Goal: Task Accomplishment & Management: Complete application form

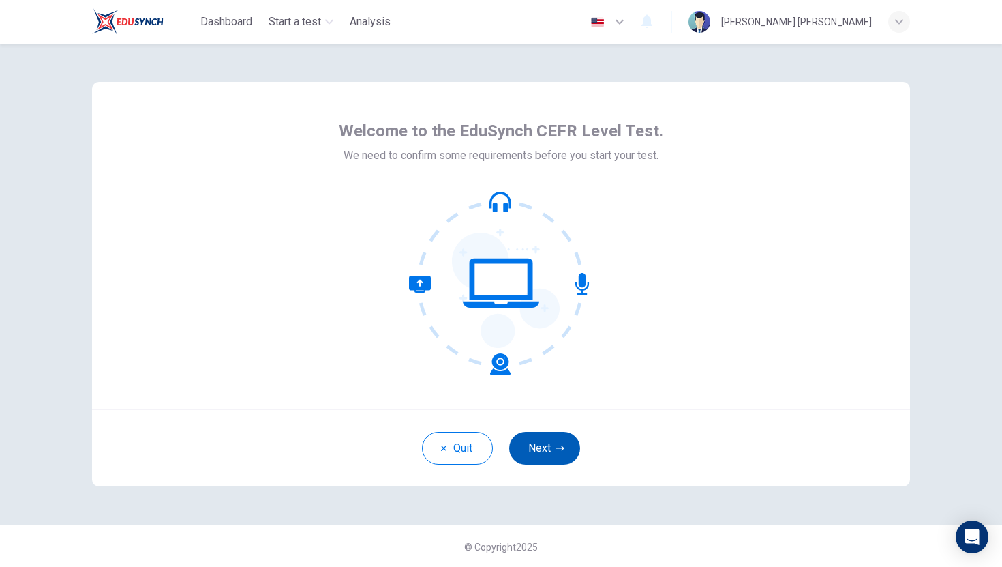
click at [558, 454] on button "Next" at bounding box center [544, 448] width 71 height 33
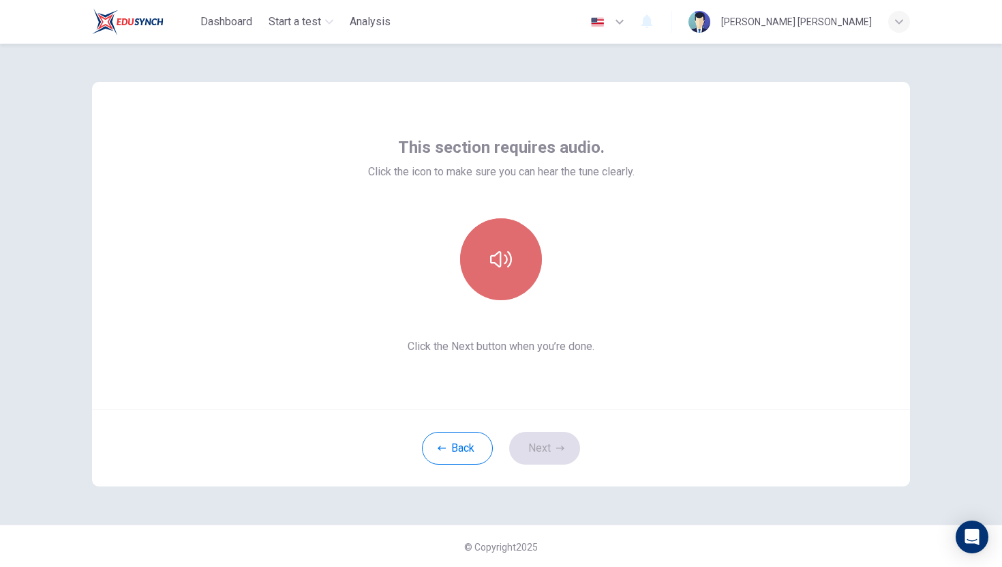
click at [513, 276] on button "button" at bounding box center [501, 259] width 82 height 82
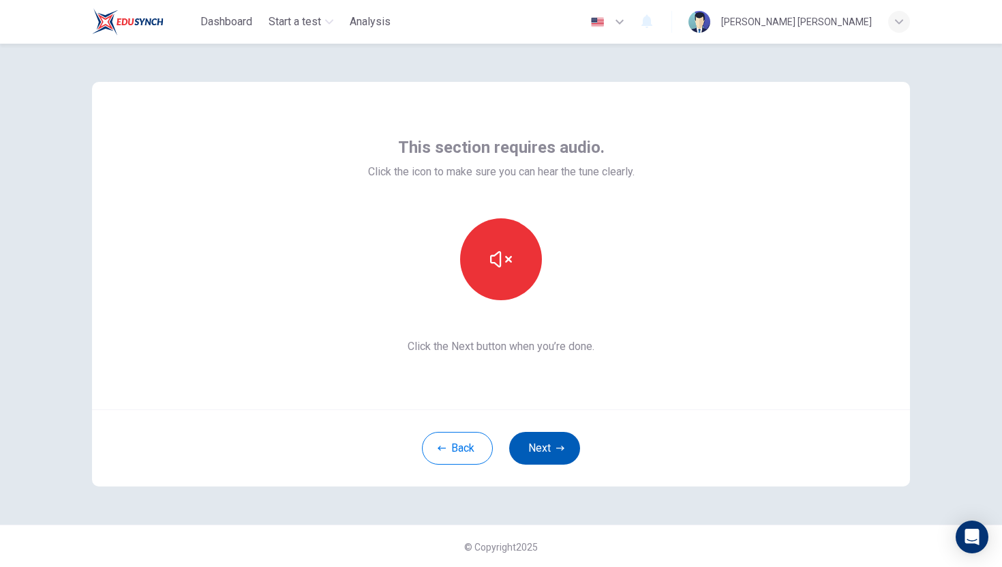
click at [554, 454] on button "Next" at bounding box center [544, 448] width 71 height 33
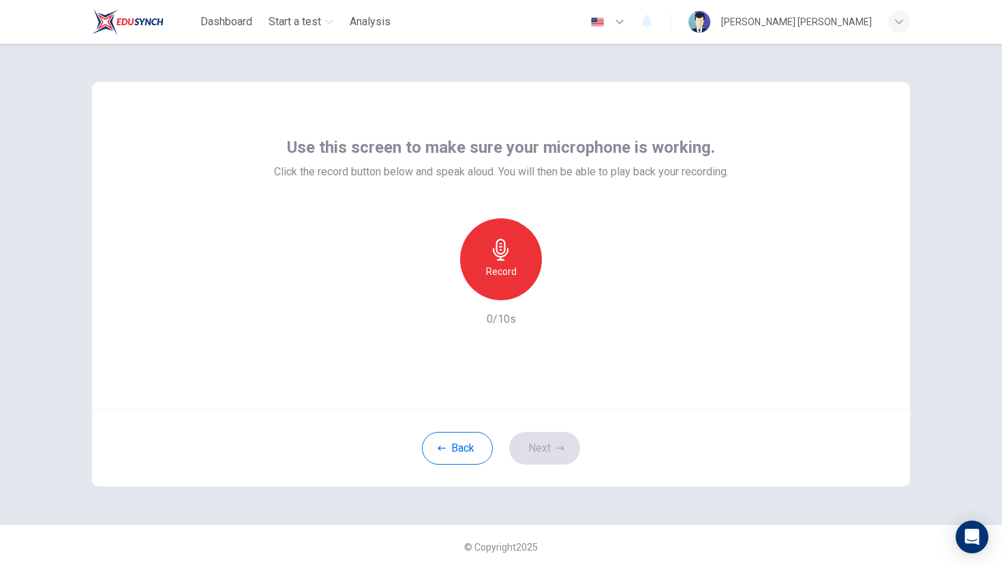
click at [506, 221] on div "Record" at bounding box center [501, 259] width 82 height 82
click at [547, 451] on button "Next" at bounding box center [544, 448] width 71 height 33
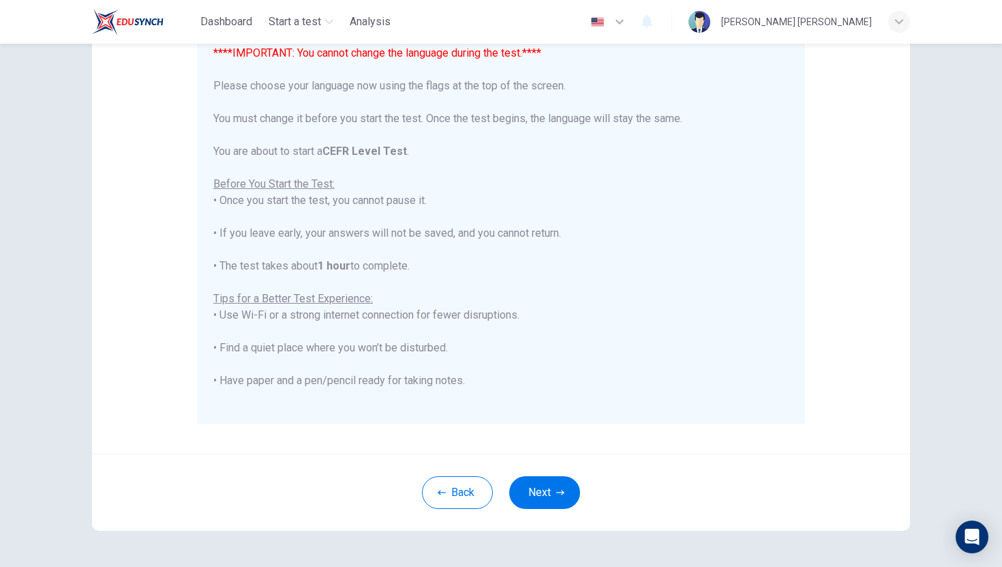
scroll to position [164, 0]
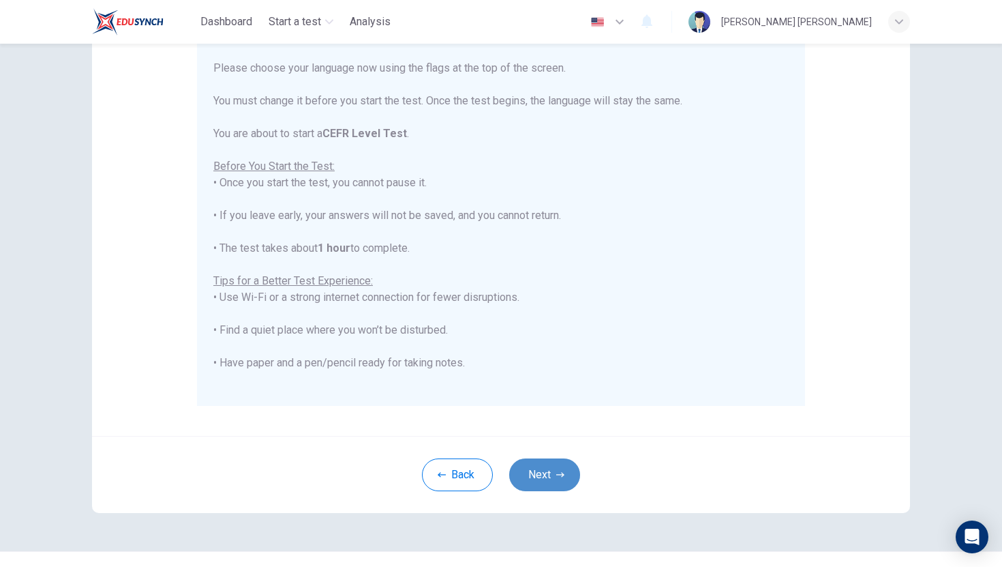
click at [545, 463] on button "Next" at bounding box center [544, 474] width 71 height 33
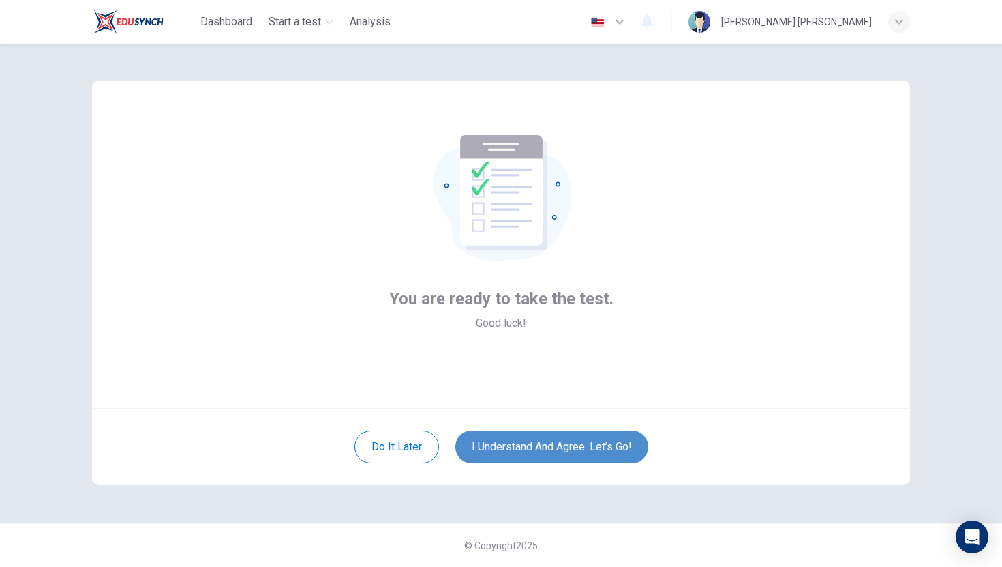
click at [557, 455] on button "I understand and agree. Let’s go!" at bounding box center [551, 446] width 193 height 33
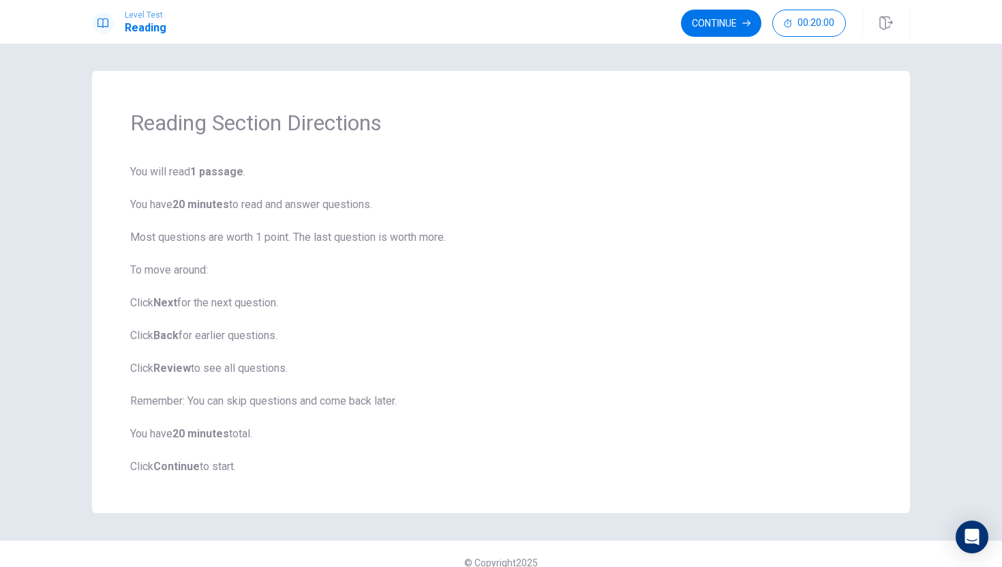
drag, startPoint x: 480, startPoint y: 324, endPoint x: 473, endPoint y: 469, distance: 145.4
click at [473, 469] on span "You will read 1 passage . You have 20 minutes to read and answer questions. Mos…" at bounding box center [501, 319] width 742 height 311
drag, startPoint x: 473, startPoint y: 469, endPoint x: 610, endPoint y: 70, distance: 422.2
click at [610, 70] on div "Reading Section Directions You will read 1 passage . You have 20 minutes to rea…" at bounding box center [501, 305] width 1002 height 523
click at [716, 20] on button "Continue" at bounding box center [721, 23] width 80 height 27
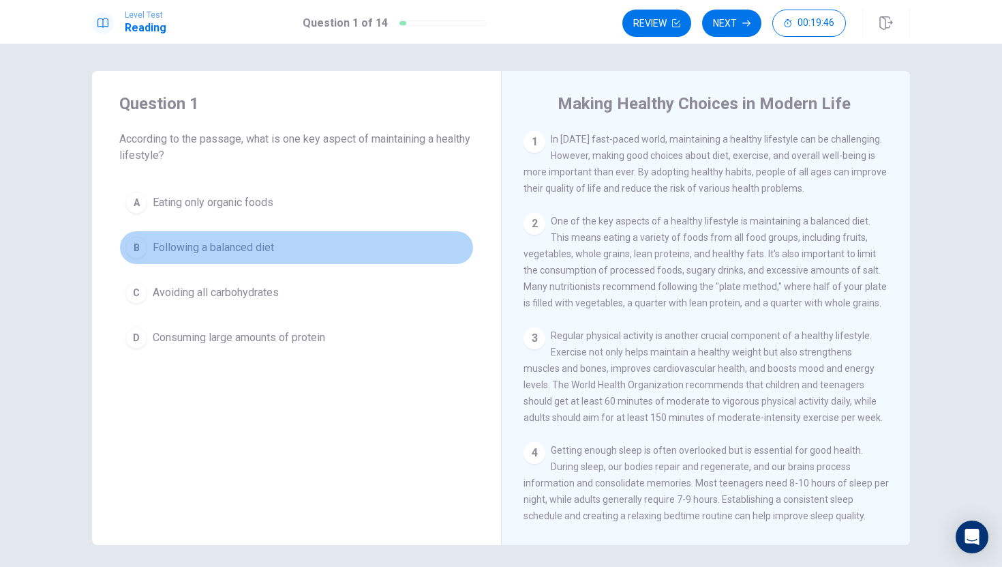
click at [164, 246] on span "Following a balanced diet" at bounding box center [213, 247] width 121 height 16
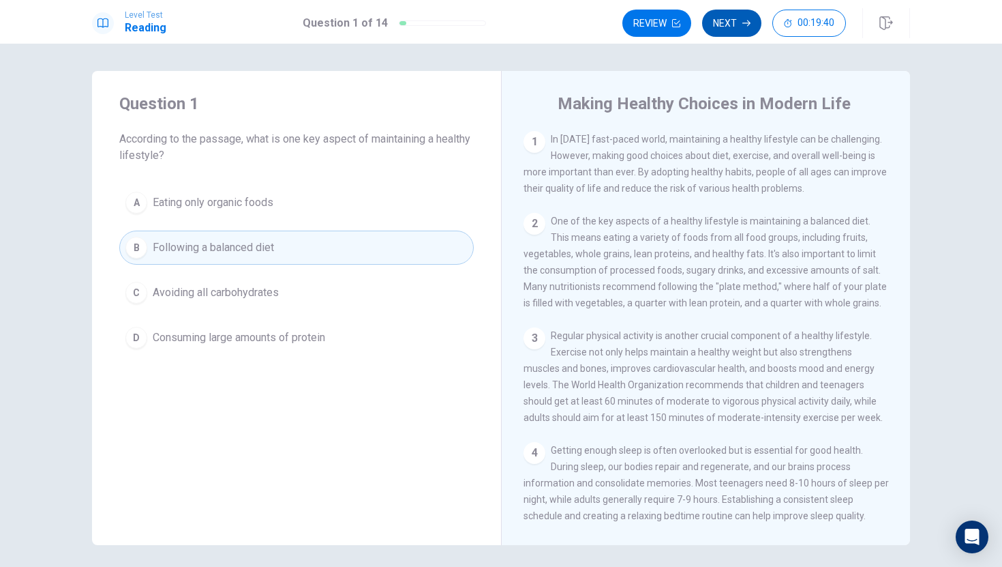
click at [724, 15] on button "Next" at bounding box center [731, 23] width 59 height 27
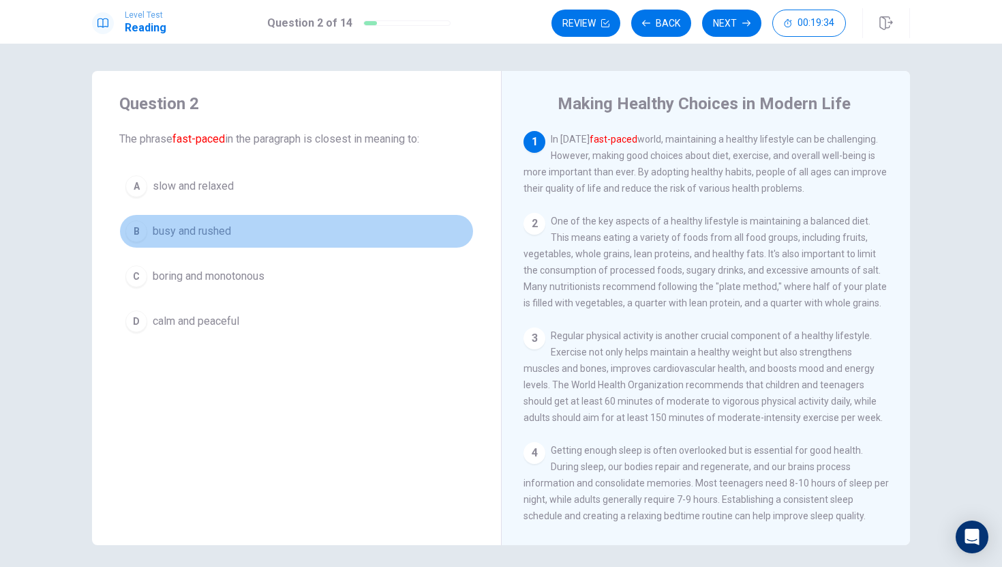
click at [192, 228] on span "busy and rushed" at bounding box center [192, 231] width 78 height 16
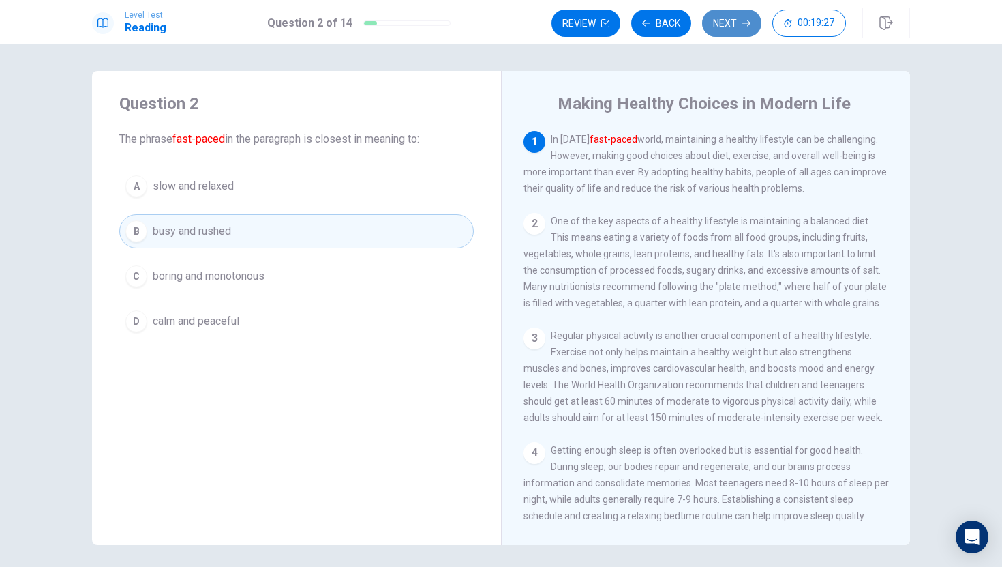
click at [736, 23] on button "Next" at bounding box center [731, 23] width 59 height 27
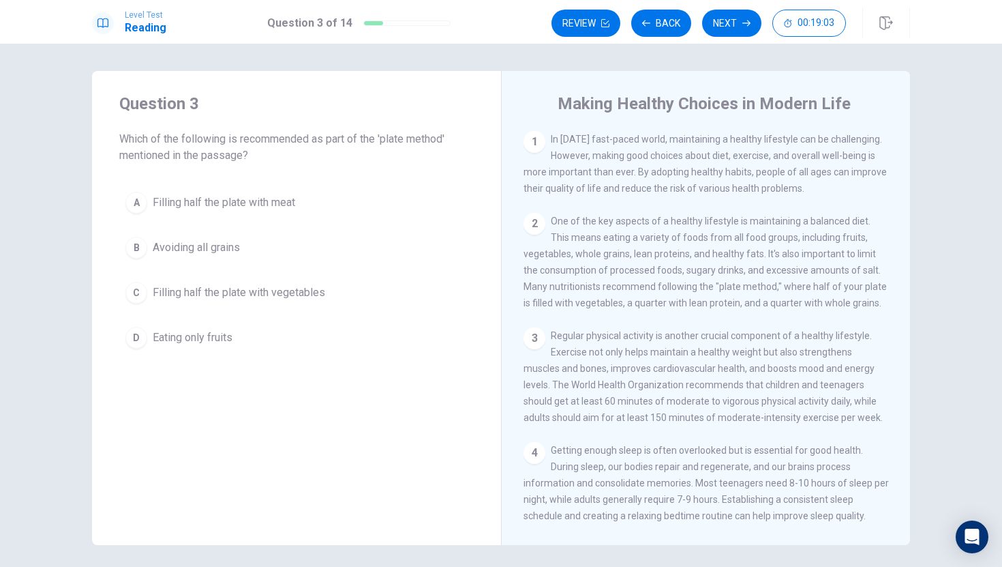
click at [327, 288] on button "C Filling half the plate with vegetables" at bounding box center [296, 292] width 355 height 34
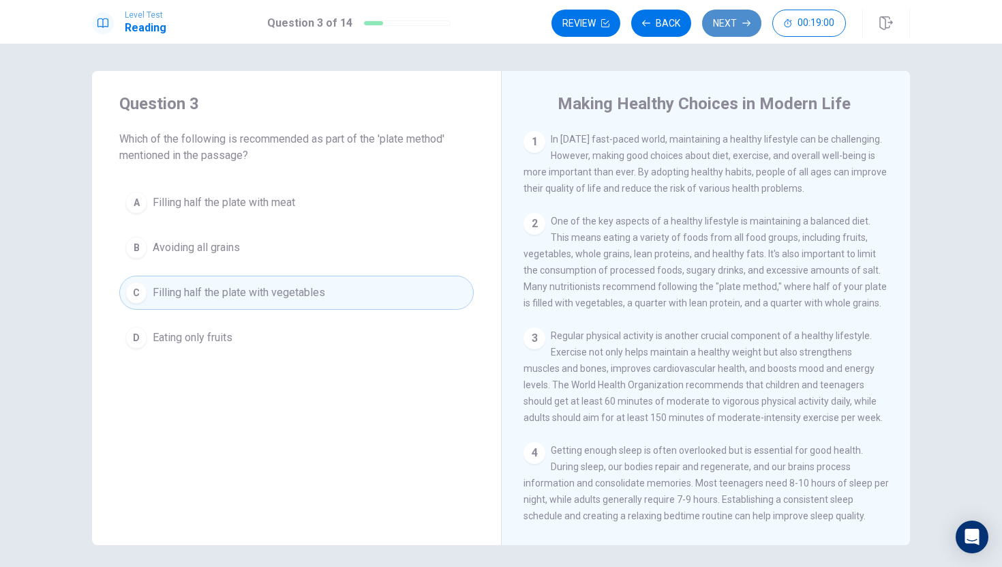
click at [738, 21] on button "Next" at bounding box center [731, 23] width 59 height 27
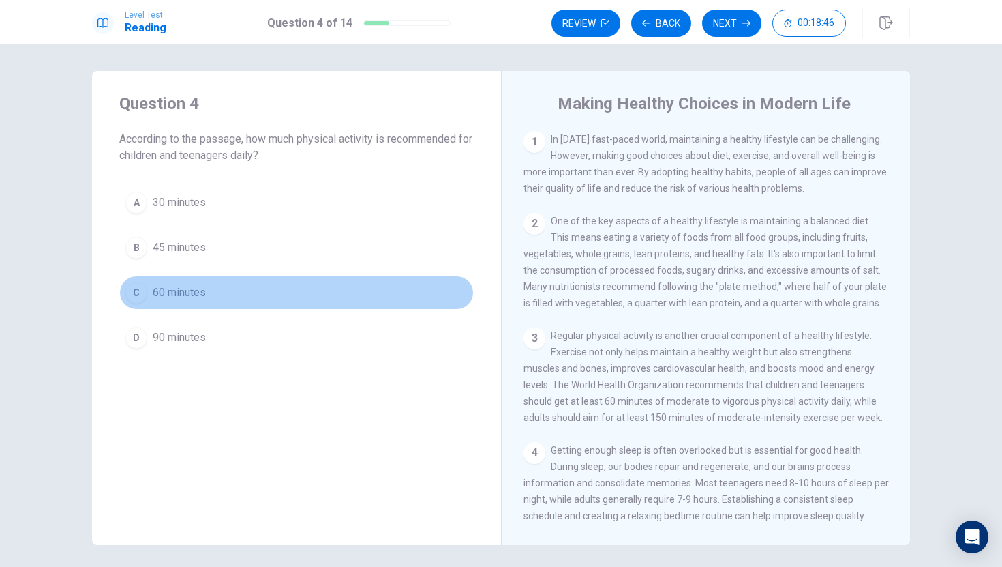
click at [214, 288] on button "C 60 minutes" at bounding box center [296, 292] width 355 height 34
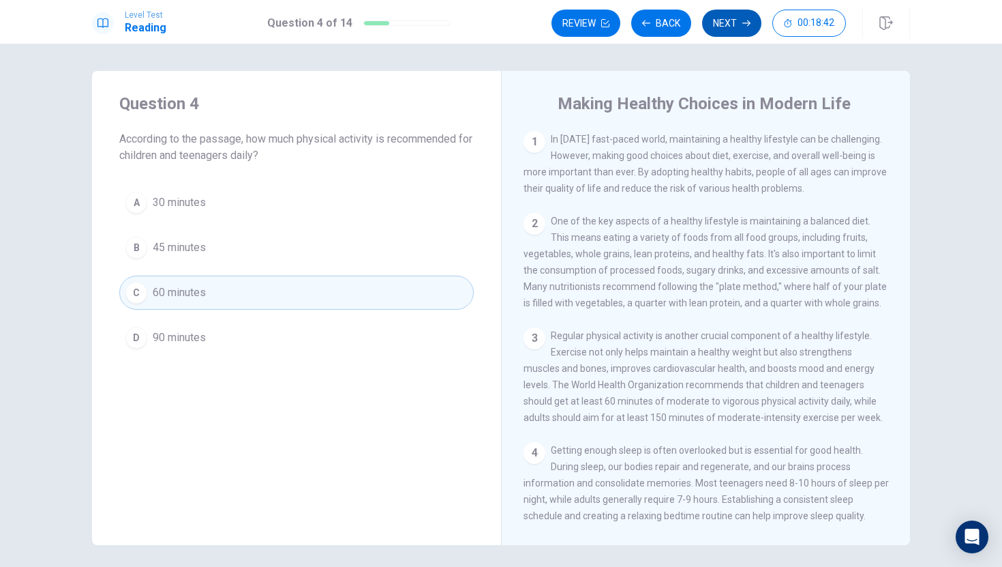
click at [727, 29] on button "Next" at bounding box center [731, 23] width 59 height 27
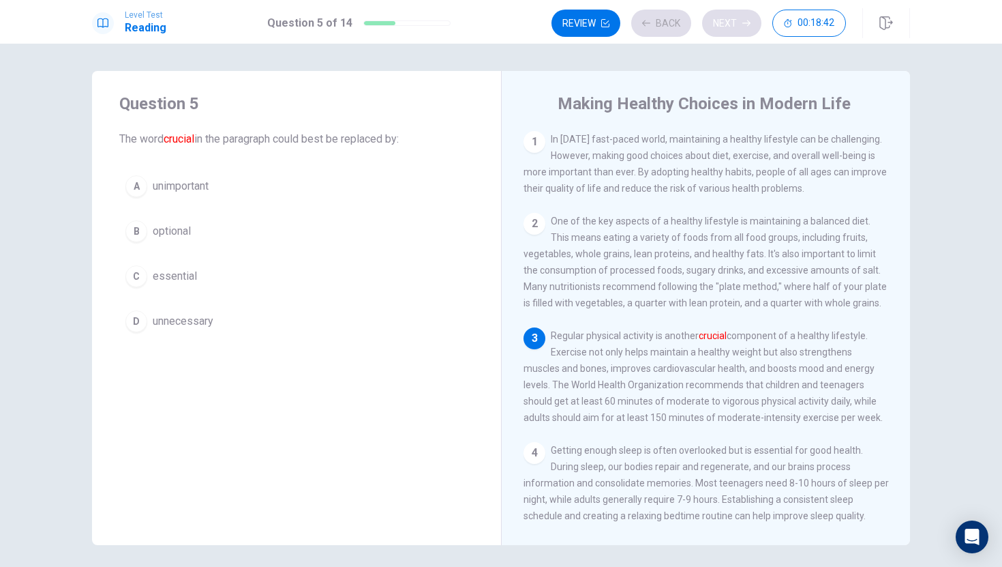
scroll to position [50, 0]
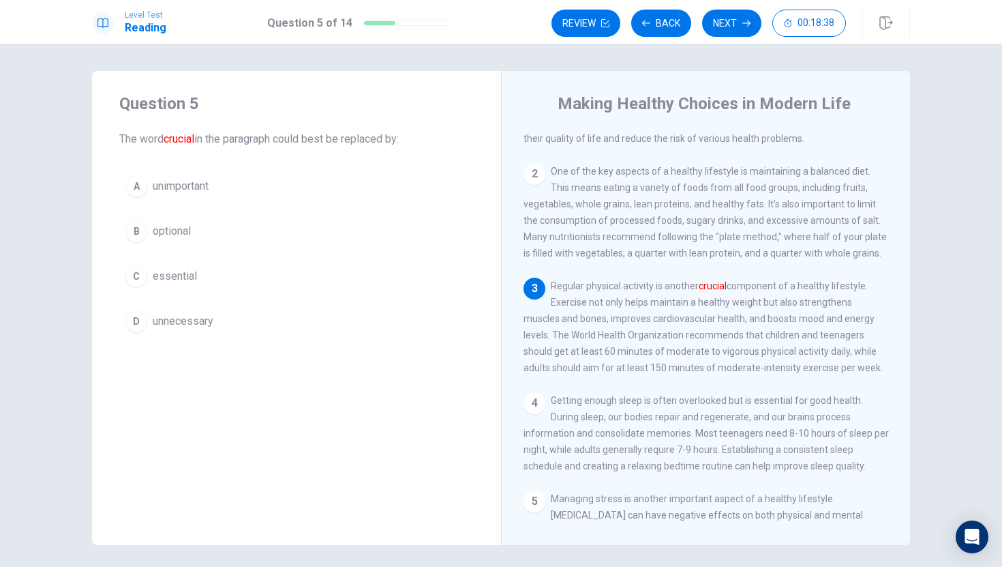
click at [212, 280] on button "C essential" at bounding box center [296, 276] width 355 height 34
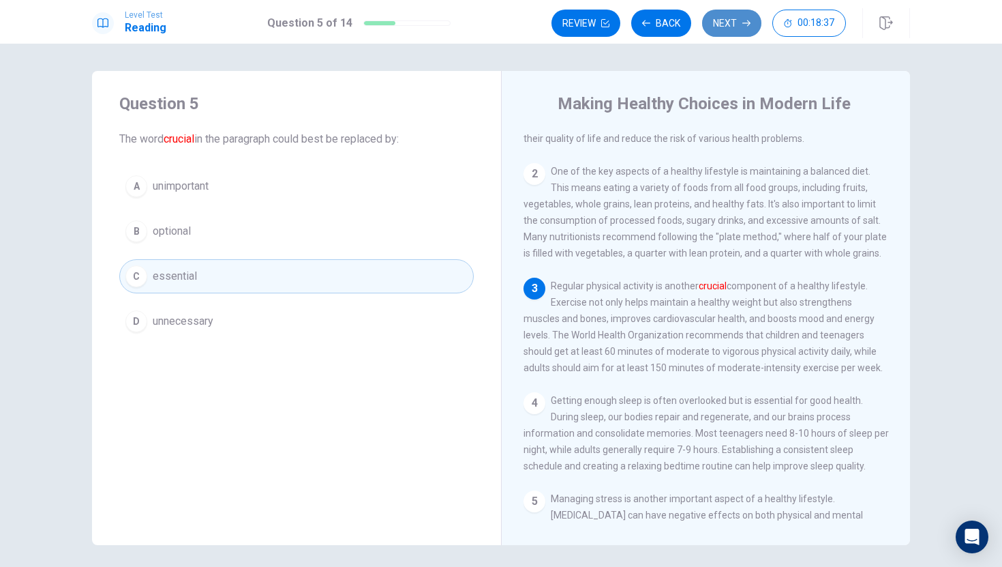
click at [708, 22] on button "Next" at bounding box center [731, 23] width 59 height 27
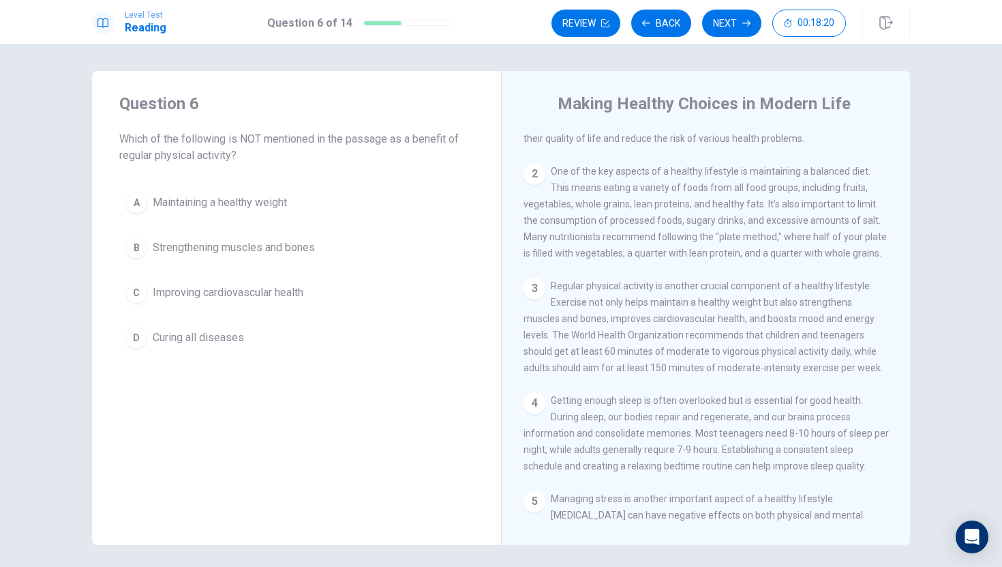
click at [218, 357] on div "Question 6 Which of the following is NOT mentioned in the passage as a benefit …" at bounding box center [296, 223] width 409 height 305
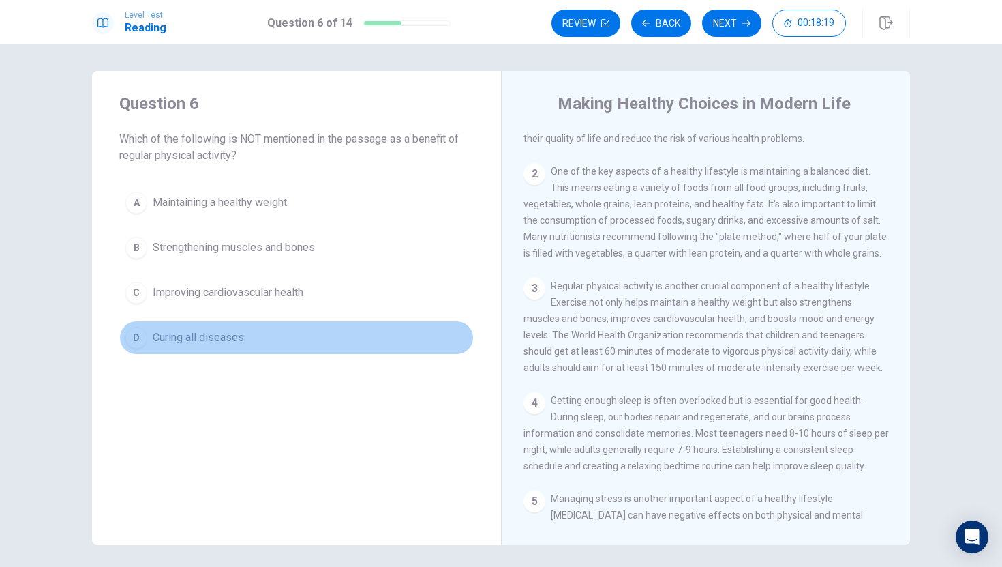
click at [205, 335] on span "Curing all diseases" at bounding box center [198, 337] width 91 height 16
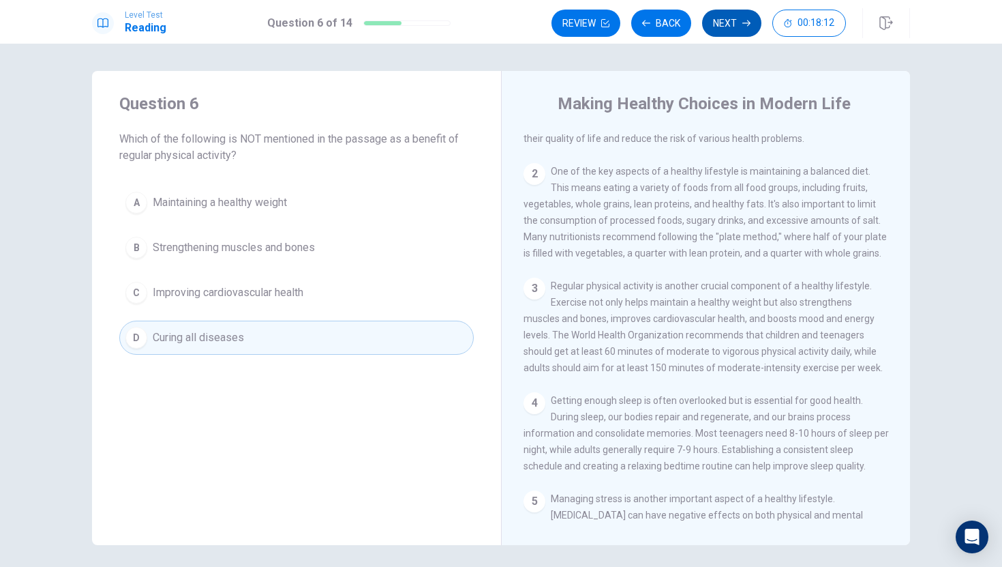
click at [732, 18] on button "Next" at bounding box center [731, 23] width 59 height 27
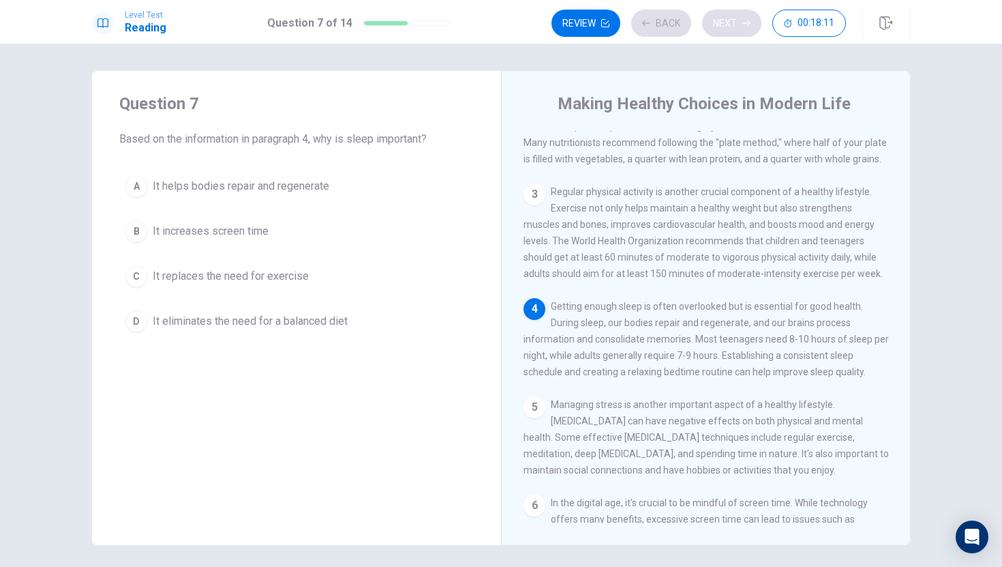
scroll to position [151, 0]
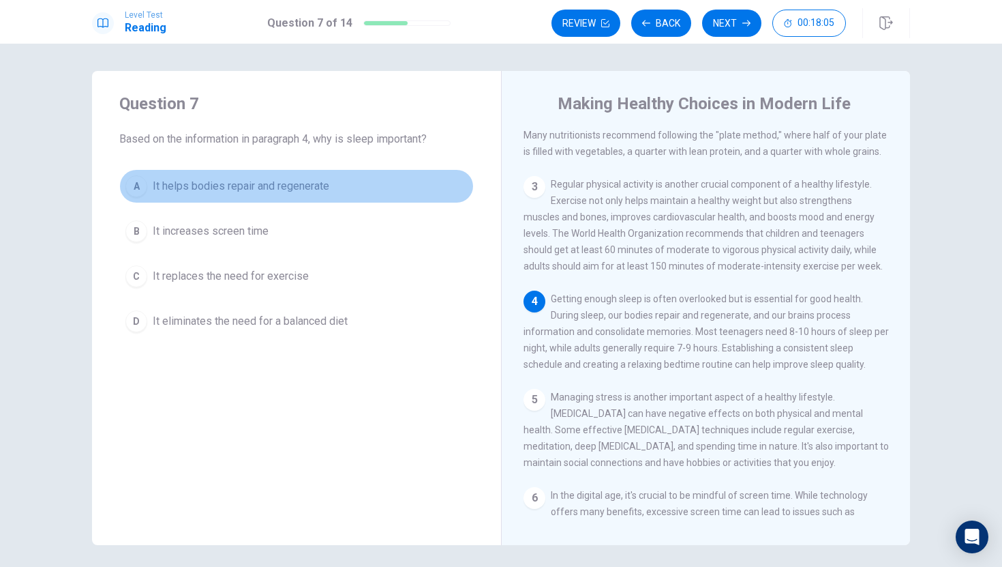
click at [323, 181] on span "It helps bodies repair and regenerate" at bounding box center [241, 186] width 177 height 16
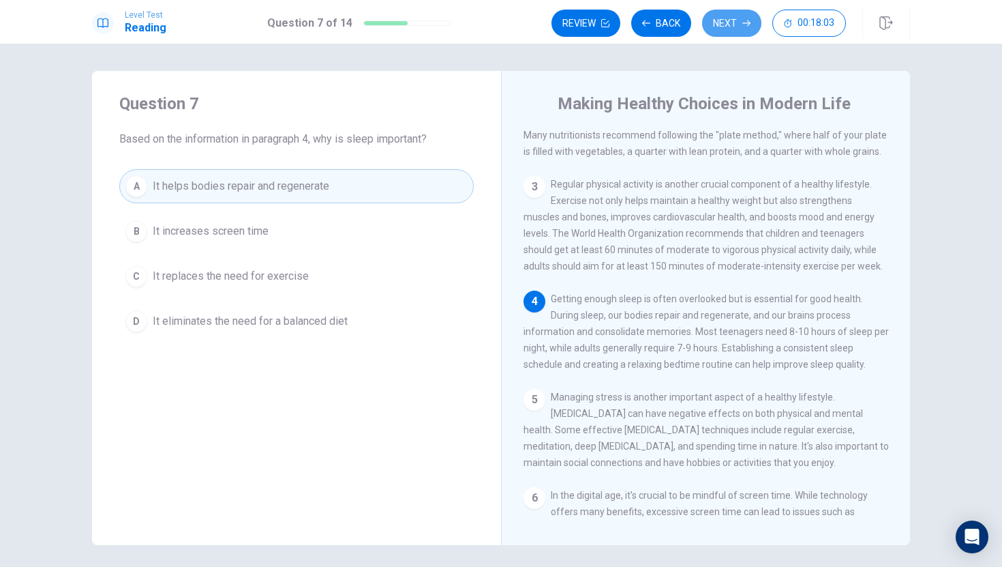
drag, startPoint x: 730, startPoint y: 26, endPoint x: 730, endPoint y: 43, distance: 17.1
click at [730, 27] on button "Next" at bounding box center [731, 23] width 59 height 27
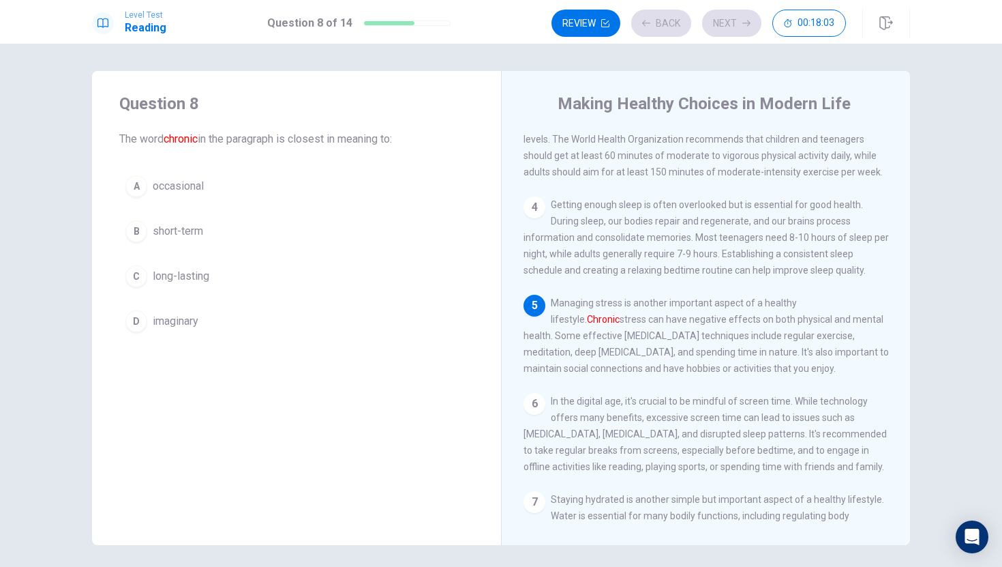
scroll to position [253, 0]
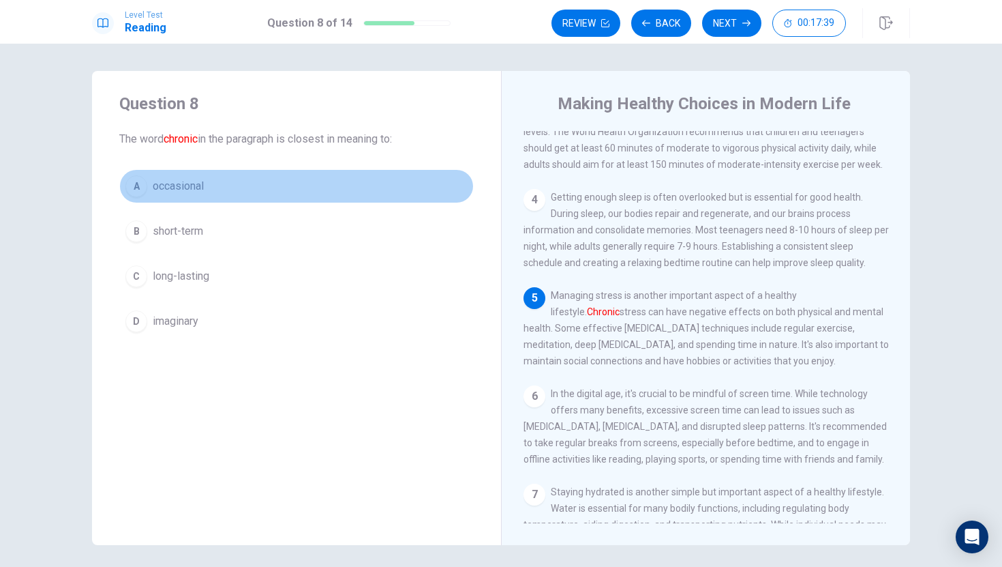
click at [198, 187] on span "occasional" at bounding box center [178, 186] width 51 height 16
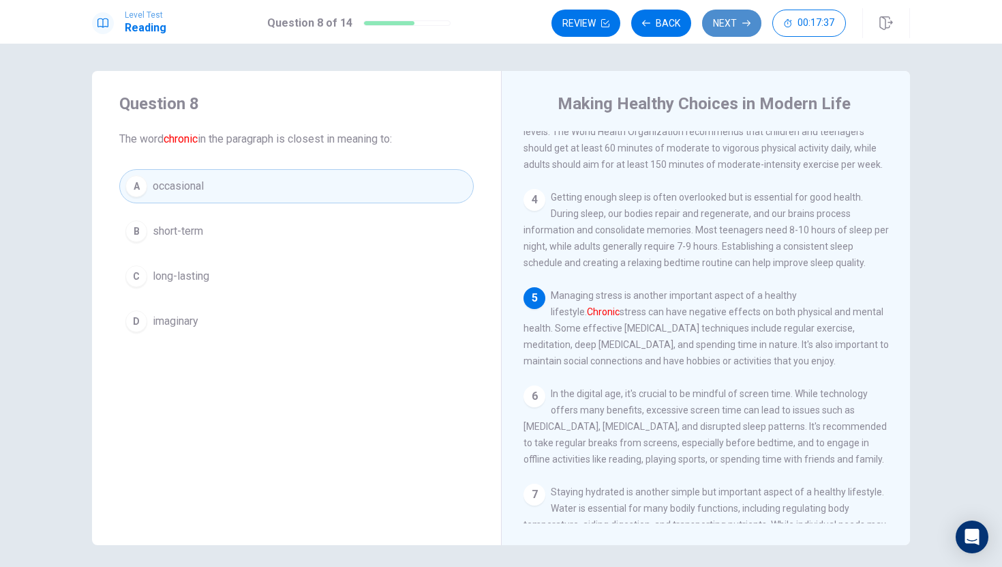
click at [736, 23] on button "Next" at bounding box center [731, 23] width 59 height 27
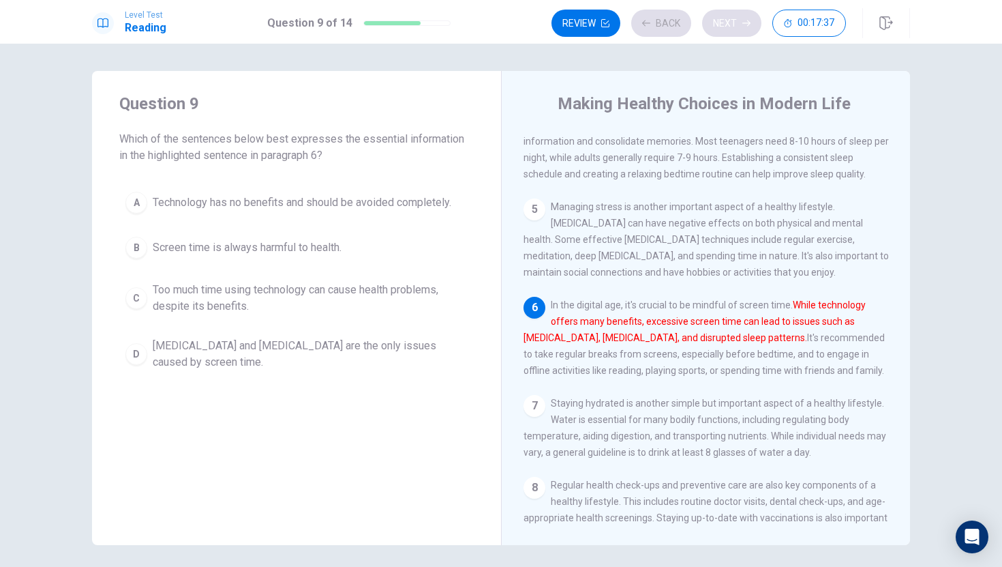
scroll to position [355, 0]
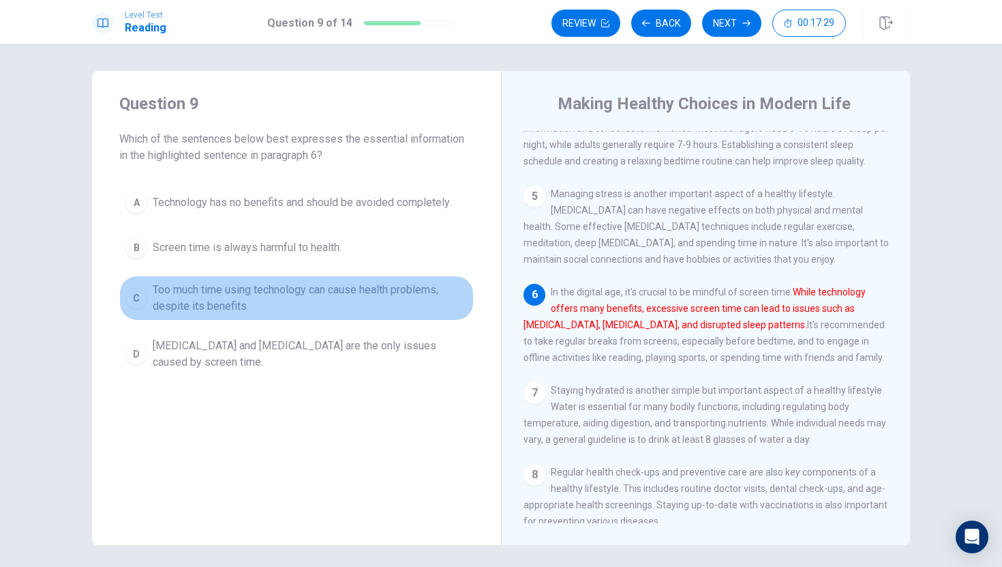
click at [300, 294] on span "Too much time using technology can cause health problems, despite its benefits." at bounding box center [310, 298] width 315 height 33
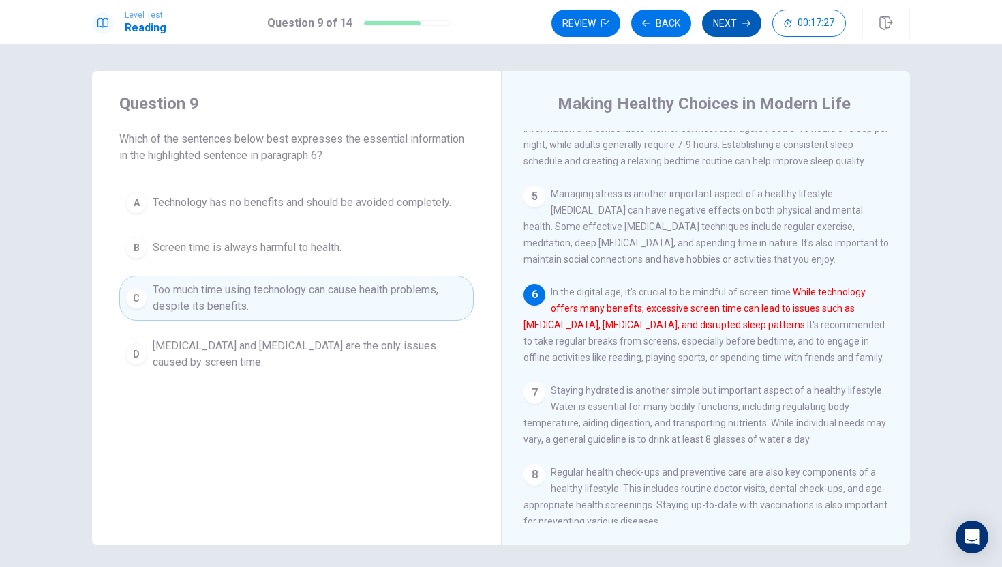
click at [738, 12] on button "Next" at bounding box center [731, 23] width 59 height 27
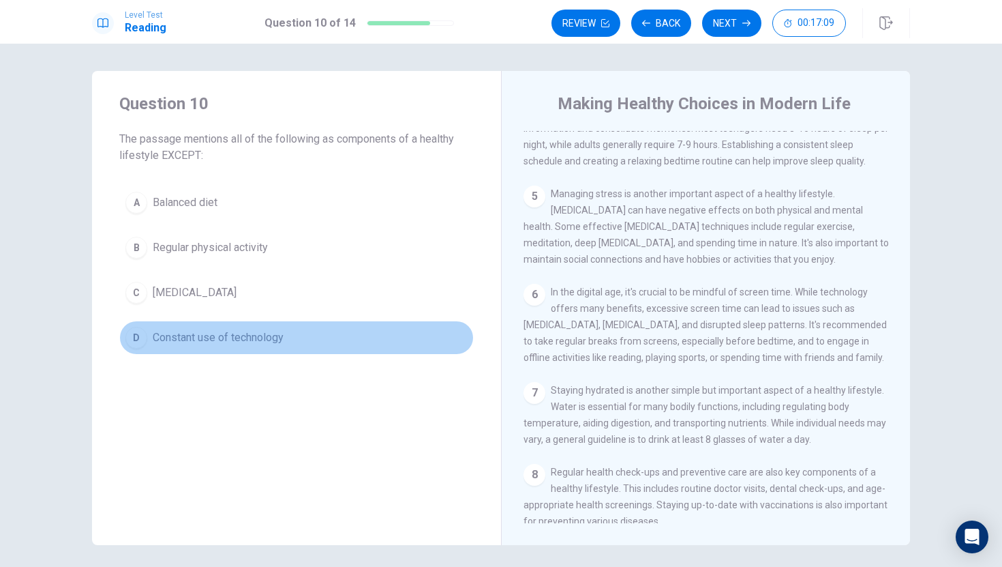
click at [261, 322] on button "D Constant use of technology" at bounding box center [296, 337] width 355 height 34
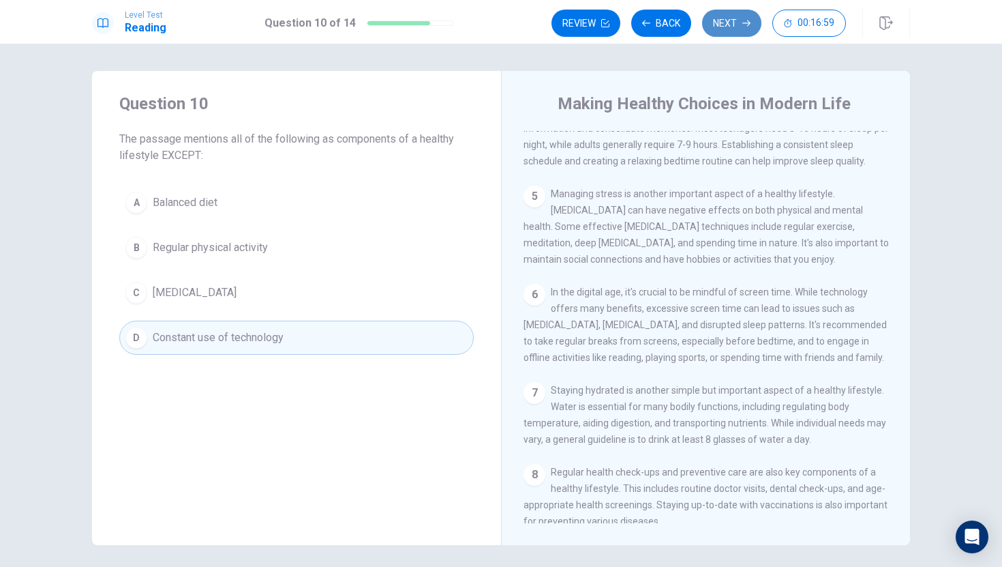
click at [741, 14] on button "Next" at bounding box center [731, 23] width 59 height 27
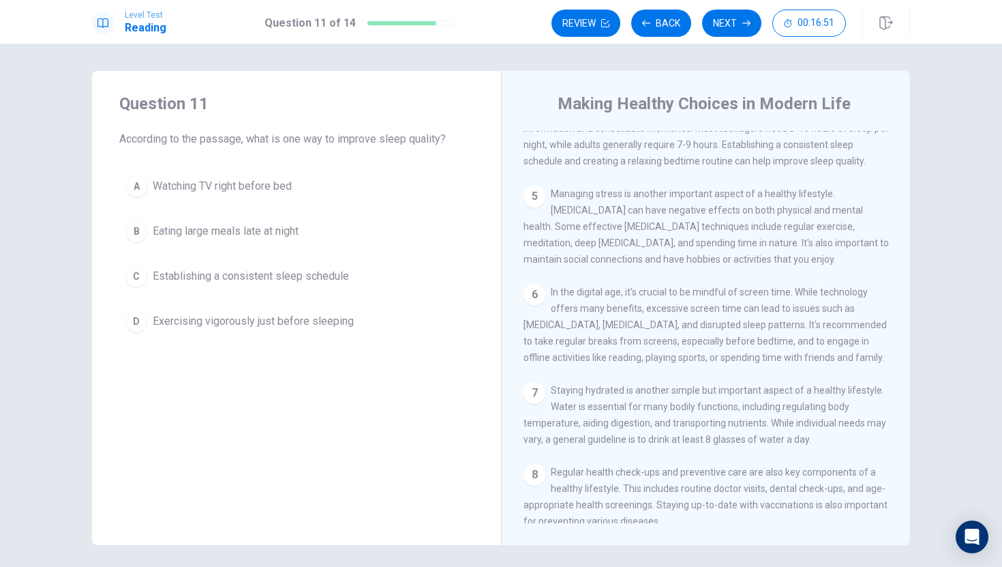
click at [682, 110] on h4 "Making Healthy Choices in Modern Life" at bounding box center [704, 104] width 293 height 22
drag, startPoint x: 678, startPoint y: 132, endPoint x: 676, endPoint y: 196, distance: 64.1
click at [676, 196] on div "1 In [DATE] fast-paced world, maintaining a healthy lifestyle can be challengin…" at bounding box center [715, 327] width 383 height 392
drag, startPoint x: 675, startPoint y: 196, endPoint x: 675, endPoint y: 258, distance: 61.4
click at [678, 272] on div "1 In [DATE] fast-paced world, maintaining a healthy lifestyle can be challengin…" at bounding box center [715, 327] width 383 height 392
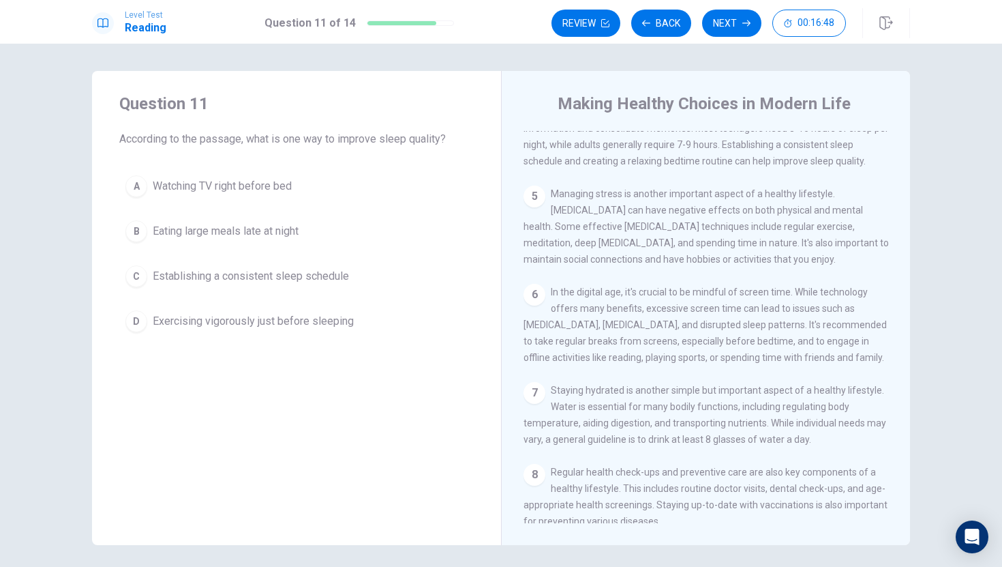
drag, startPoint x: 673, startPoint y: 243, endPoint x: 675, endPoint y: 280, distance: 36.2
click at [675, 265] on span "Managing stress is another important aspect of a healthy lifestyle. [MEDICAL_DA…" at bounding box center [706, 226] width 365 height 76
drag, startPoint x: 675, startPoint y: 280, endPoint x: 684, endPoint y: 364, distance: 85.0
click at [683, 364] on div "1 In [DATE] fast-paced world, maintaining a healthy lifestyle can be challengin…" at bounding box center [715, 327] width 383 height 392
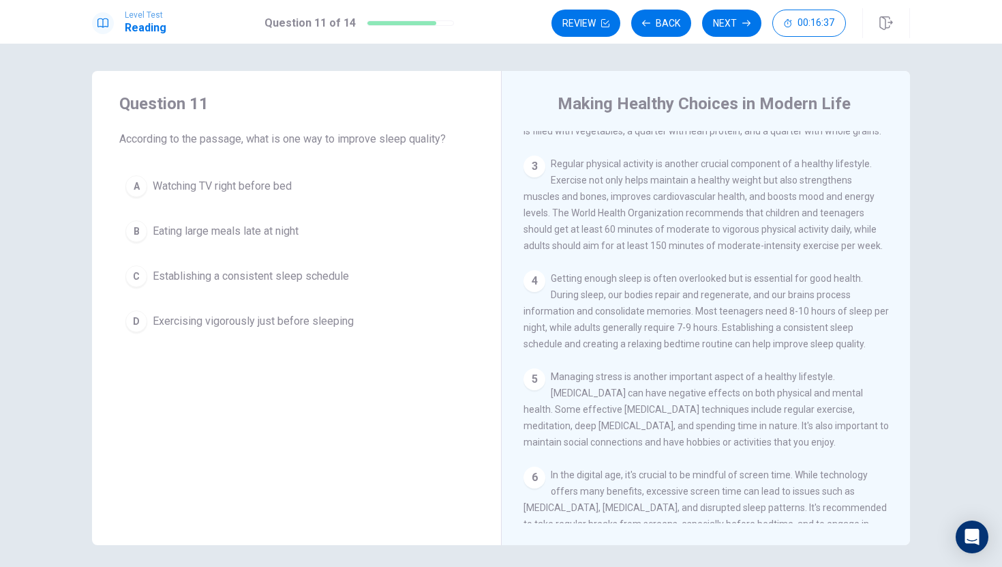
scroll to position [162, 0]
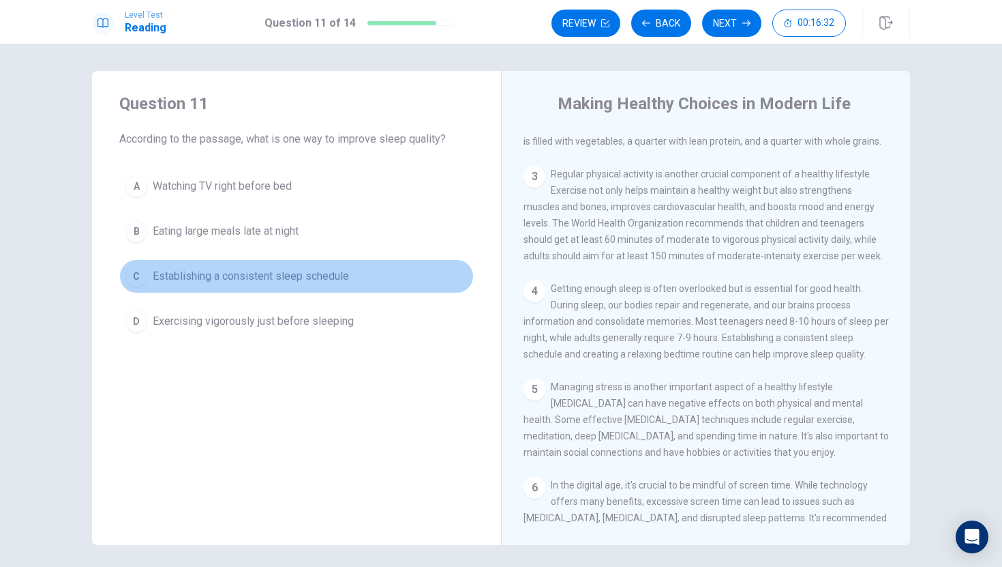
click at [333, 269] on span "Establishing a consistent sleep schedule" at bounding box center [251, 276] width 196 height 16
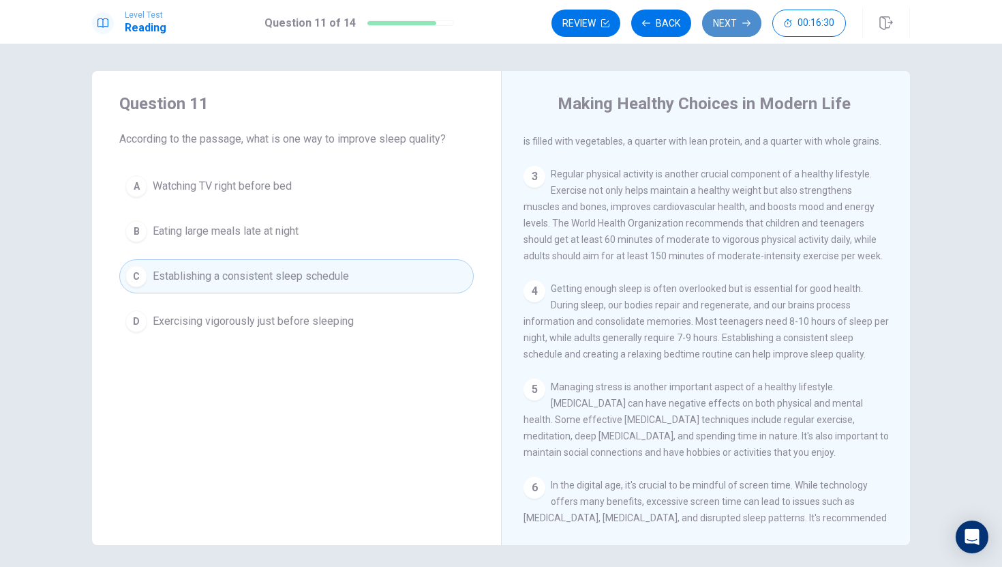
click at [727, 25] on button "Next" at bounding box center [731, 23] width 59 height 27
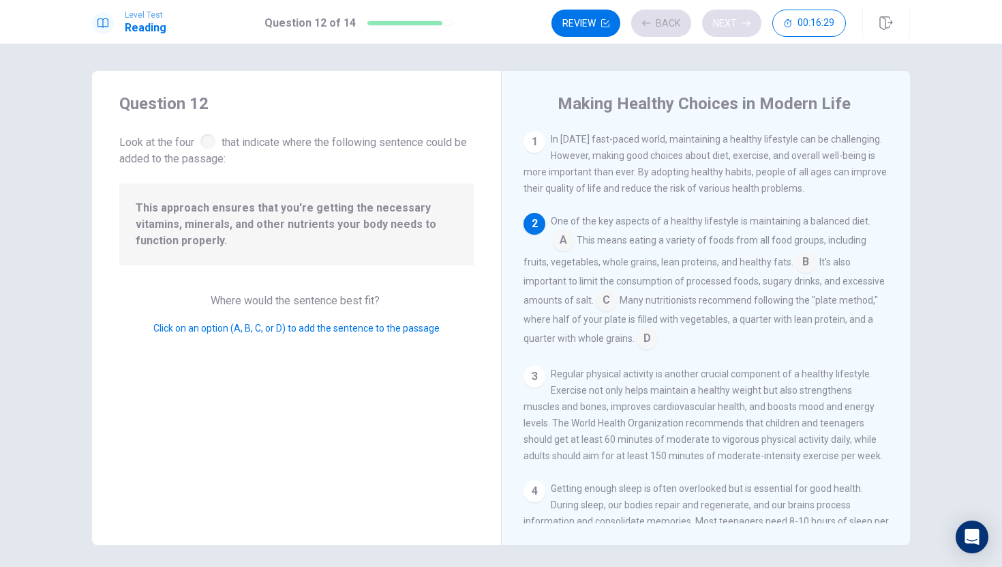
scroll to position [85, 0]
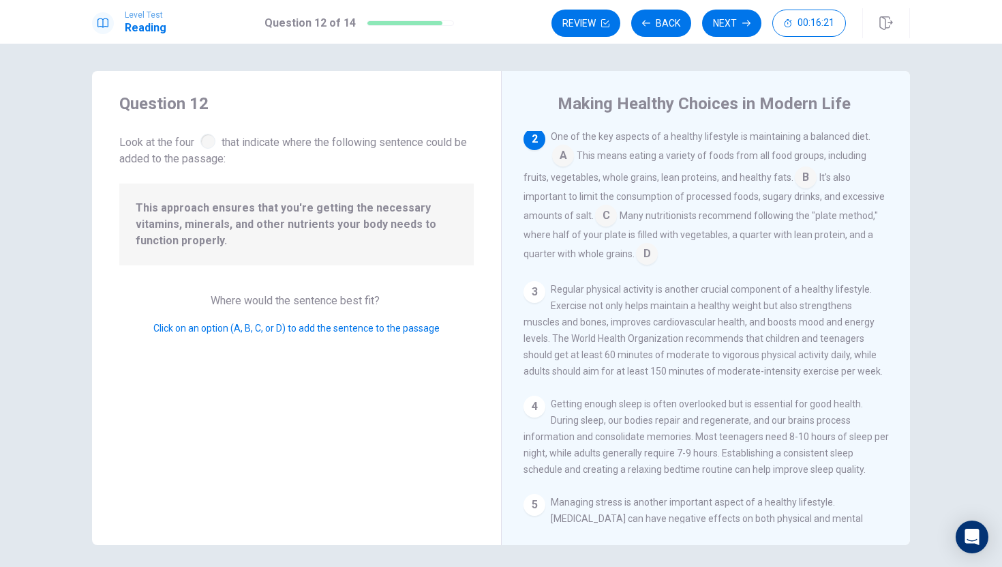
click at [561, 150] on input at bounding box center [563, 157] width 22 height 22
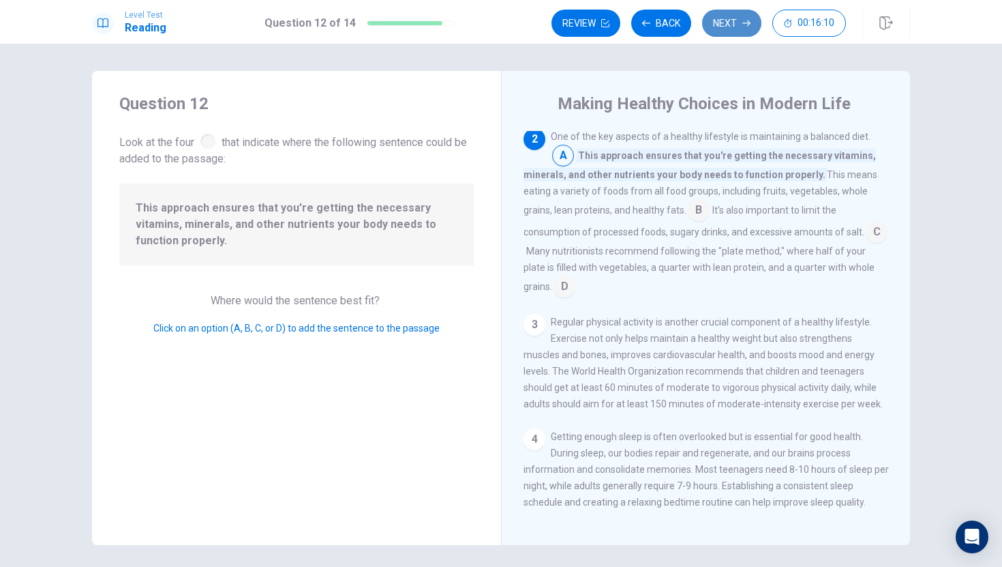
click at [740, 21] on button "Next" at bounding box center [731, 23] width 59 height 27
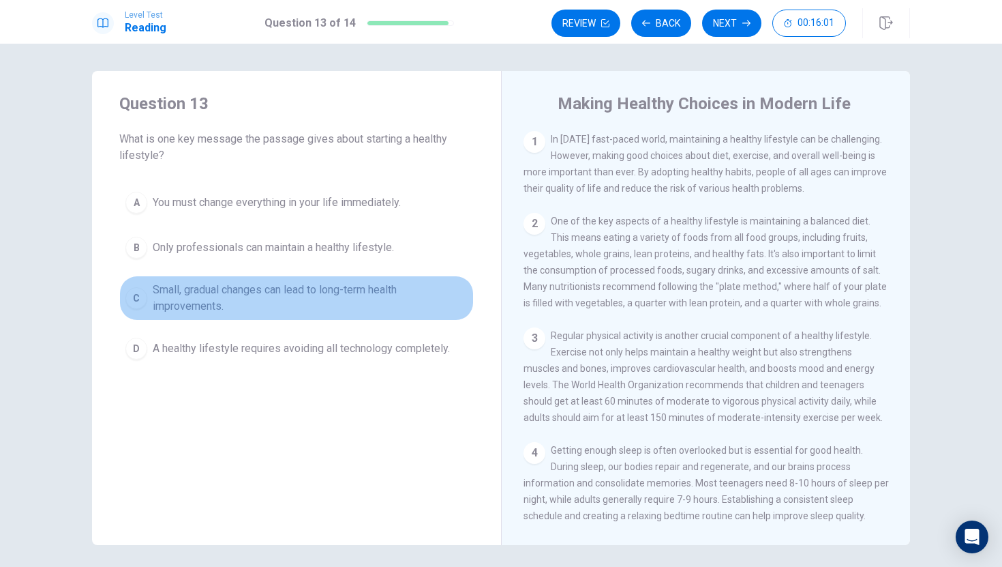
click at [224, 294] on span "Small, gradual changes can lead to long-term health improvements." at bounding box center [310, 298] width 315 height 33
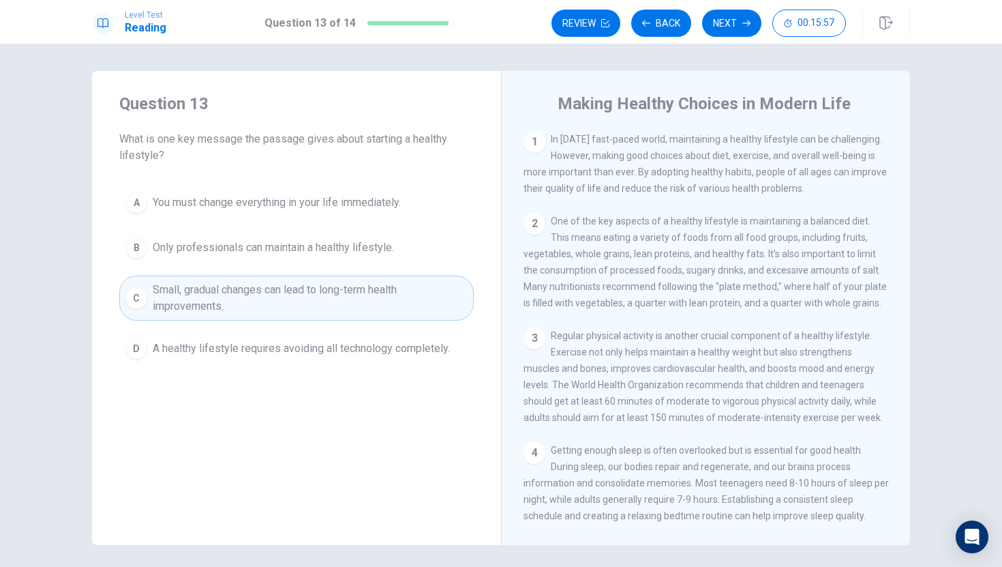
click at [738, 24] on button "Next" at bounding box center [731, 23] width 59 height 27
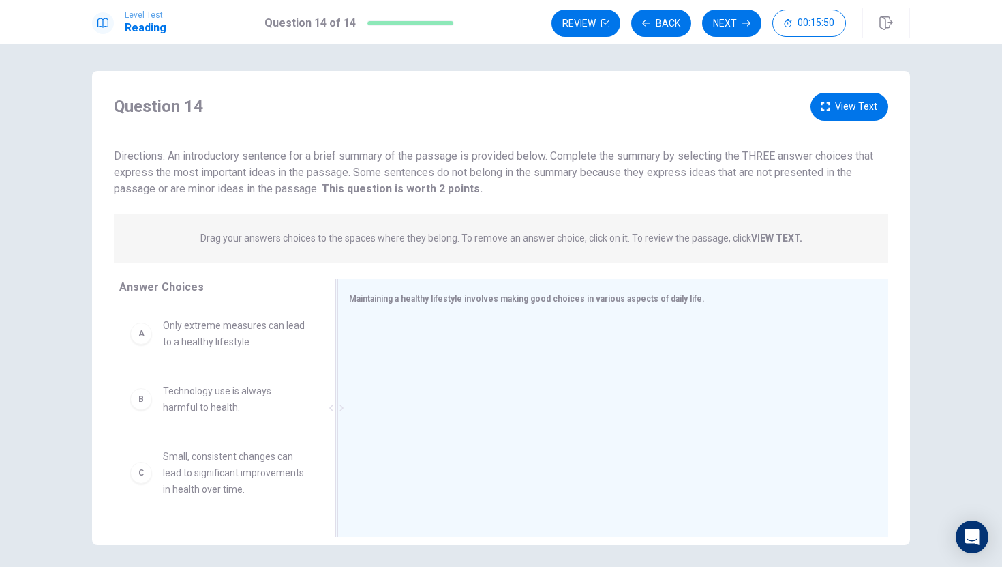
drag, startPoint x: 463, startPoint y: 330, endPoint x: 482, endPoint y: 305, distance: 31.6
click at [482, 305] on div "Maintaining a healthy lifestyle involves making good choices in various aspects…" at bounding box center [612, 408] width 551 height 258
drag, startPoint x: 332, startPoint y: 235, endPoint x: 267, endPoint y: 328, distance: 113.7
click at [267, 328] on div "Question 14 View Text Directions: An introductory sentence for a brief summary …" at bounding box center [501, 318] width 818 height 451
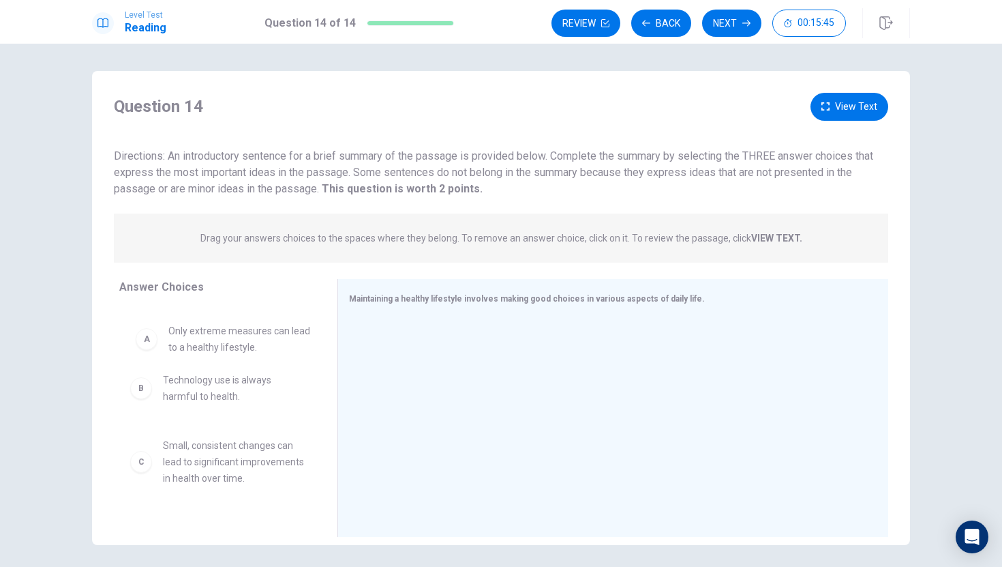
drag, startPoint x: 267, startPoint y: 328, endPoint x: 233, endPoint y: 344, distance: 37.5
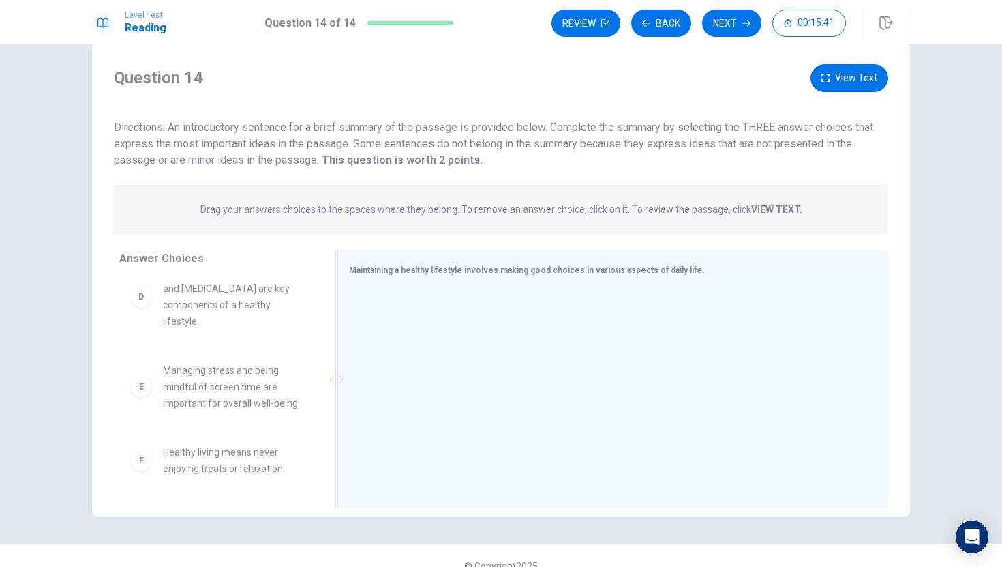
scroll to position [49, 0]
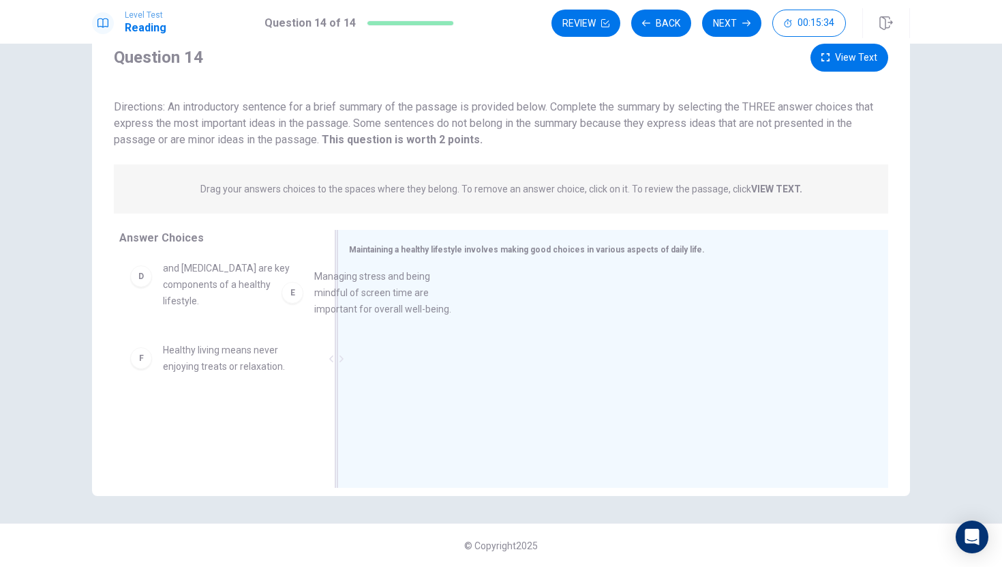
drag, startPoint x: 224, startPoint y: 365, endPoint x: 385, endPoint y: 286, distance: 178.4
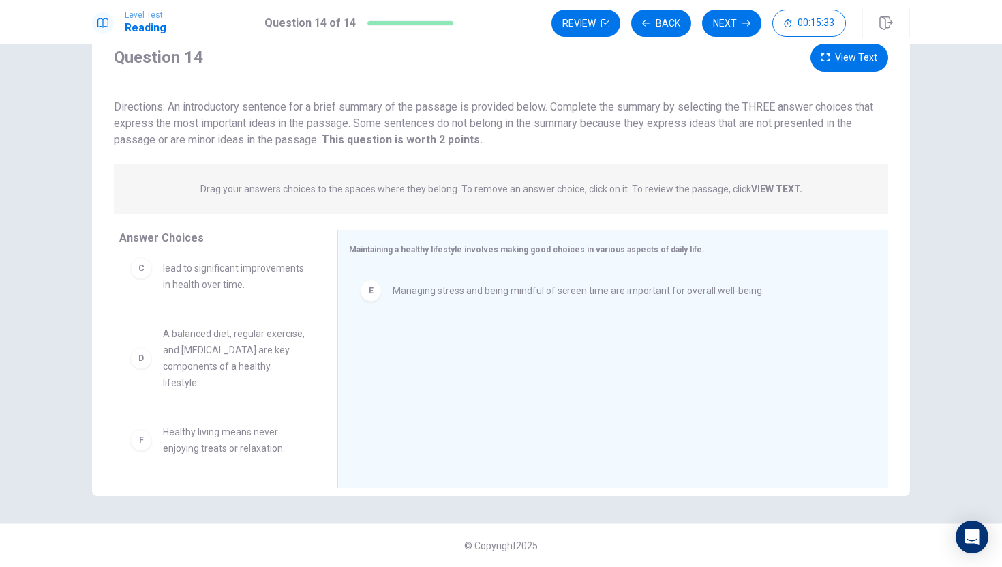
scroll to position [155, 0]
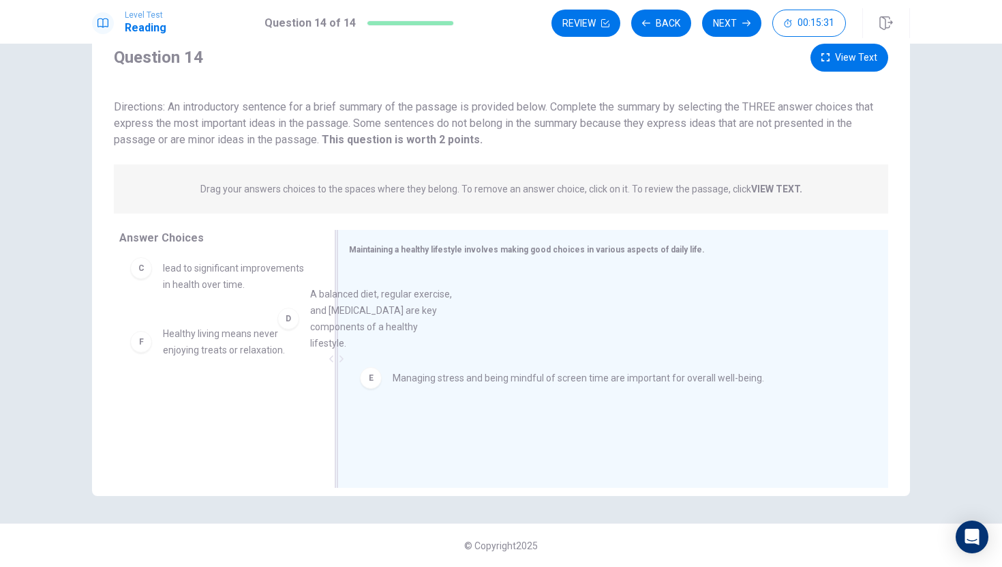
drag, startPoint x: 225, startPoint y: 348, endPoint x: 383, endPoint y: 307, distance: 163.4
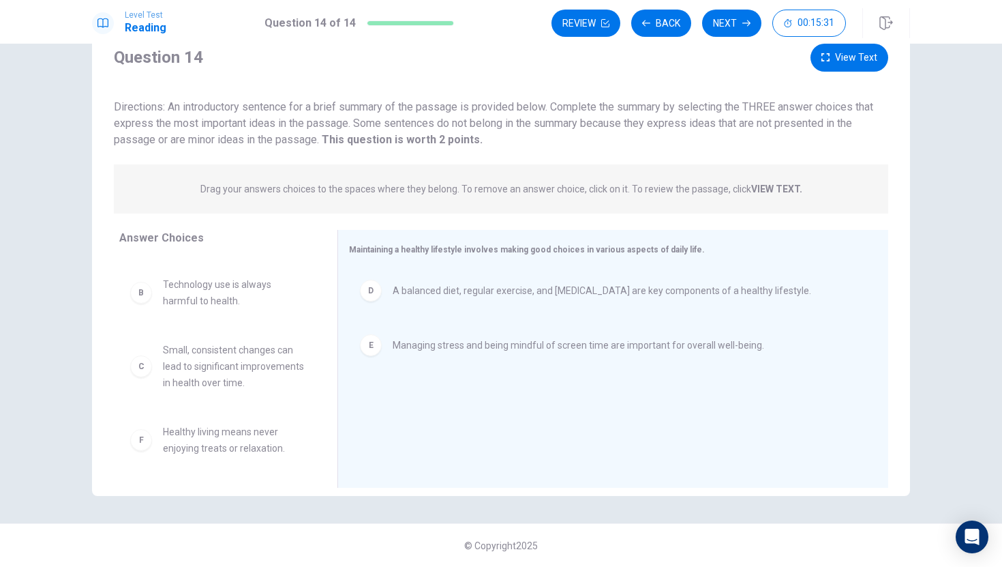
scroll to position [57, 0]
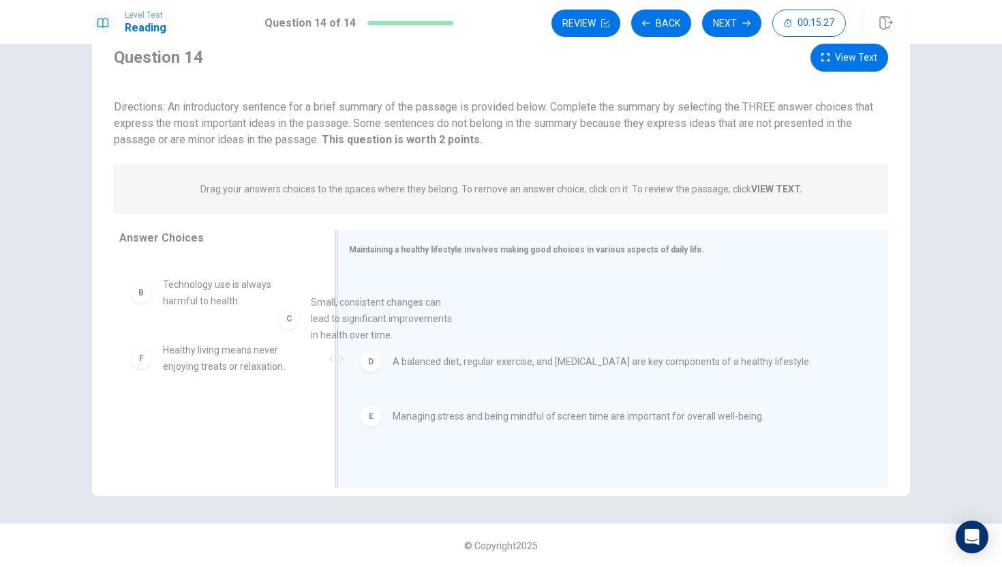
drag, startPoint x: 225, startPoint y: 378, endPoint x: 383, endPoint y: 329, distance: 165.6
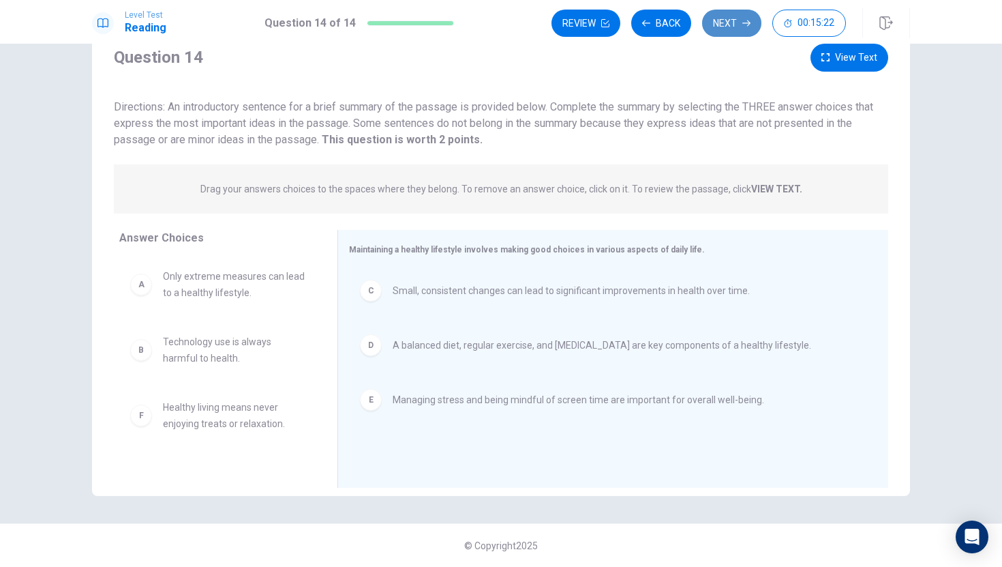
click at [712, 19] on button "Next" at bounding box center [731, 23] width 59 height 27
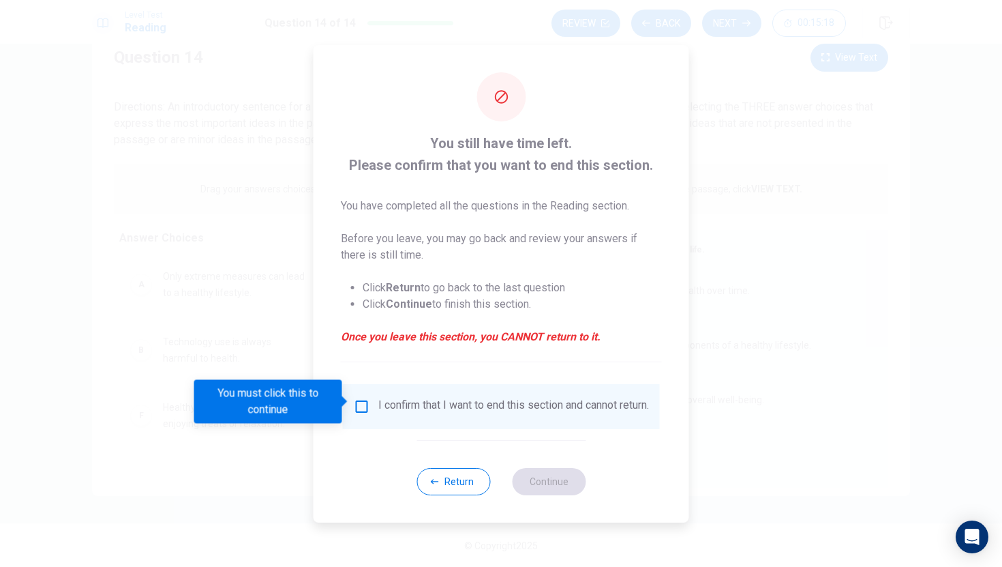
click at [362, 387] on div "I confirm that I want to end this section and cannot return." at bounding box center [501, 406] width 317 height 45
click at [364, 398] on input "You must click this to continue" at bounding box center [362, 406] width 16 height 16
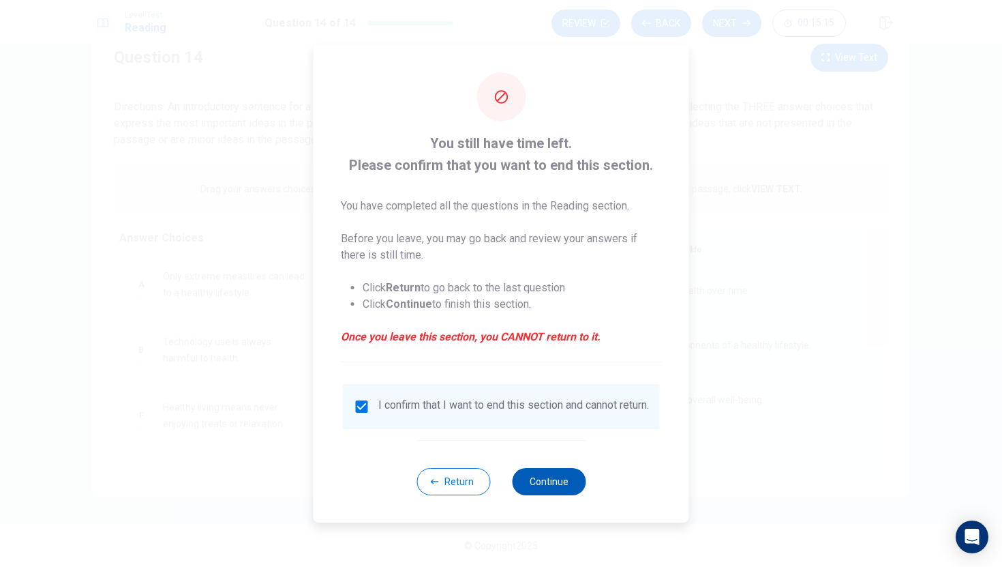
click at [556, 495] on button "Continue" at bounding box center [549, 481] width 74 height 27
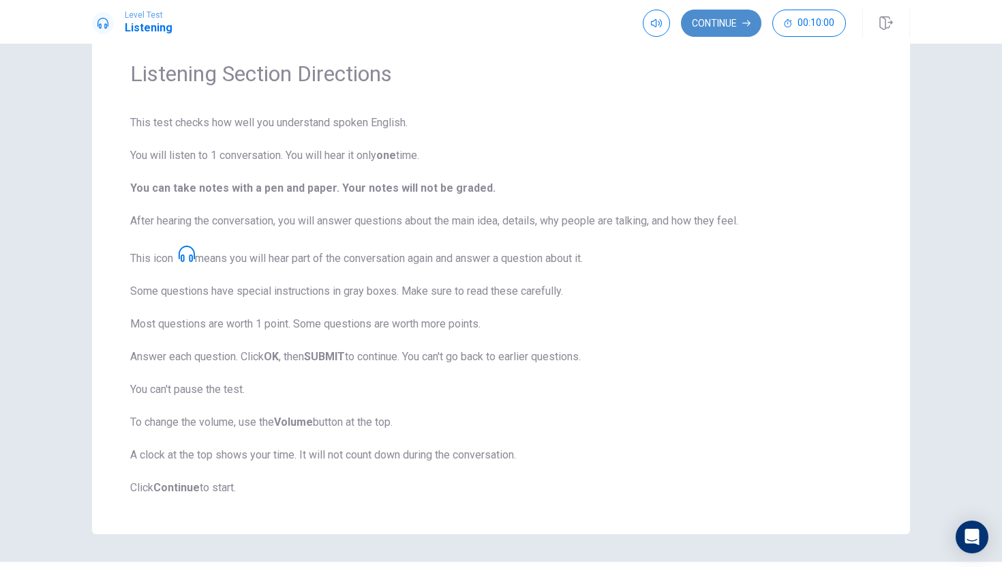
click at [713, 25] on button "Continue" at bounding box center [721, 23] width 80 height 27
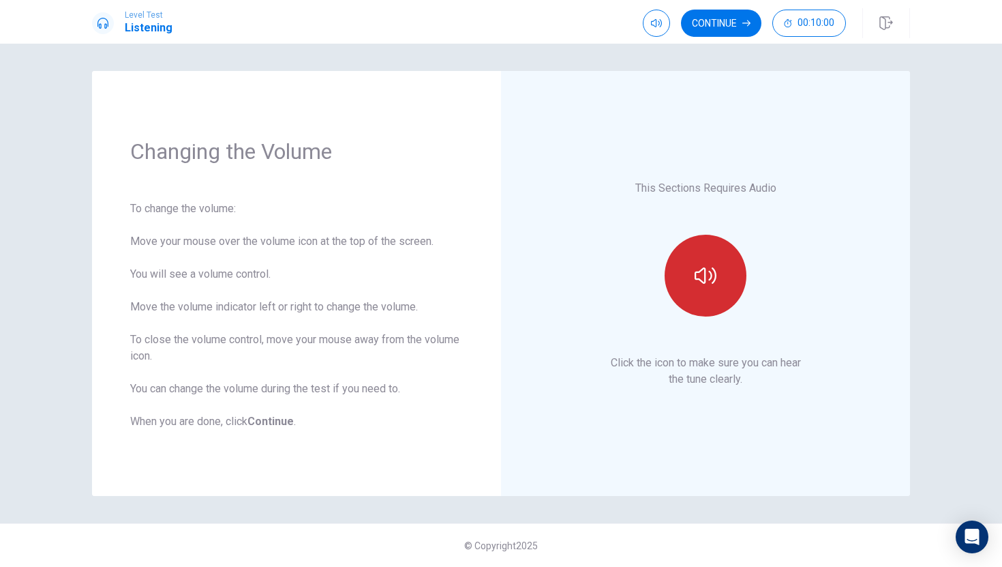
click at [700, 295] on button "button" at bounding box center [706, 276] width 82 height 82
click at [701, 295] on button "button" at bounding box center [706, 276] width 82 height 82
click at [702, 295] on button "button" at bounding box center [706, 276] width 82 height 82
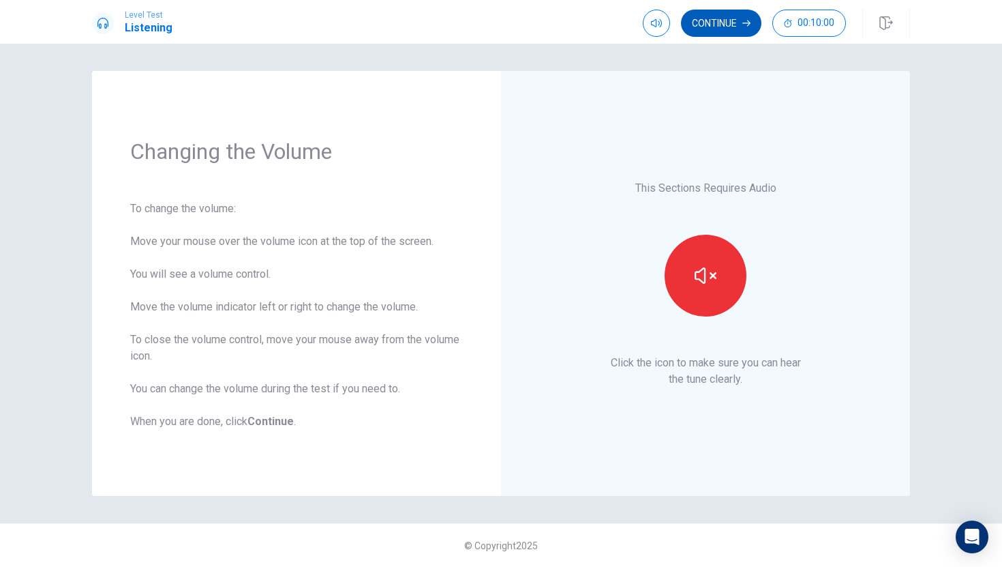
click at [724, 22] on button "Continue" at bounding box center [721, 23] width 80 height 27
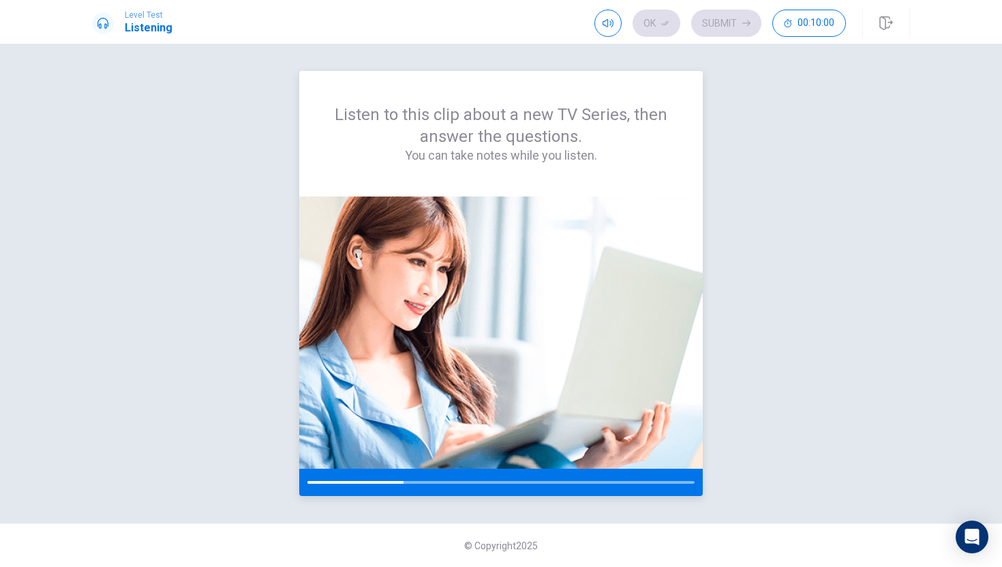
click at [406, 481] on div at bounding box center [500, 482] width 387 height 3
drag, startPoint x: 365, startPoint y: 269, endPoint x: 462, endPoint y: 269, distance: 96.8
click at [462, 273] on img at bounding box center [501, 332] width 404 height 272
drag, startPoint x: 246, startPoint y: 345, endPoint x: 259, endPoint y: 276, distance: 70.1
click at [259, 276] on div "Listen to this clip about a new TV Series, then answer the questions. You can t…" at bounding box center [501, 283] width 818 height 425
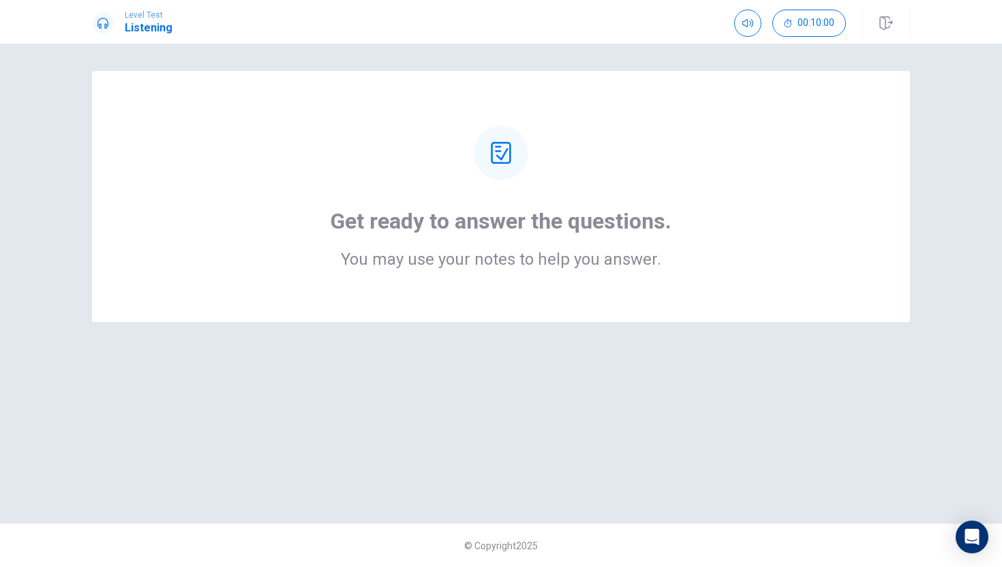
click at [533, 359] on div "Get ready to answer the questions. You may use your notes to help you answer." at bounding box center [501, 283] width 862 height 425
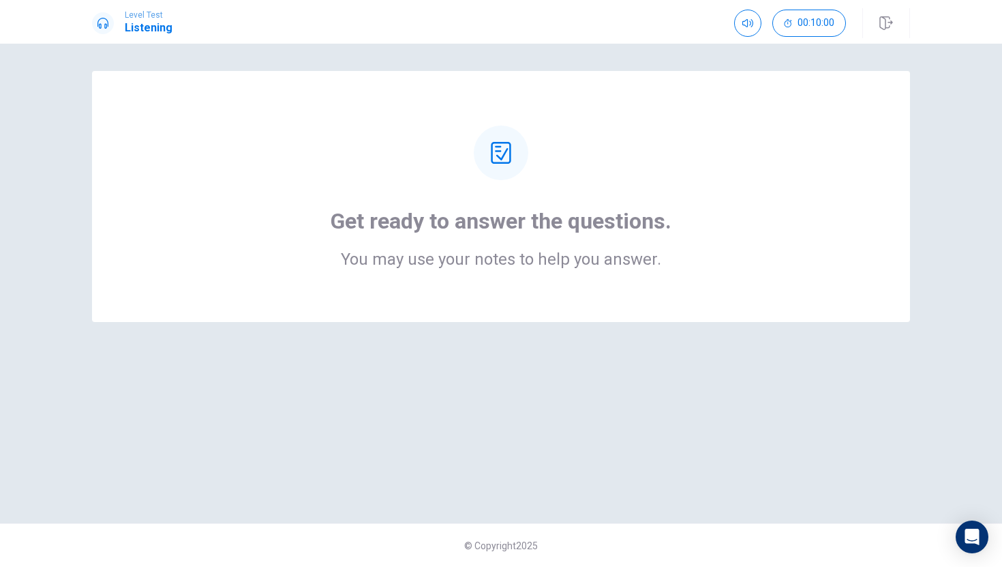
click at [507, 153] on icon at bounding box center [501, 153] width 22 height 22
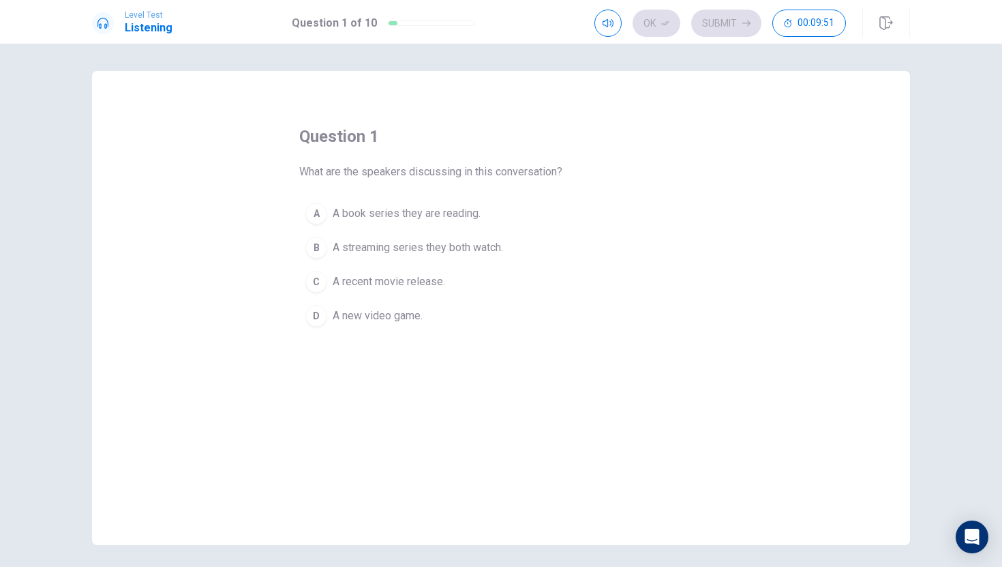
click at [430, 251] on span "A streaming series they both watch." at bounding box center [418, 247] width 170 height 16
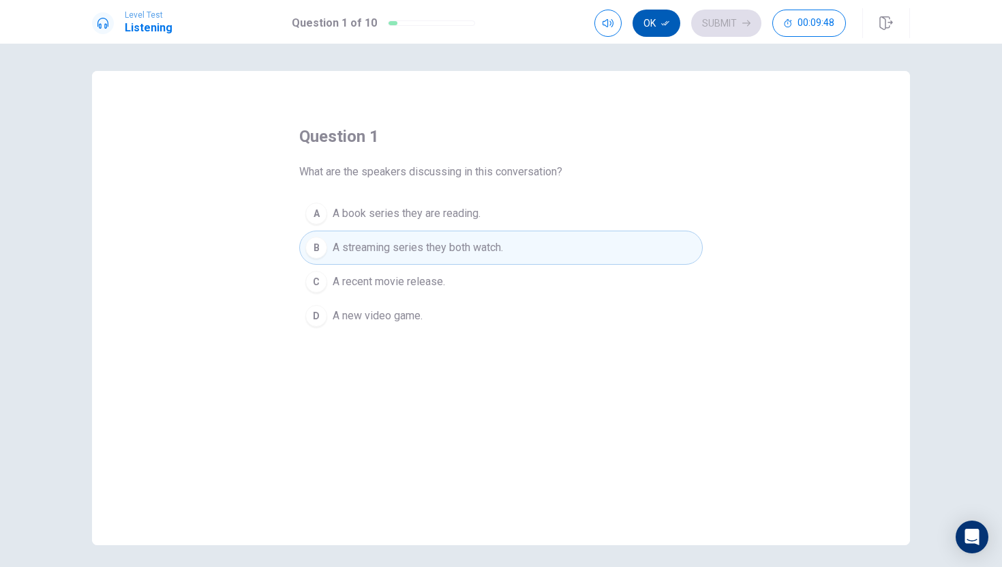
click at [657, 29] on button "Ok" at bounding box center [657, 23] width 48 height 27
click at [719, 16] on button "Submit" at bounding box center [726, 23] width 70 height 27
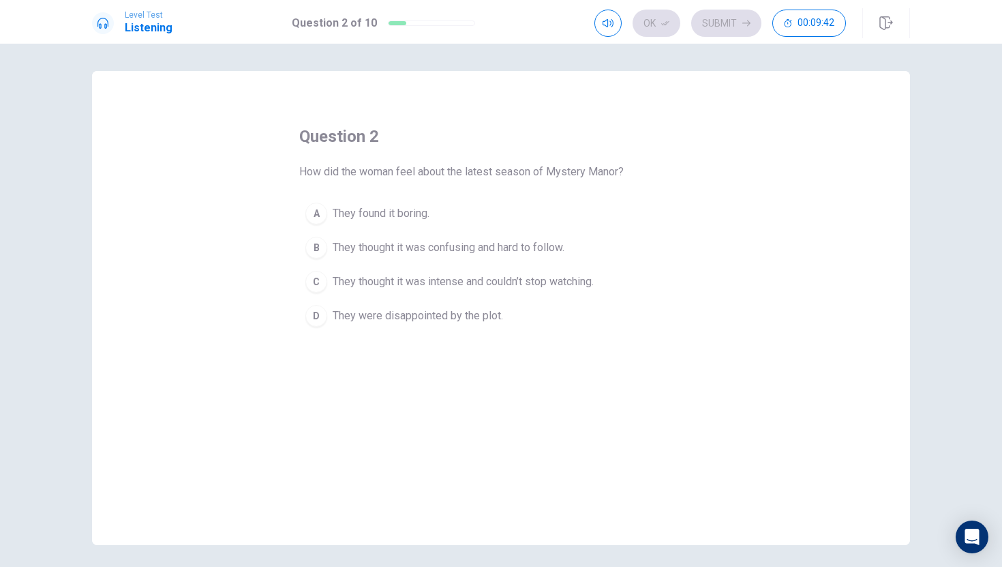
click at [507, 280] on span "They thought it was intense and couldn’t stop watching." at bounding box center [463, 281] width 261 height 16
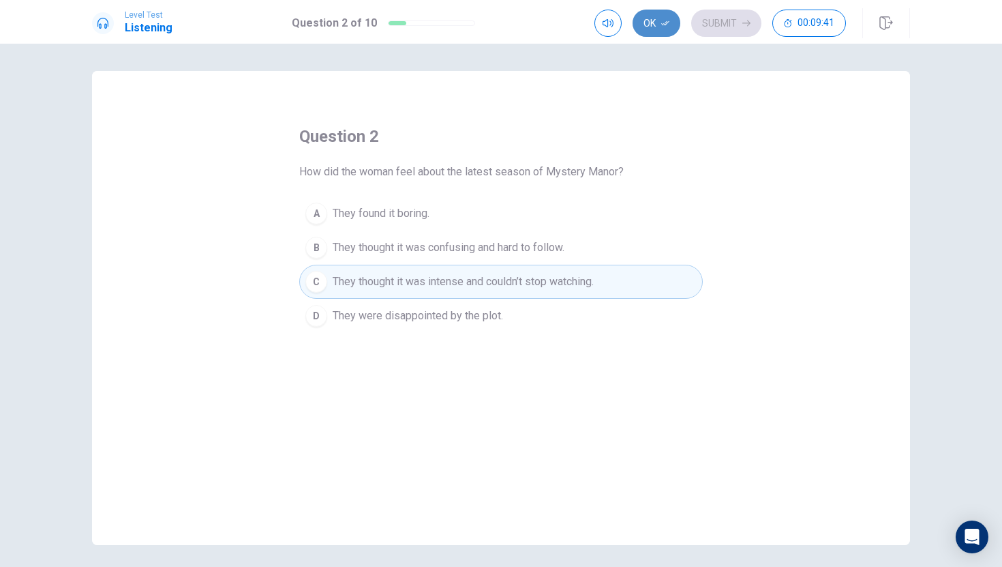
click at [657, 22] on button "Ok" at bounding box center [657, 23] width 48 height 27
click at [711, 20] on button "Submit" at bounding box center [726, 23] width 70 height 27
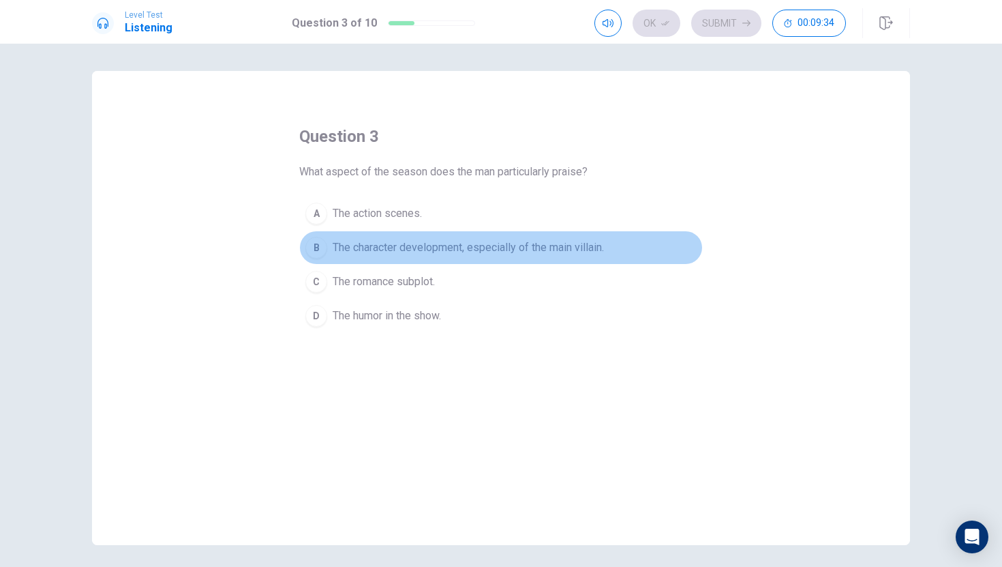
click at [435, 249] on span "The character development, especially of the main villain." at bounding box center [468, 247] width 271 height 16
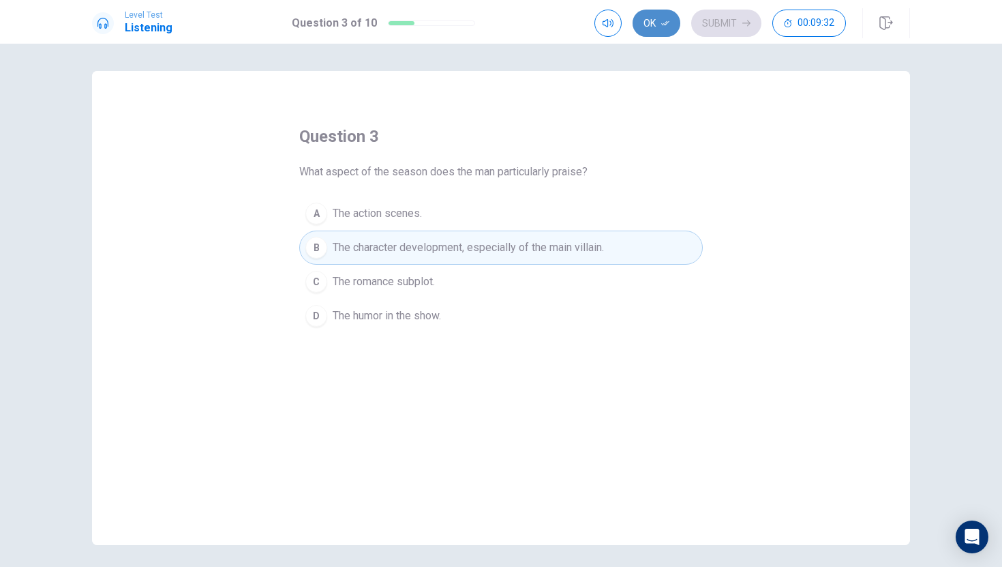
click at [672, 20] on button "Ok" at bounding box center [657, 23] width 48 height 27
click at [706, 23] on button "Submit" at bounding box center [726, 23] width 70 height 27
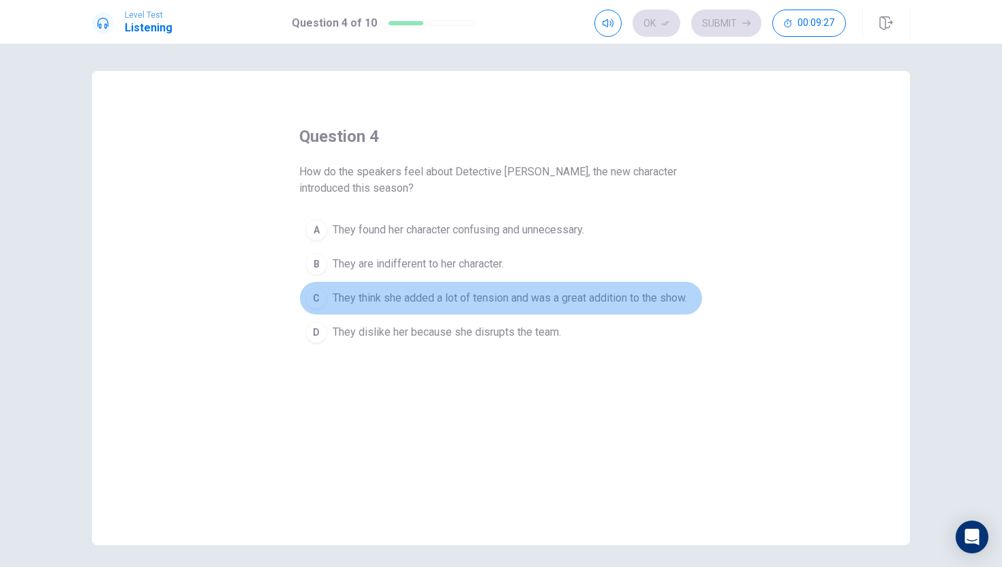
click at [548, 305] on span "They think she added a lot of tension and was a great addition to the show." at bounding box center [510, 298] width 355 height 16
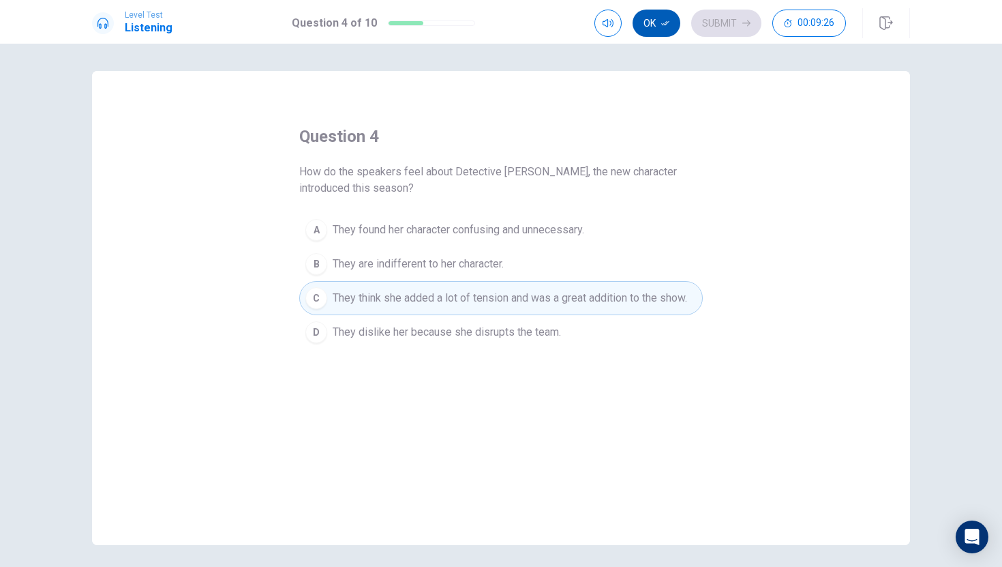
click at [663, 25] on icon "button" at bounding box center [665, 23] width 8 height 8
click at [713, 24] on button "Submit" at bounding box center [726, 23] width 70 height 27
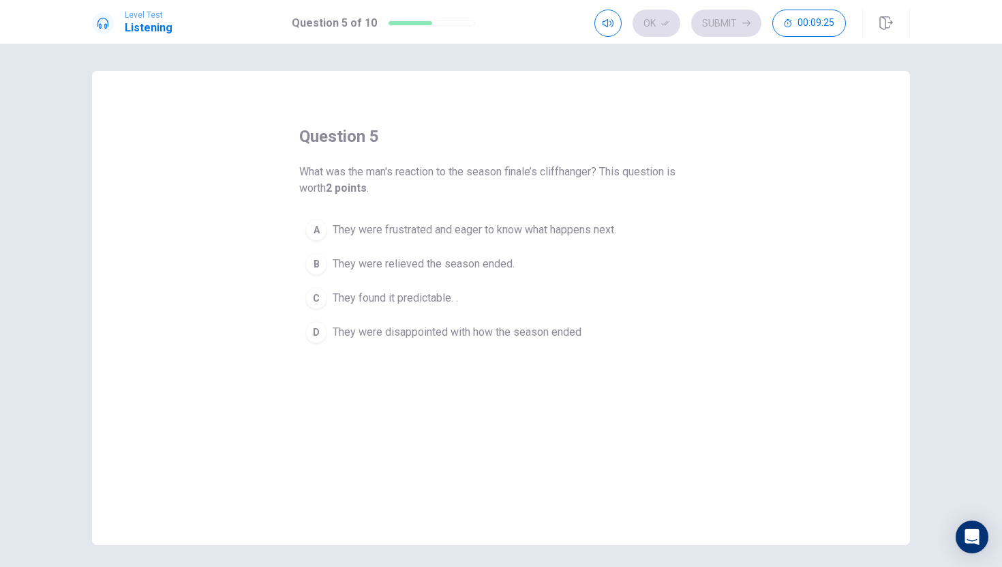
drag, startPoint x: 713, startPoint y: 24, endPoint x: 665, endPoint y: 68, distance: 65.6
click at [709, 25] on div "Ok Submit 00:09:25" at bounding box center [721, 23] width 252 height 27
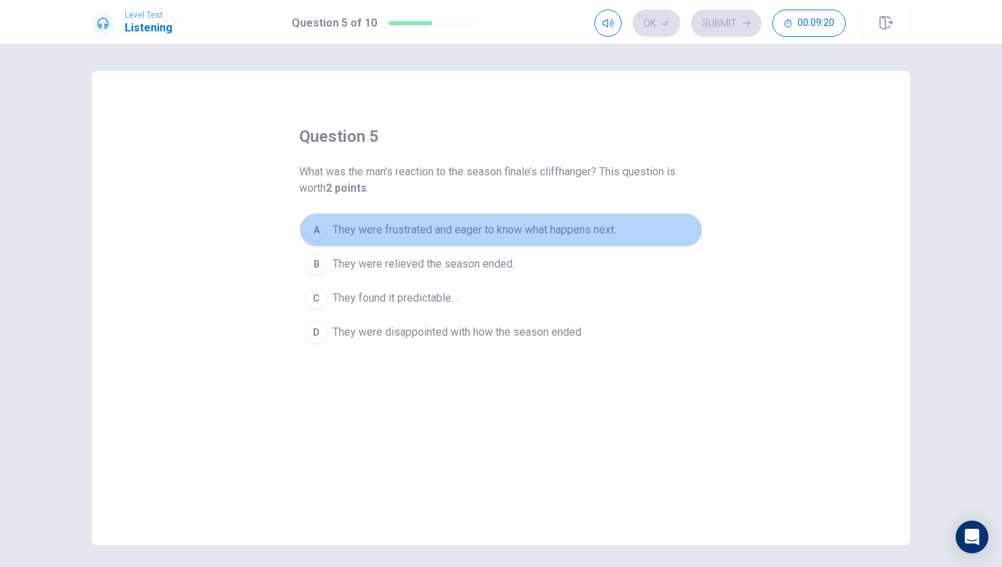
click at [579, 241] on button "A They were frustrated and eager to know what happens next." at bounding box center [501, 230] width 404 height 34
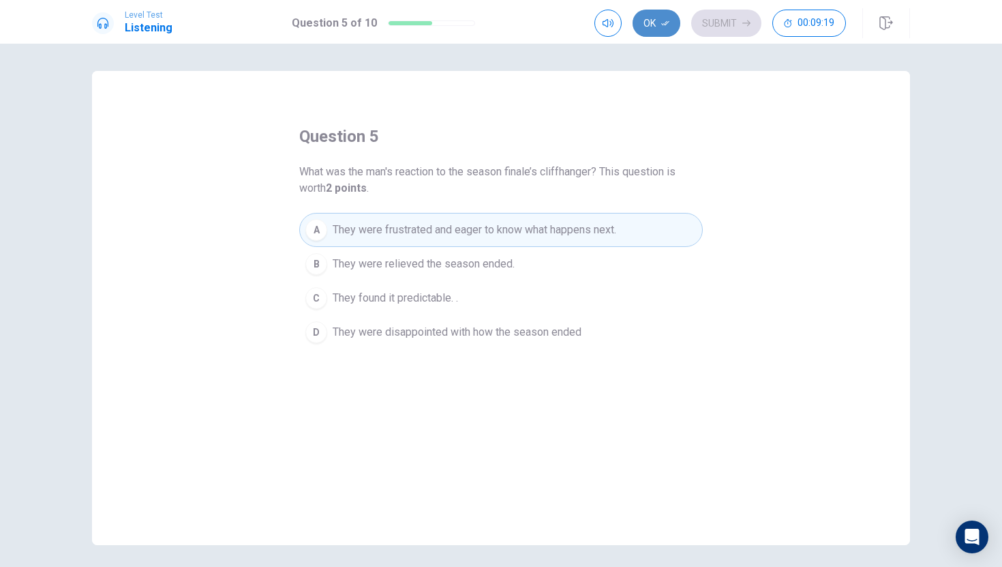
click at [642, 25] on button "Ok" at bounding box center [657, 23] width 48 height 27
click at [707, 25] on button "Submit" at bounding box center [726, 23] width 70 height 27
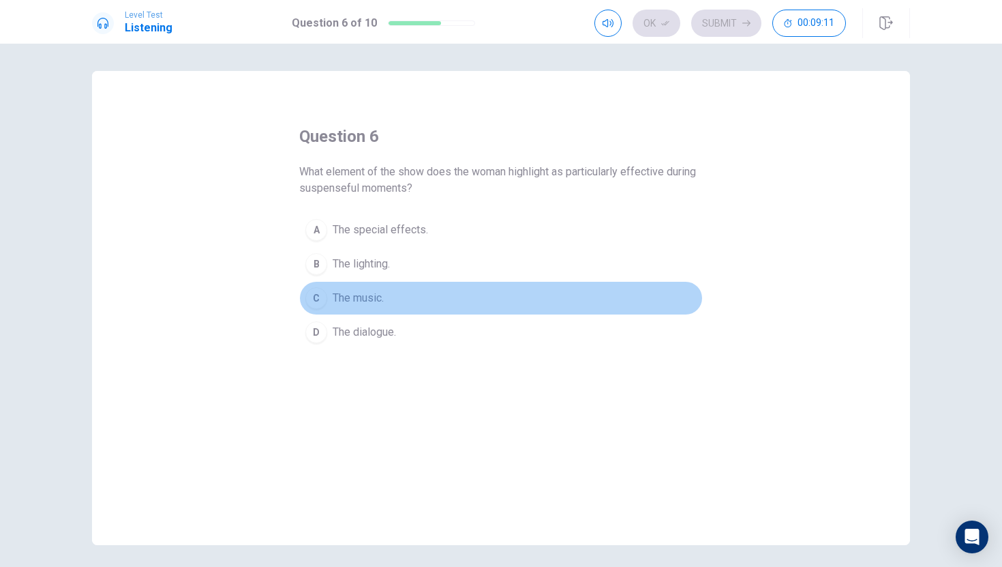
click at [370, 301] on span "The music." at bounding box center [358, 298] width 51 height 16
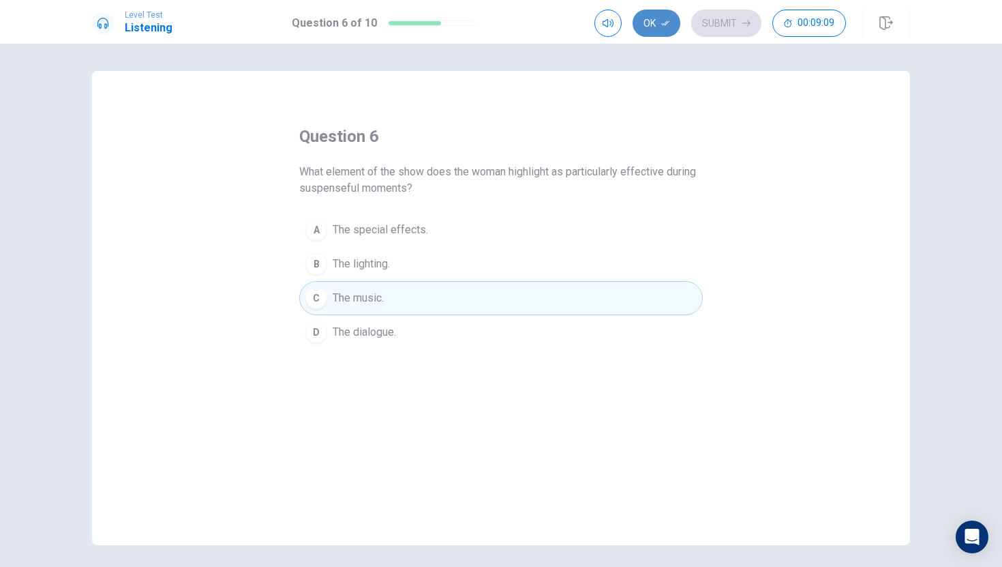
click at [656, 25] on button "Ok" at bounding box center [657, 23] width 48 height 27
click at [710, 24] on button "Submit" at bounding box center [726, 23] width 70 height 27
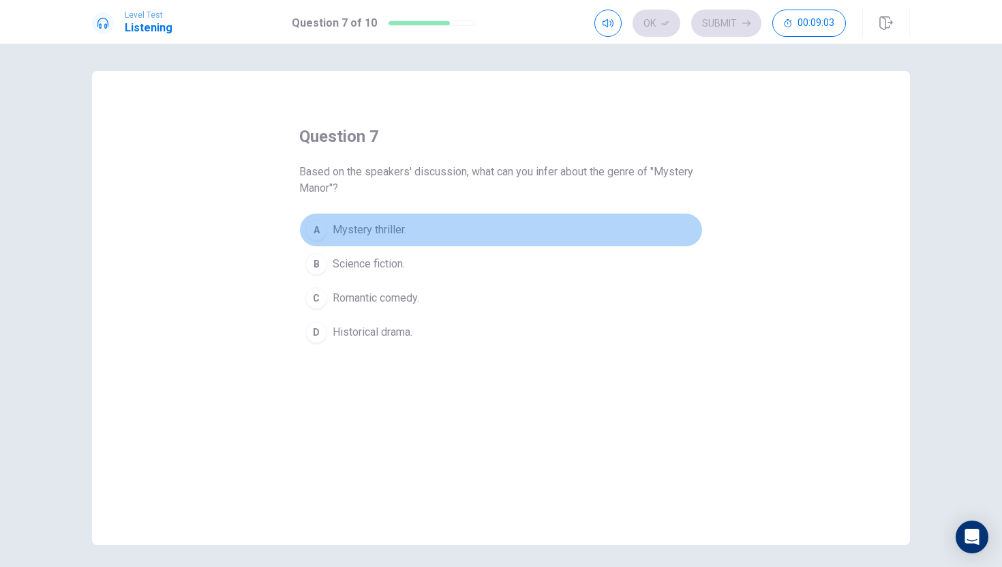
click at [386, 231] on span "Mystery thriller." at bounding box center [370, 230] width 74 height 16
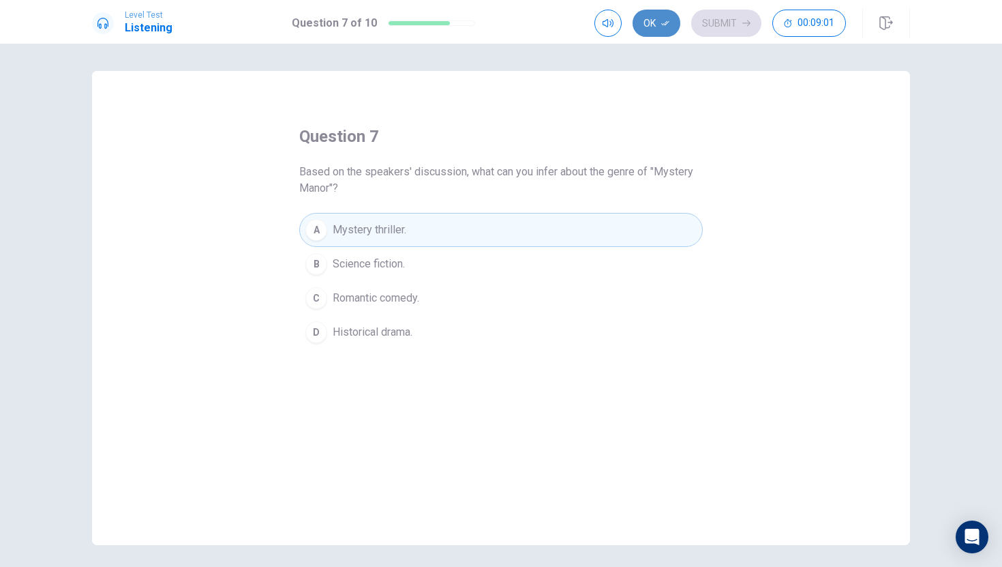
click at [670, 27] on button "Ok" at bounding box center [657, 23] width 48 height 27
click at [721, 18] on button "Submit" at bounding box center [726, 23] width 70 height 27
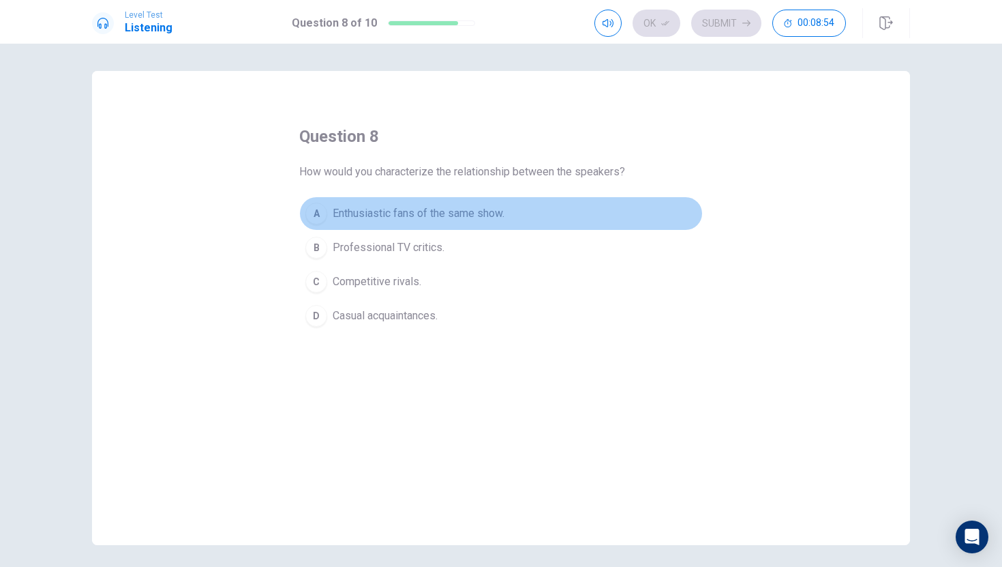
click at [435, 206] on span "Enthusiastic fans of the same show." at bounding box center [419, 213] width 172 height 16
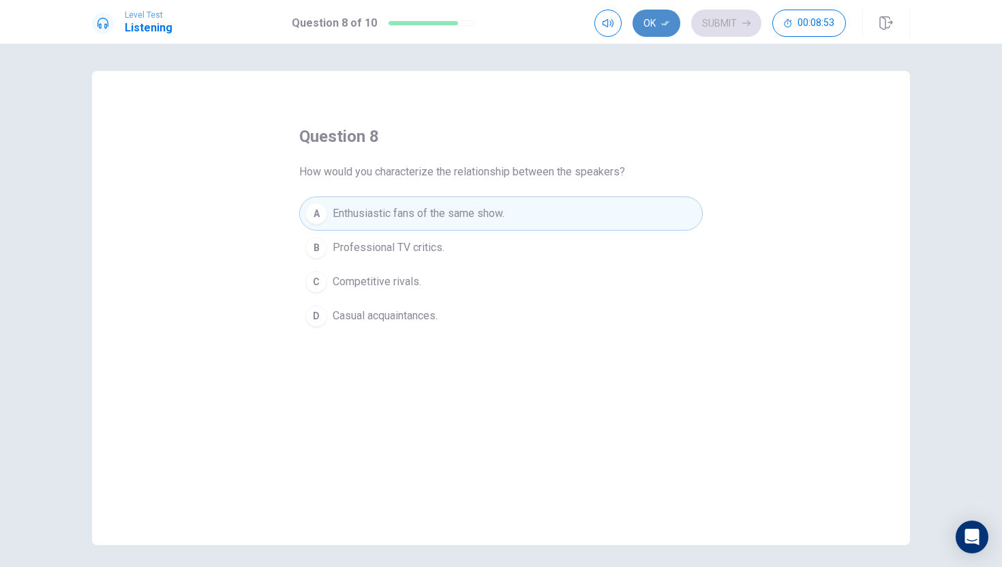
click at [659, 28] on button "Ok" at bounding box center [657, 23] width 48 height 27
click at [726, 25] on button "Submit" at bounding box center [726, 23] width 70 height 27
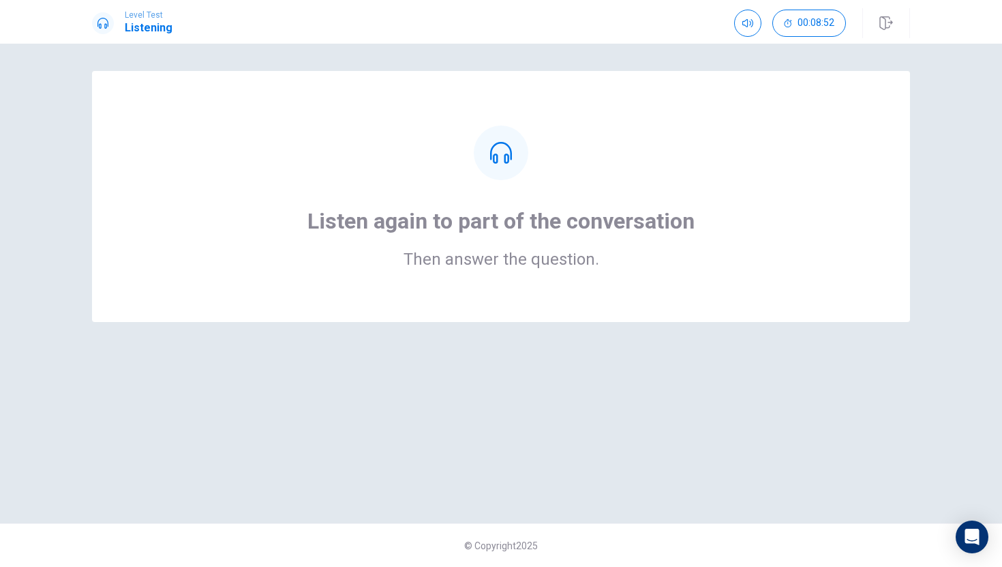
drag, startPoint x: 726, startPoint y: 25, endPoint x: 549, endPoint y: 63, distance: 181.5
click at [558, 55] on div "Level Test Listening 00:08:52 00:08:52 Listen again to part of the conversation…" at bounding box center [501, 283] width 1002 height 567
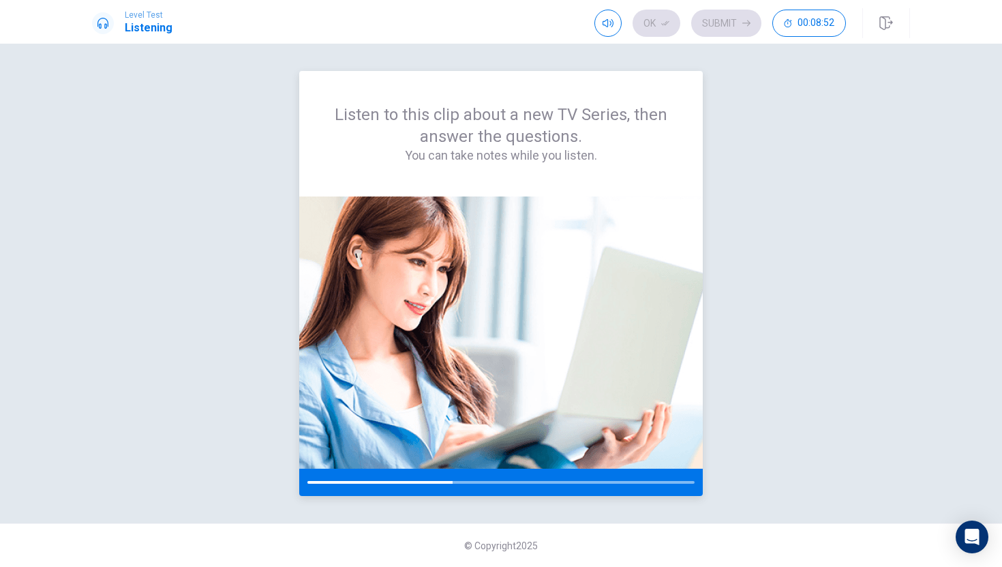
drag, startPoint x: 406, startPoint y: 475, endPoint x: 420, endPoint y: 477, distance: 13.8
click at [420, 477] on div at bounding box center [501, 481] width 404 height 27
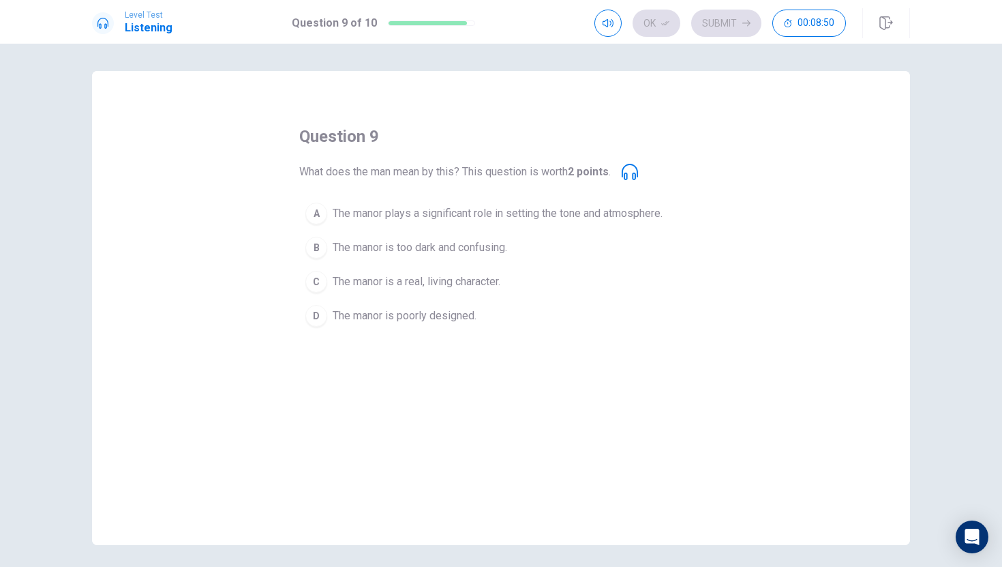
click at [548, 209] on span "The manor plays a significant role in setting the tone and atmosphere." at bounding box center [498, 213] width 330 height 16
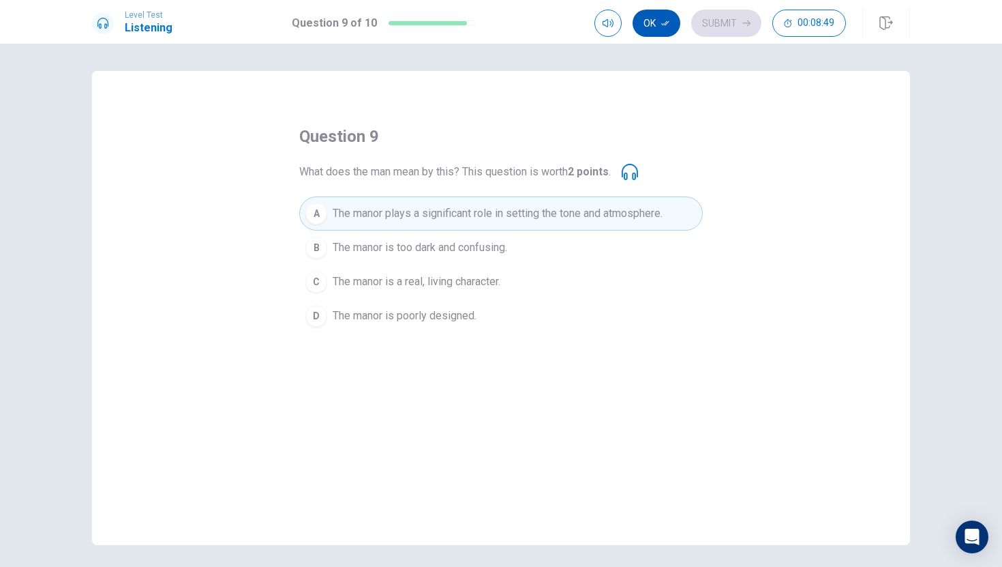
click at [663, 22] on icon "button" at bounding box center [665, 23] width 8 height 8
click at [730, 28] on button "Submit" at bounding box center [726, 23] width 70 height 27
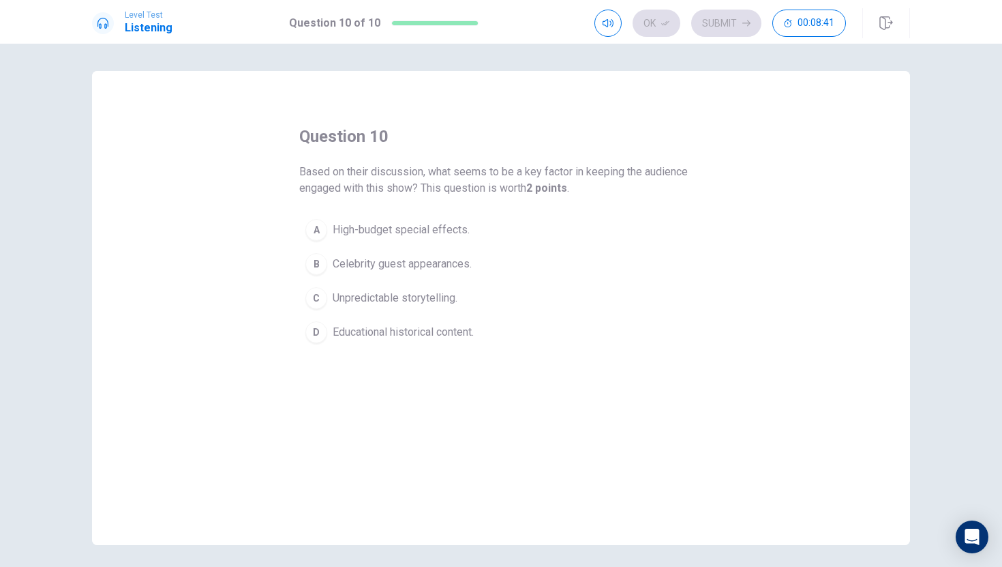
click at [374, 294] on span "Unpredictable storytelling." at bounding box center [395, 298] width 125 height 16
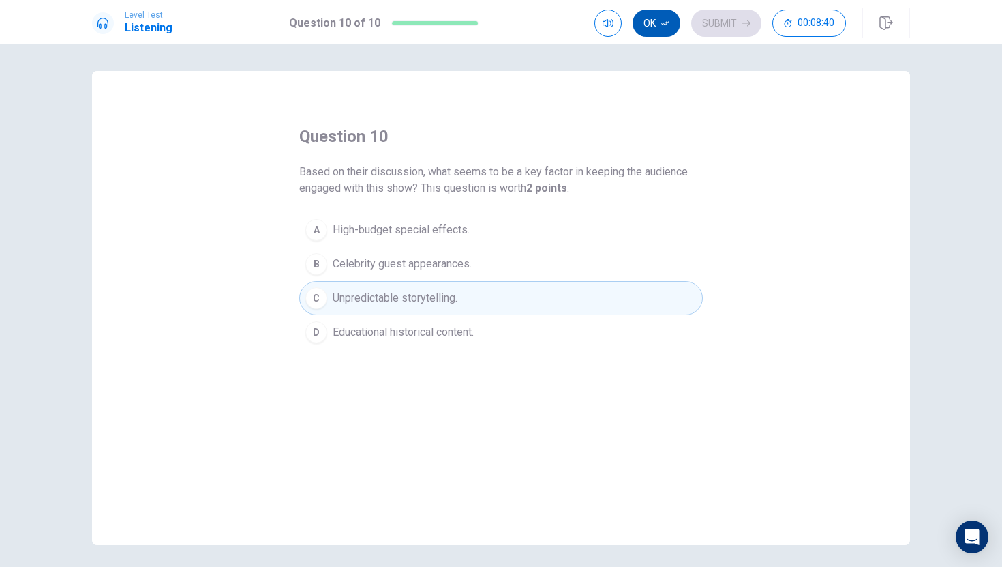
click at [642, 22] on button "Ok" at bounding box center [657, 23] width 48 height 27
click at [713, 14] on button "Submit" at bounding box center [726, 23] width 70 height 27
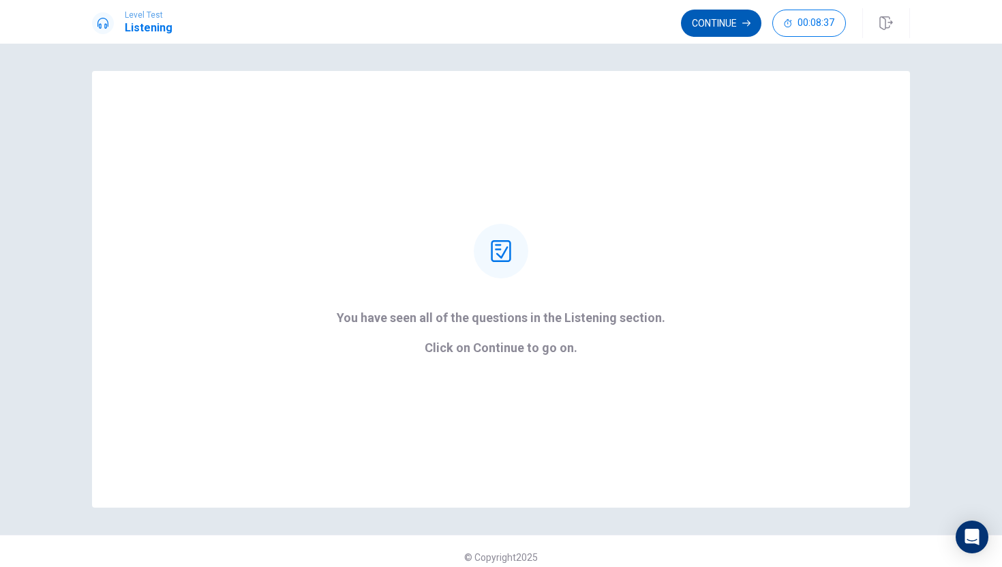
click at [734, 20] on button "Continue" at bounding box center [721, 23] width 80 height 27
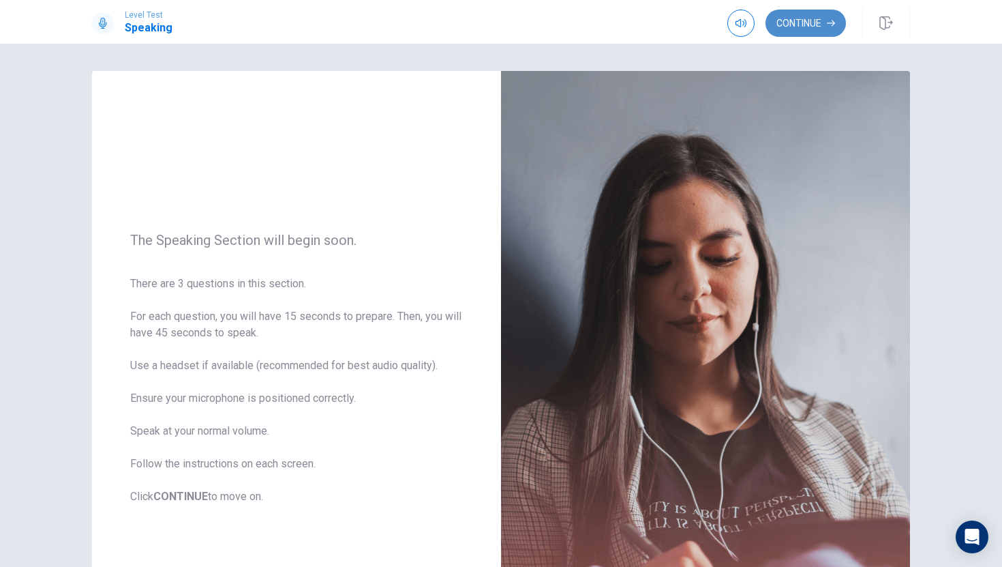
click at [795, 16] on button "Continue" at bounding box center [806, 23] width 80 height 27
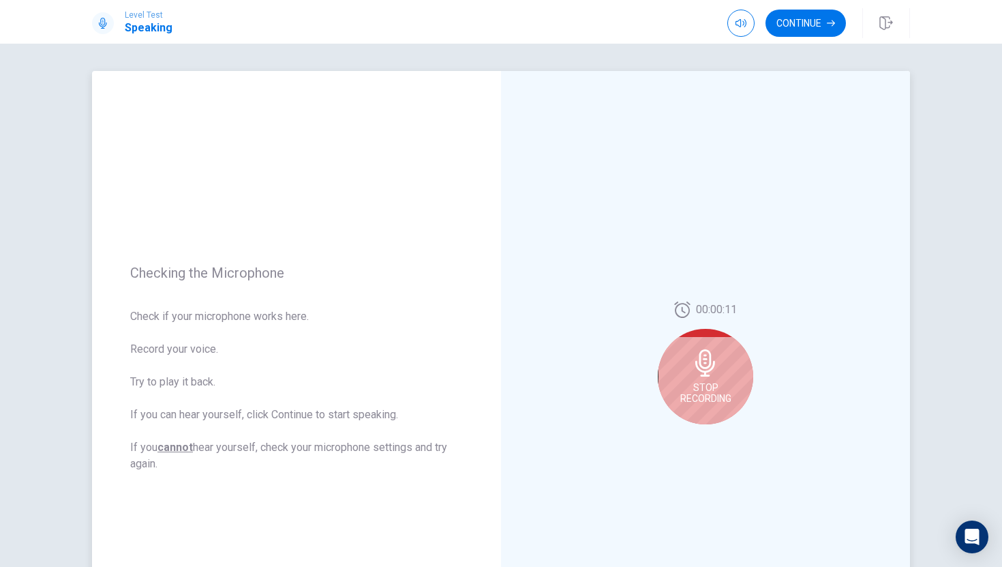
click at [258, 271] on span "Checking the Microphone" at bounding box center [296, 273] width 333 height 16
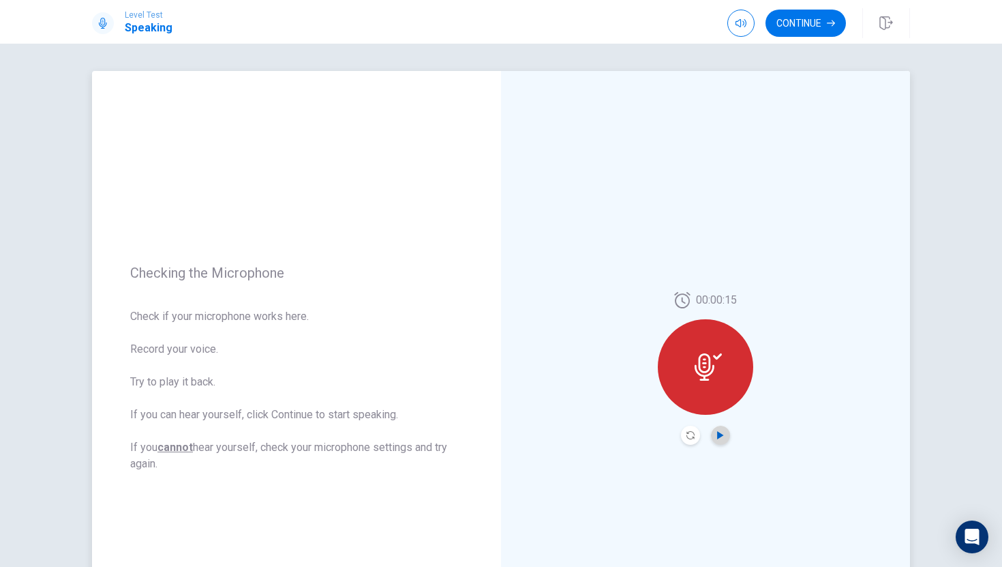
click at [717, 432] on icon "Play Audio" at bounding box center [720, 435] width 6 height 8
click at [723, 434] on icon "Pause Audio" at bounding box center [720, 435] width 7 height 8
click at [802, 29] on button "Continue" at bounding box center [806, 23] width 80 height 27
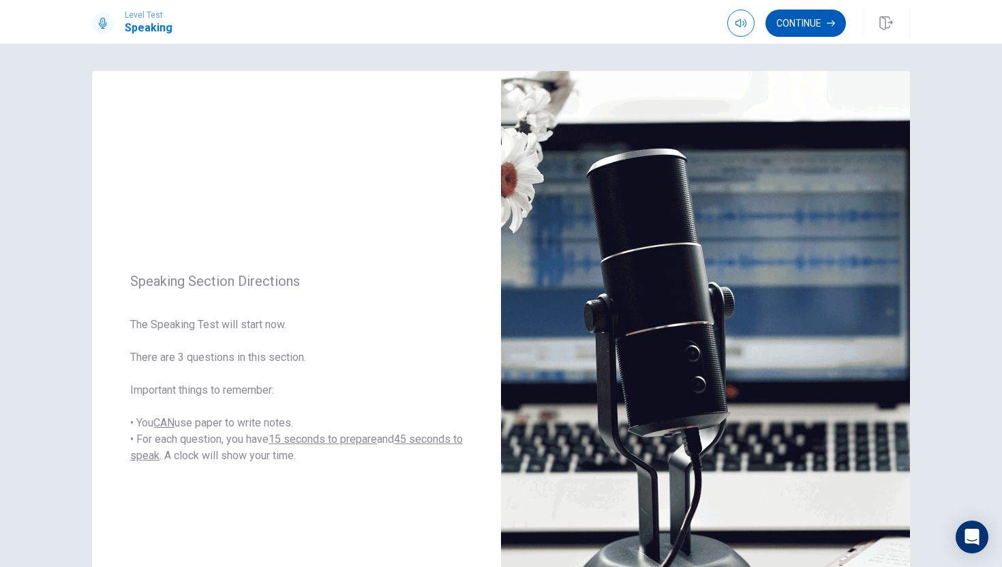
click at [792, 20] on button "Continue" at bounding box center [806, 23] width 80 height 27
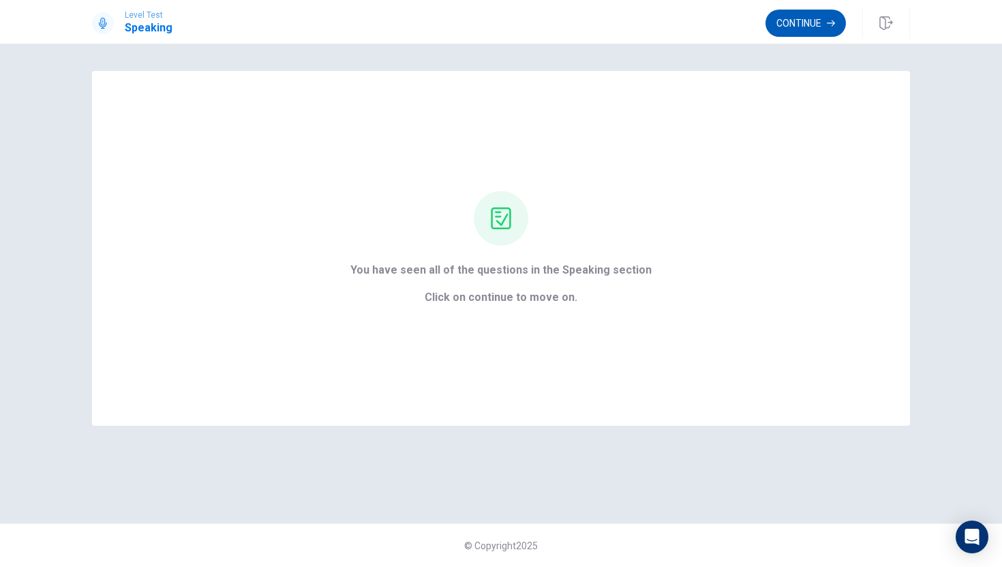
click at [829, 11] on button "Continue" at bounding box center [806, 23] width 80 height 27
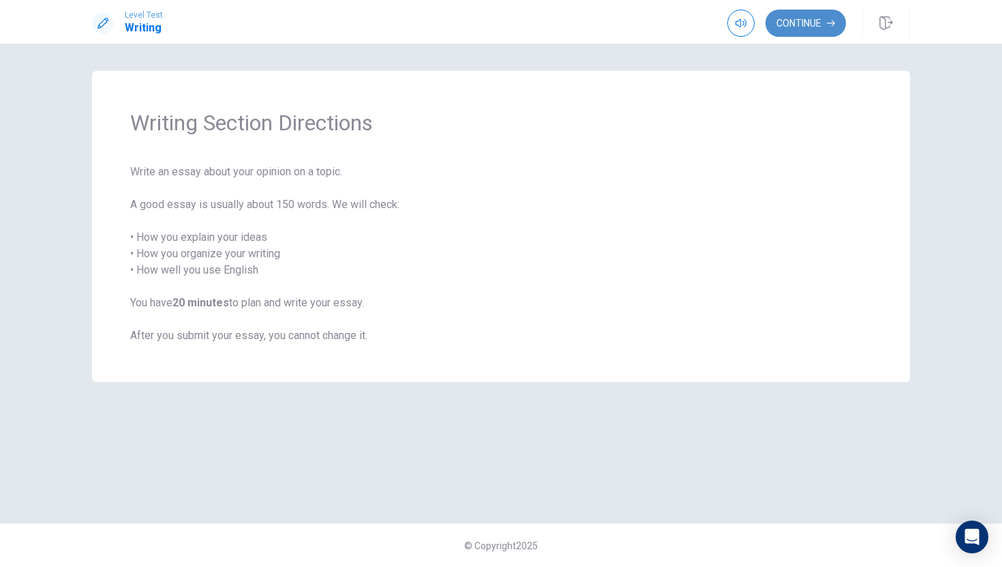
click at [813, 18] on button "Continue" at bounding box center [806, 23] width 80 height 27
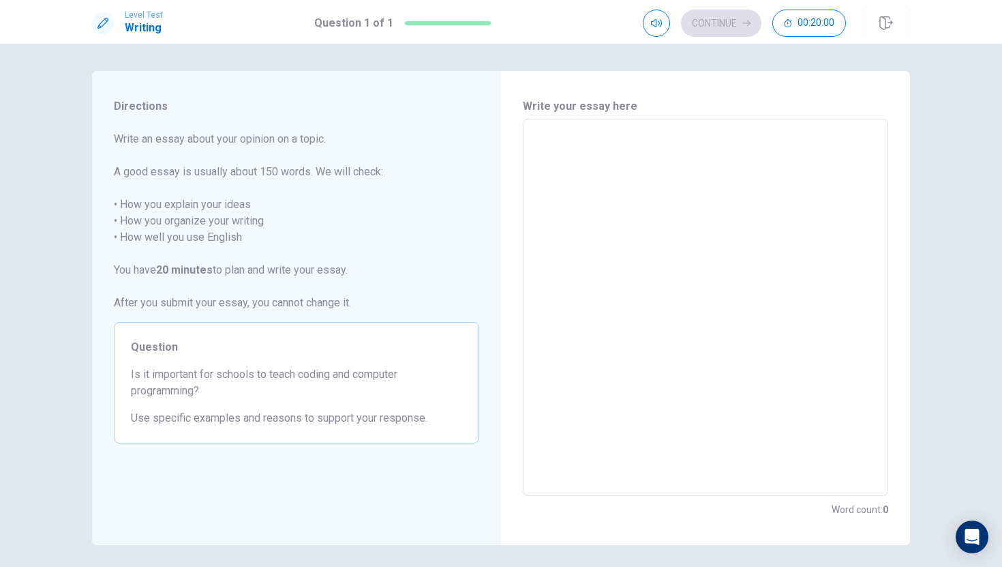
click at [710, 200] on textarea at bounding box center [705, 307] width 346 height 355
type textarea "i"
type textarea "x"
type textarea "i"
type textarea "x"
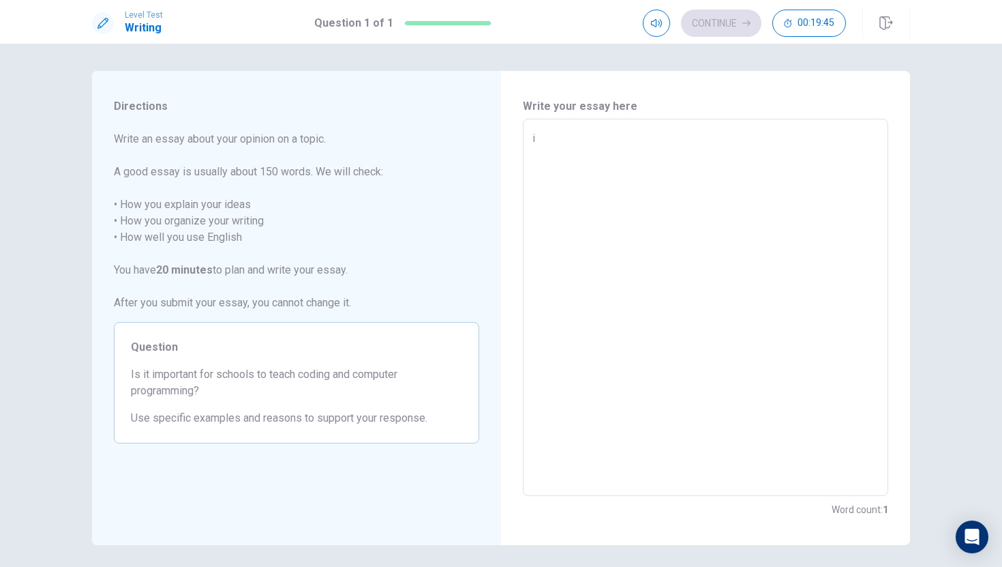
type textarea "i t"
type textarea "x"
type textarea "i th"
type textarea "x"
type textarea "i thi"
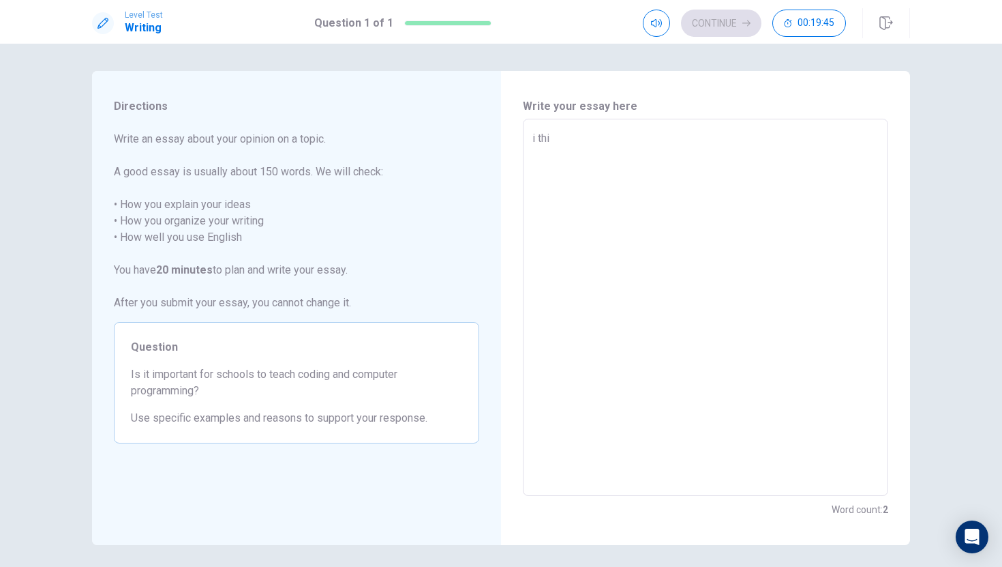
type textarea "x"
type textarea "i thin"
type textarea "x"
type textarea "i think"
type textarea "x"
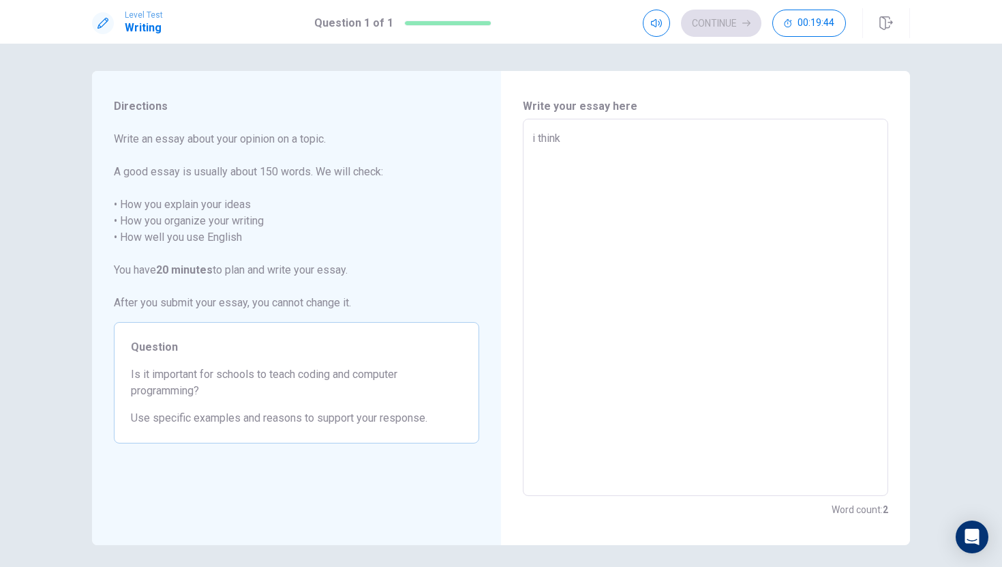
type textarea "i think"
type textarea "x"
type textarea "i think t"
type textarea "x"
type textarea "i think th"
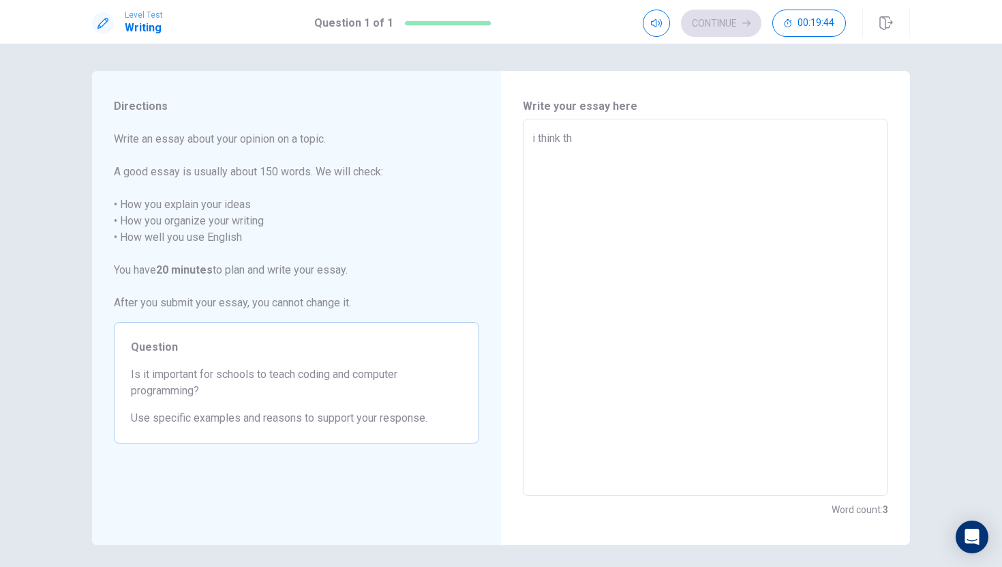
type textarea "x"
type textarea "i think tha"
type textarea "x"
type textarea "i think that"
type textarea "x"
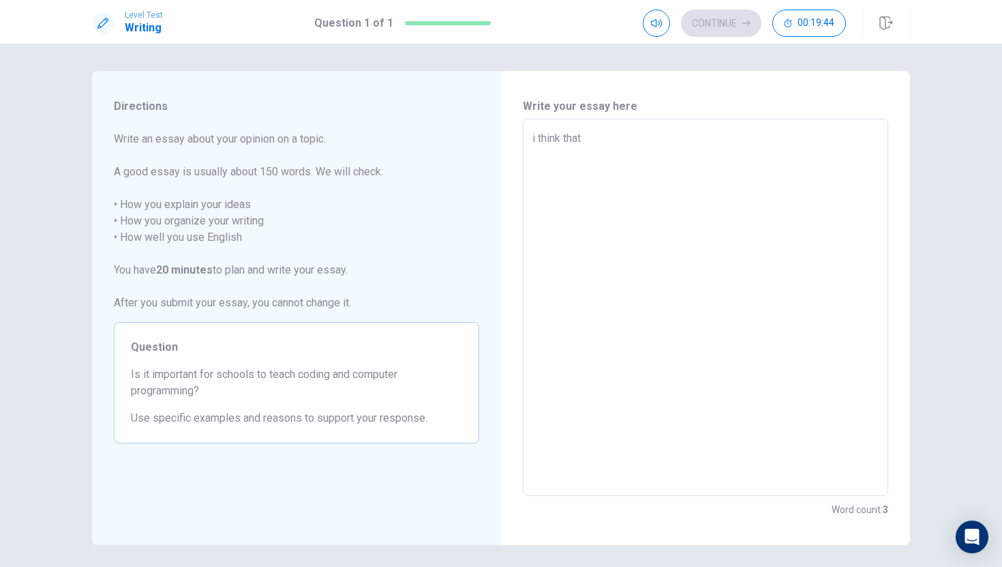
type textarea "i think that"
type textarea "x"
type textarea "i think that i"
type textarea "x"
type textarea "i think that is"
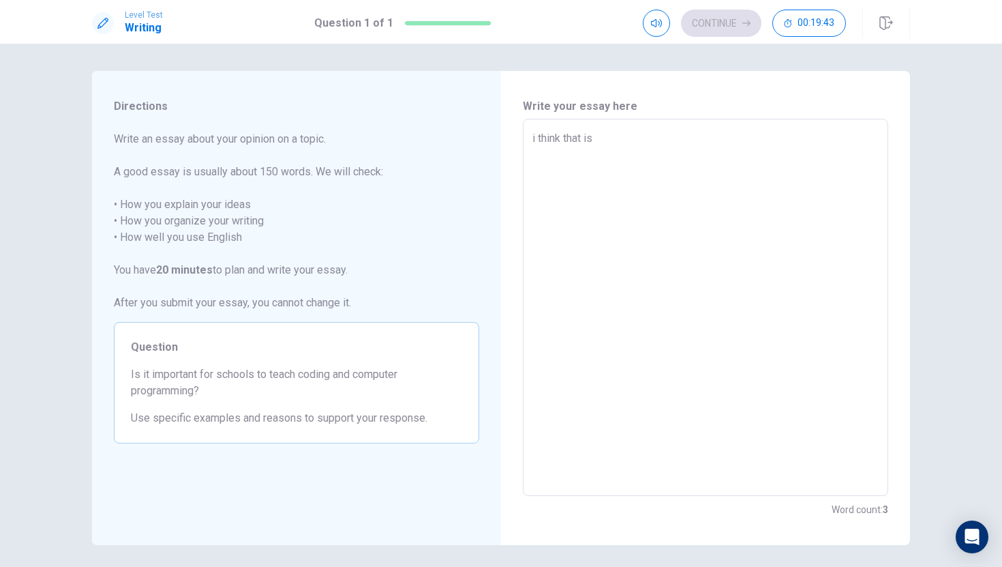
type textarea "x"
type textarea "i think that is"
type textarea "x"
type textarea "i think that is m"
type textarea "x"
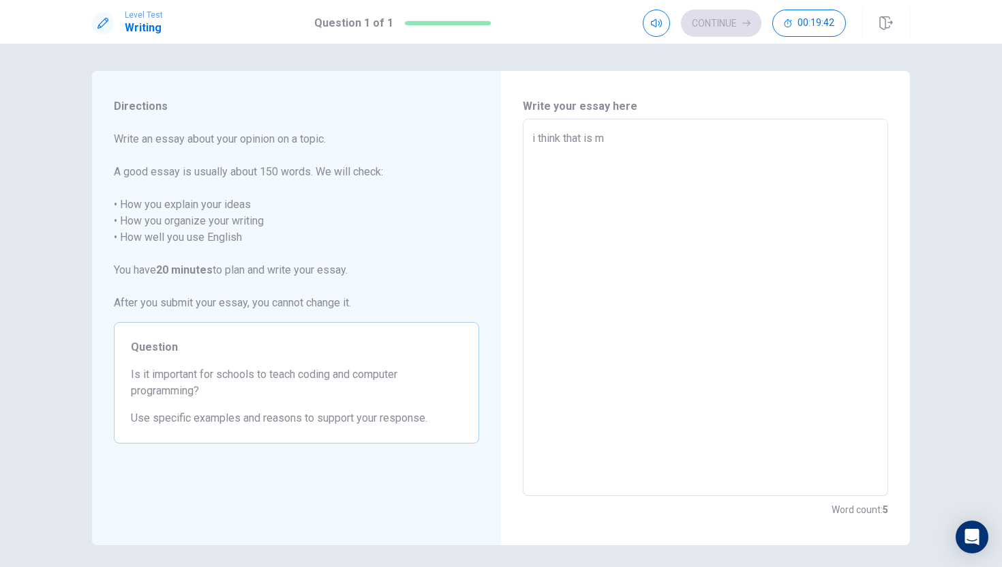
type textarea "i think that is"
type textarea "x"
type textarea "i think that is"
type textarea "x"
type textarea "i think that i"
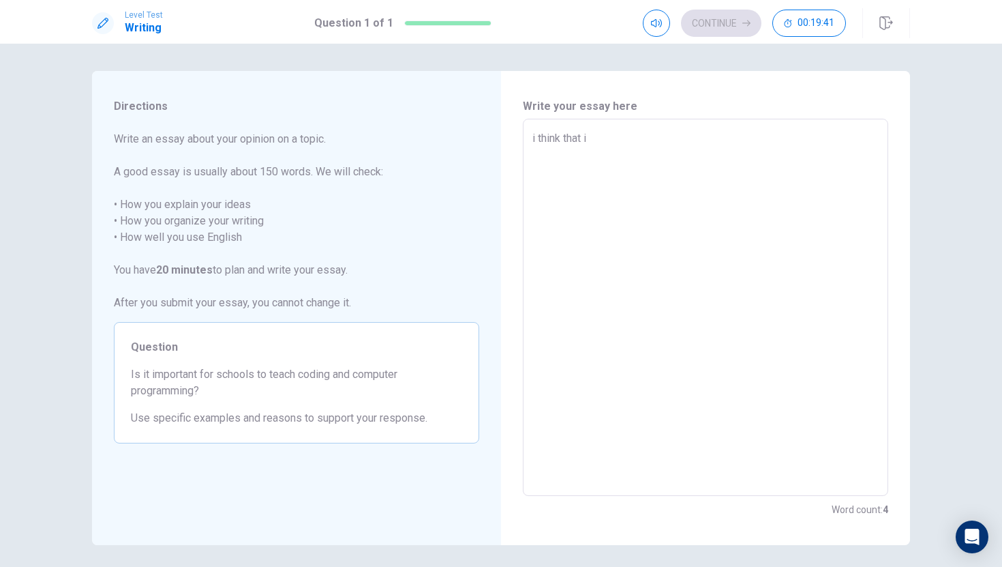
type textarea "x"
type textarea "i think that"
type textarea "x"
type textarea "i think that"
type textarea "x"
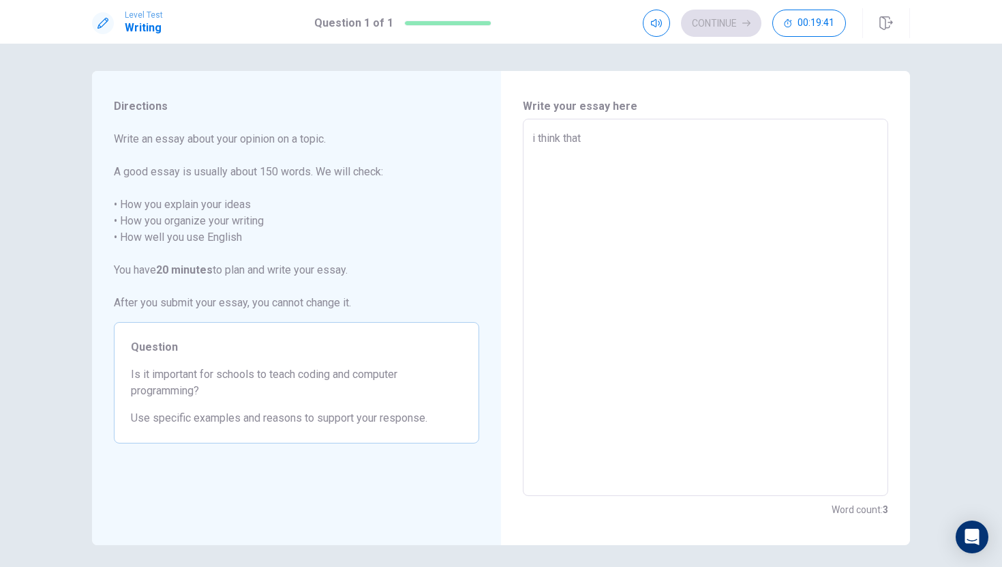
type textarea "i think tha"
type textarea "x"
type textarea "i think th"
type textarea "x"
type textarea "i think t"
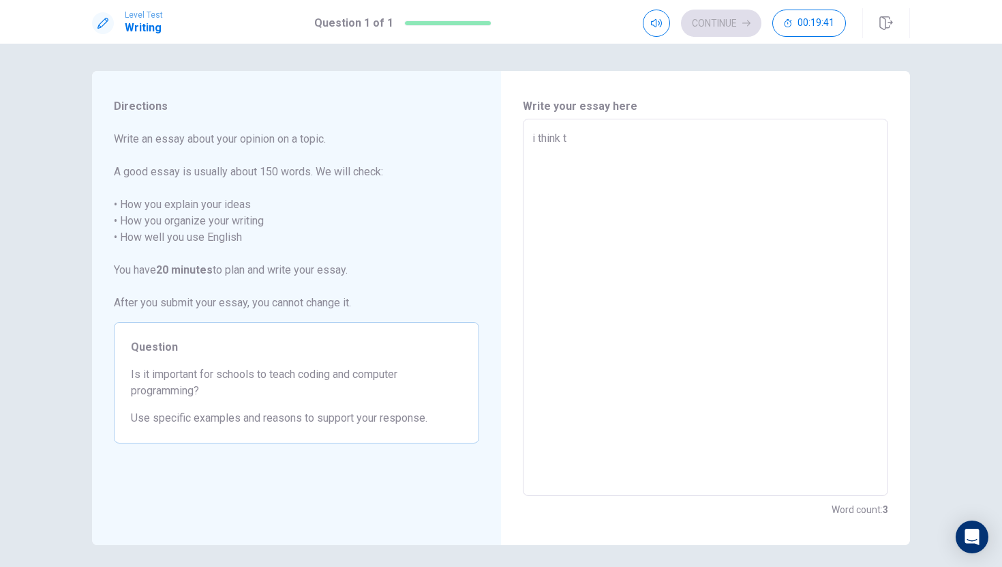
type textarea "x"
type textarea "i think"
type textarea "x"
type textarea "i think"
type textarea "x"
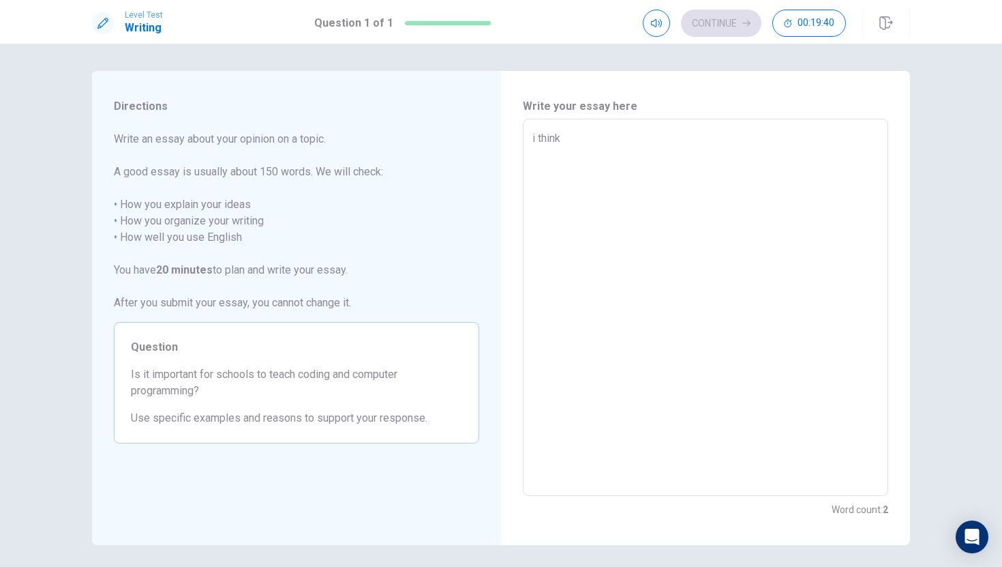
type textarea "i thin"
type textarea "x"
type textarea "i thi"
type textarea "x"
type textarea "i th"
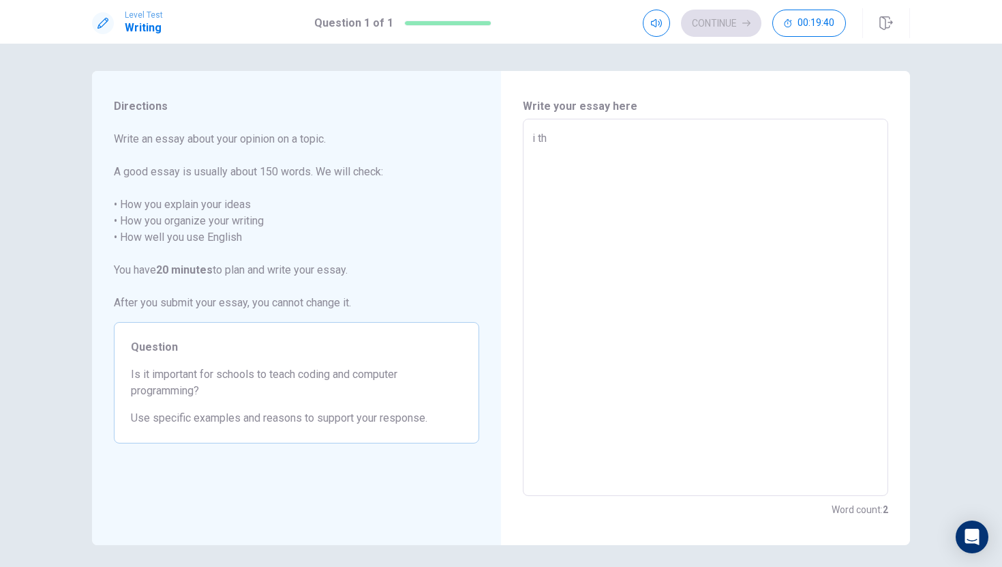
type textarea "x"
type textarea "i t"
type textarea "x"
type textarea "i"
type textarea "x"
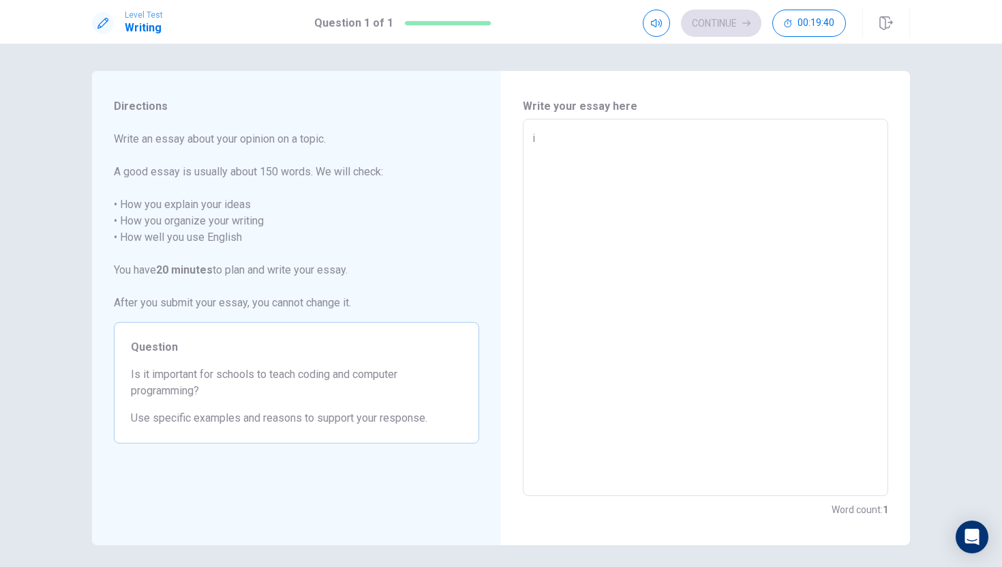
type textarea "i"
type textarea "x"
type textarea "I"
type textarea "x"
type textarea "I"
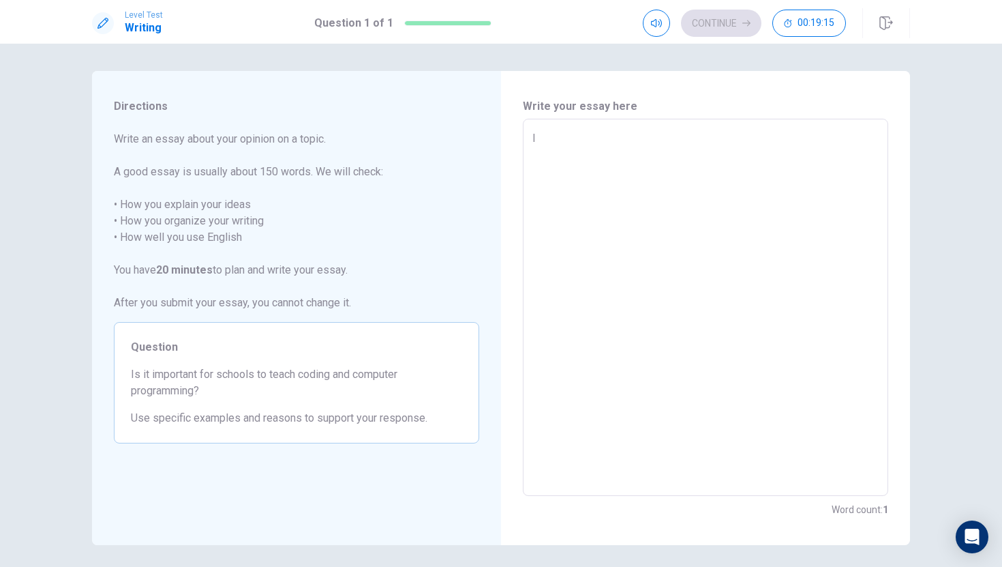
type textarea "x"
type textarea "I t"
type textarea "x"
type textarea "I th"
type textarea "x"
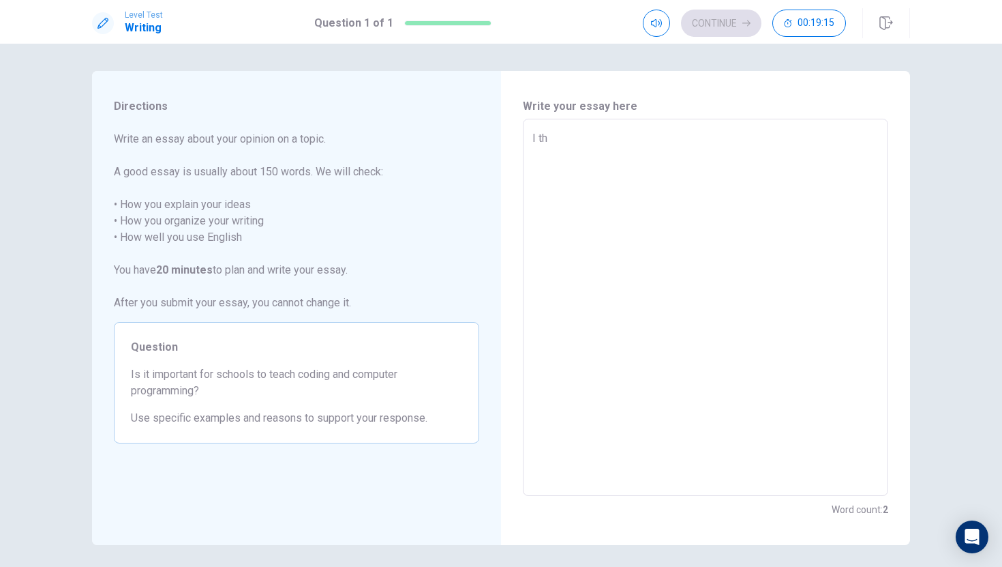
type textarea "I thi"
type textarea "x"
type textarea "I thin"
type textarea "x"
type textarea "I think"
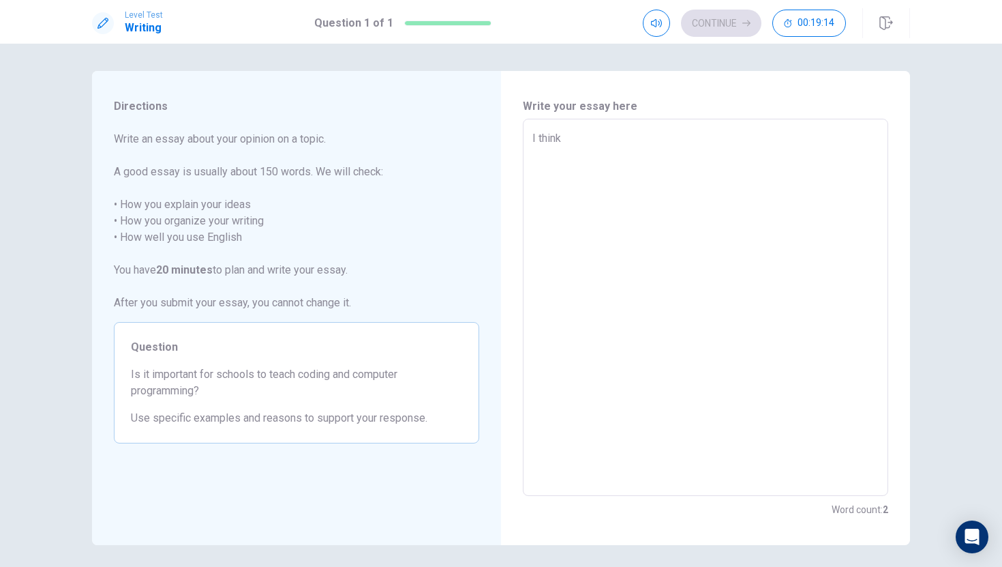
type textarea "x"
type textarea "I think"
type textarea "x"
type textarea "I think t"
type textarea "x"
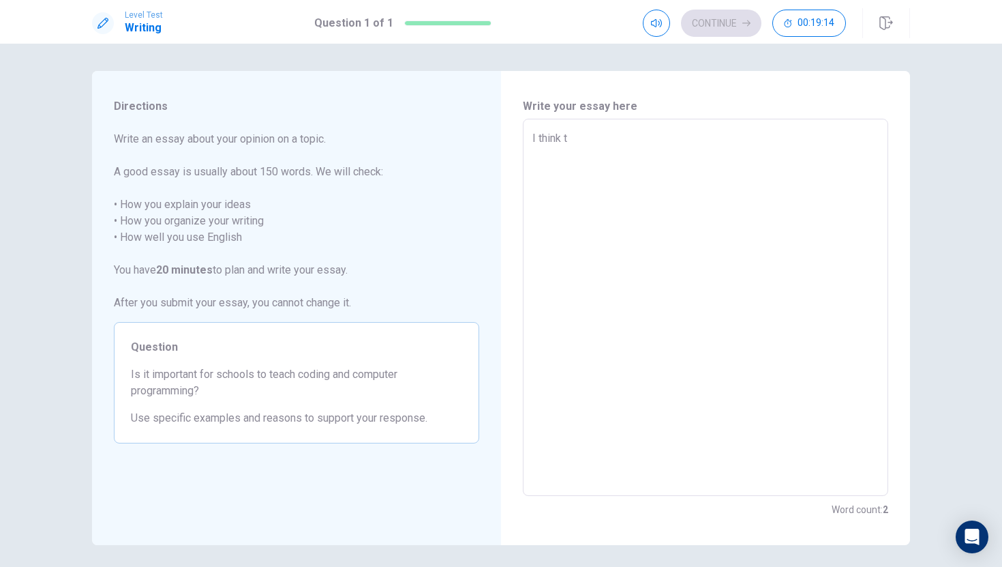
type textarea "I think th"
type textarea "x"
type textarea "I think tha"
type textarea "x"
type textarea "I think that"
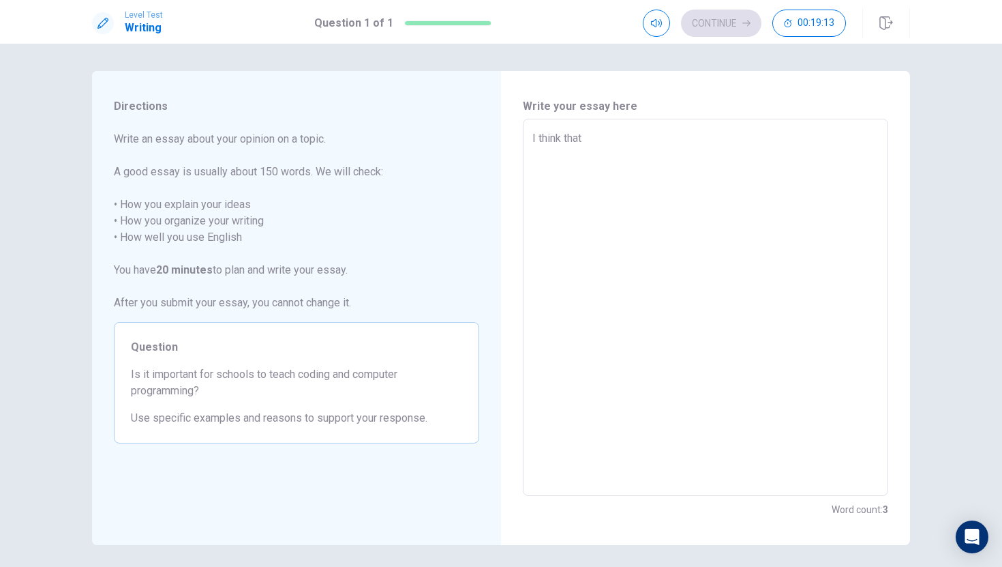
type textarea "x"
type textarea "I think that"
type textarea "x"
type textarea "I think that i"
type textarea "x"
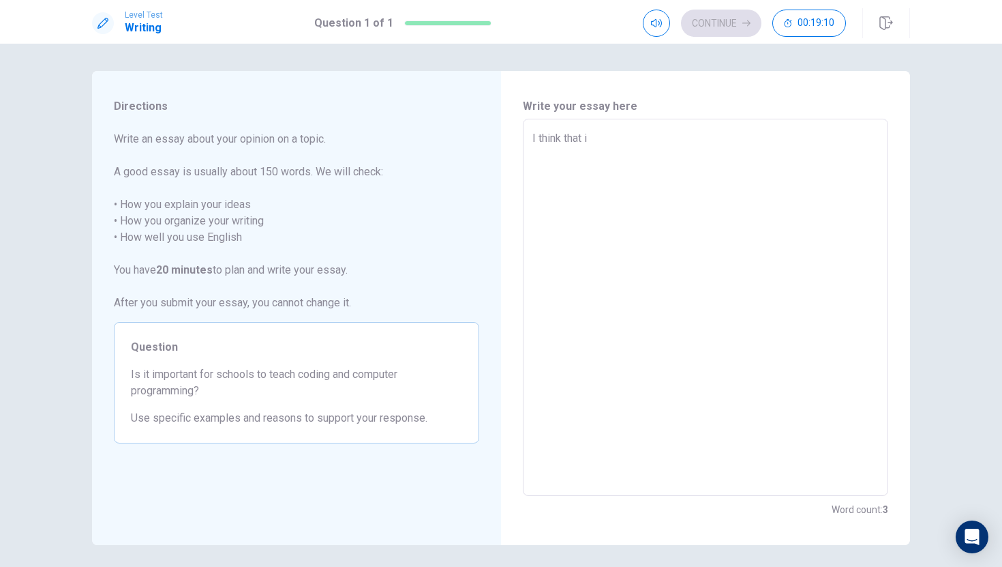
type textarea "I think that it"
type textarea "x"
type textarea "I think that it"
type textarea "x"
type textarea "I think that it i"
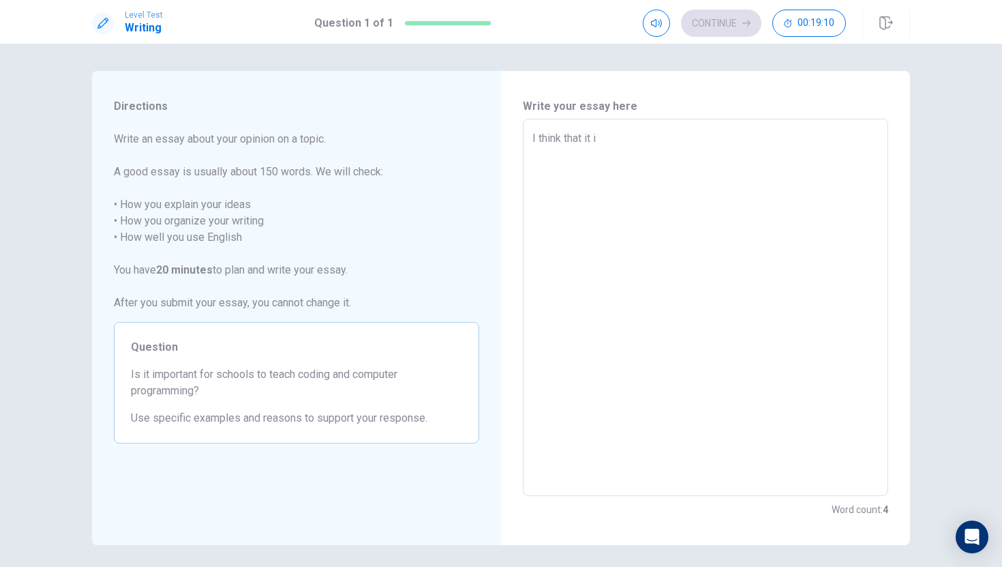
type textarea "x"
type textarea "I think that it is"
type textarea "x"
type textarea "I think that it is"
type textarea "x"
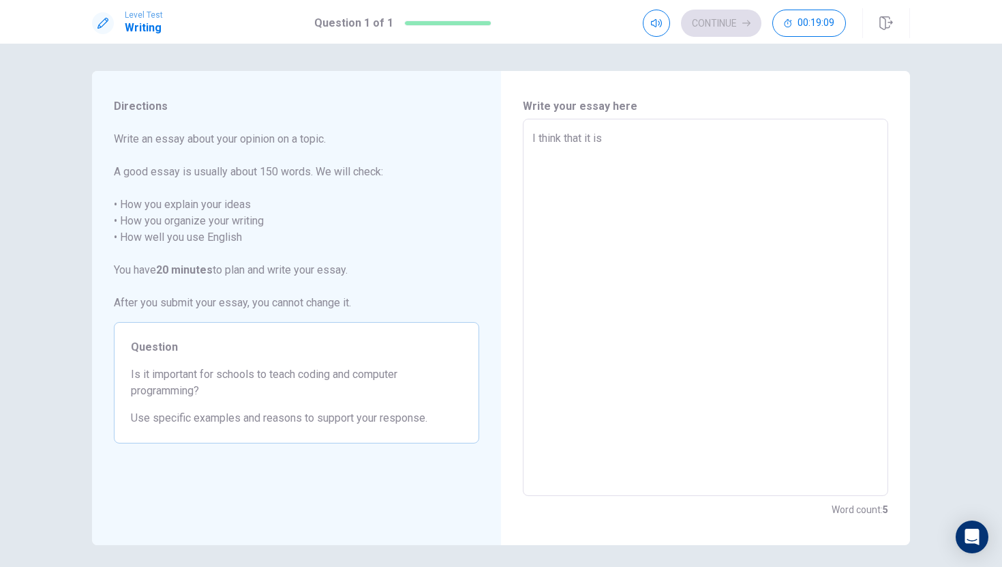
type textarea "I think that it is o"
type textarea "x"
type textarea "I think that it is oe"
type textarea "x"
type textarea "I think that it is oer"
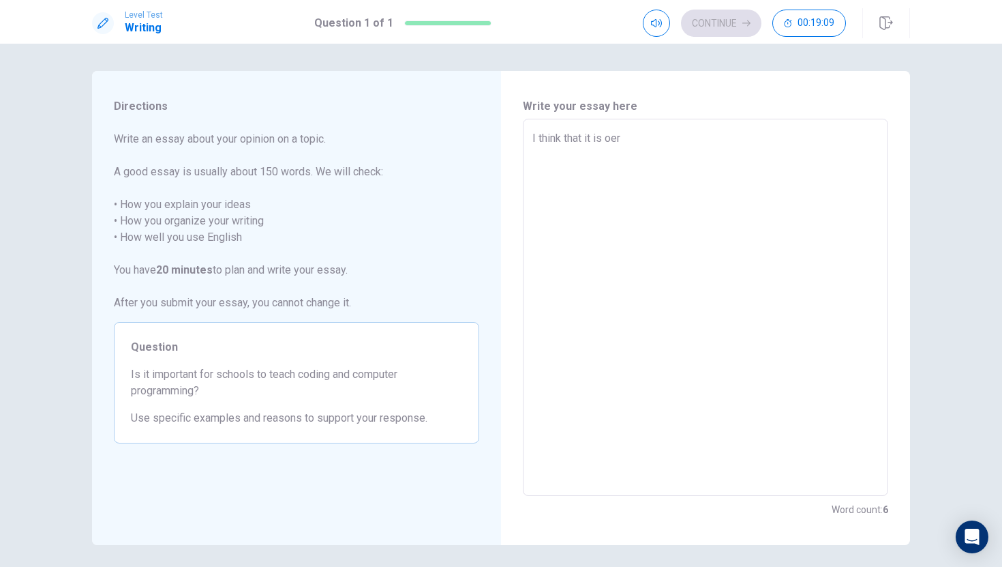
type textarea "x"
type textarea "I think that it is oe"
type textarea "x"
type textarea "I think that it is o"
type textarea "x"
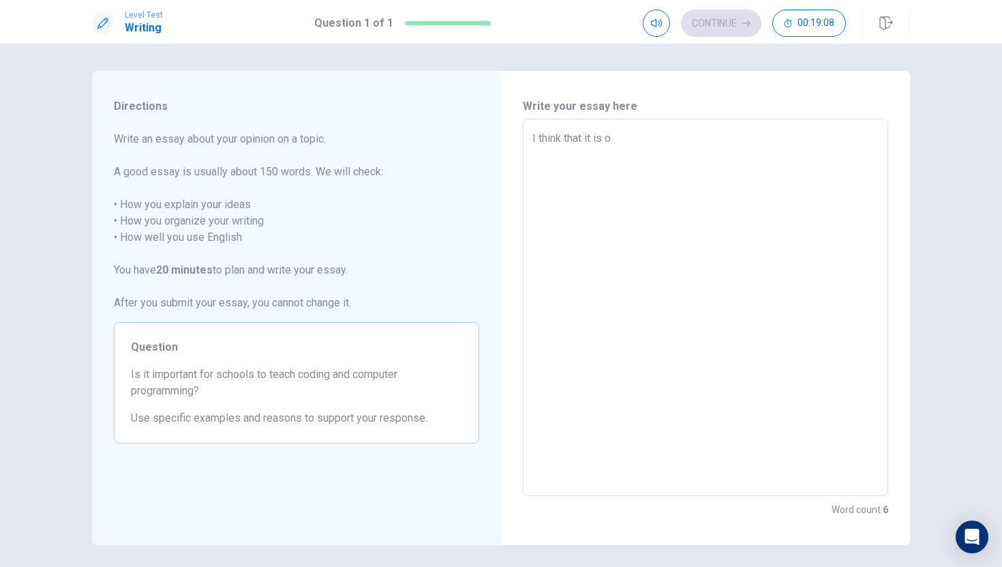
type textarea "I think that it is"
type textarea "x"
type textarea "I think that it is m"
type textarea "x"
type textarea "I think that it is mo"
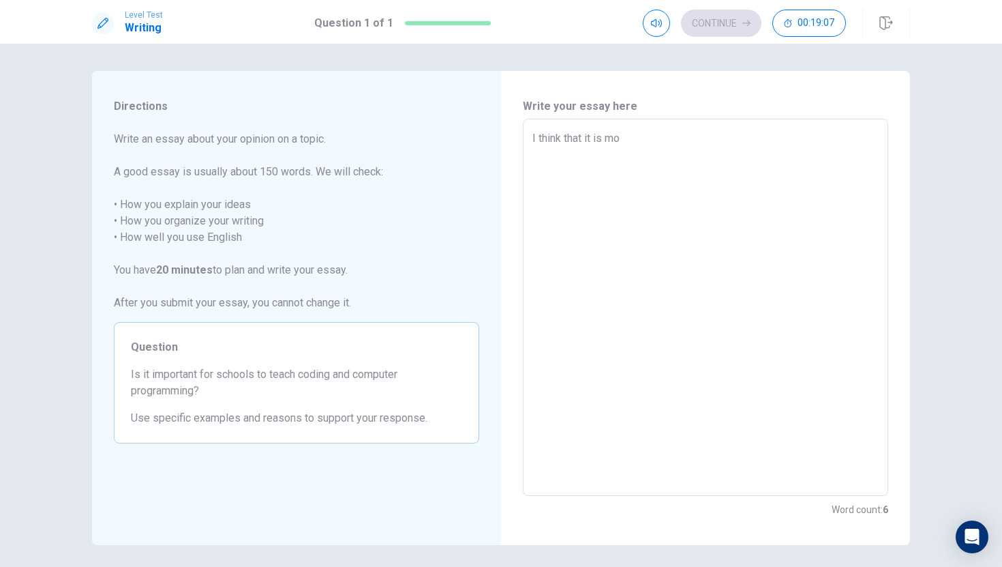
type textarea "x"
type textarea "I think that it is moo"
type textarea "x"
type textarea "I think that it is mooo"
type textarea "x"
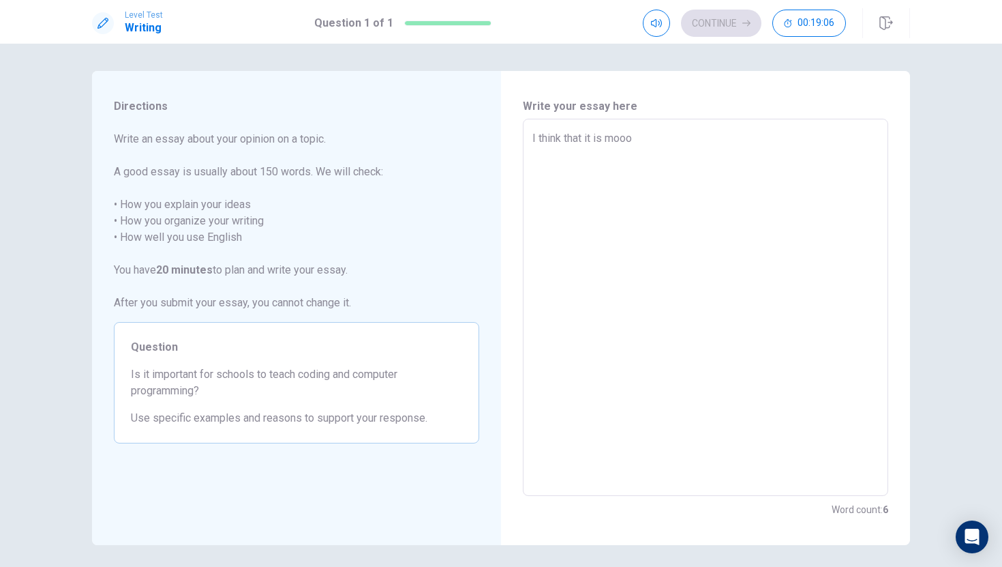
type textarea "I think that it is moo"
type textarea "x"
type textarea "I think that it is mo"
type textarea "x"
type textarea "I think that it is mor"
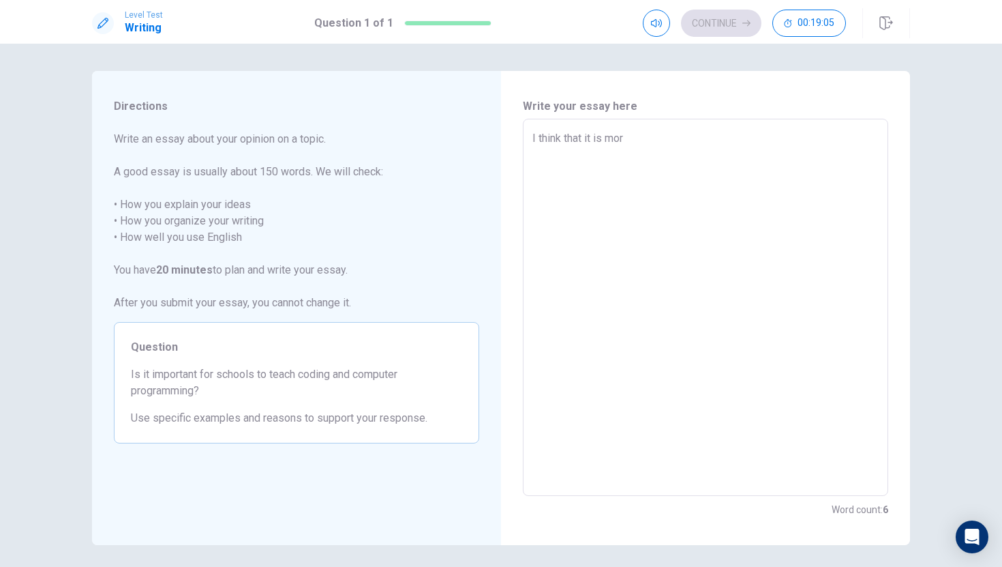
type textarea "x"
type textarea "I think that it is more"
type textarea "x"
type textarea "I think that it is more"
type textarea "x"
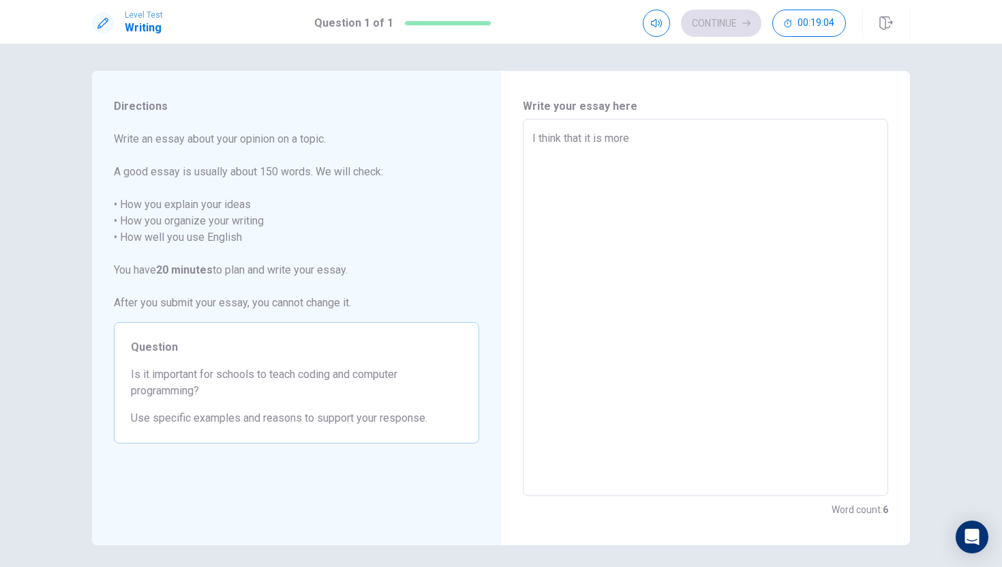
type textarea "I think that it is more i"
type textarea "x"
type textarea "I think that it is more im"
type textarea "x"
type textarea "I think that it is more imp"
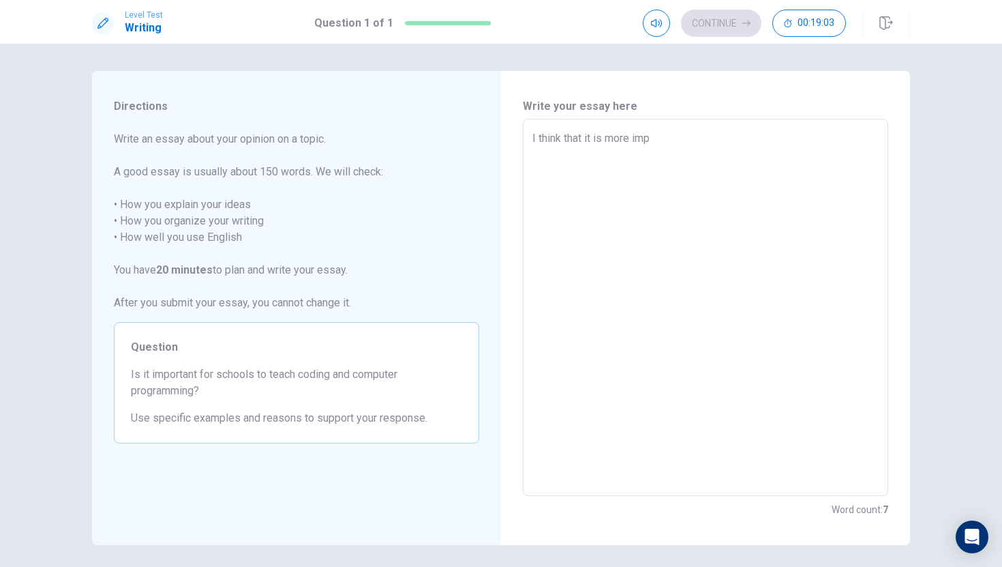
type textarea "x"
type textarea "I think that it is more impo"
type textarea "x"
type textarea "I think that it is more impor"
type textarea "x"
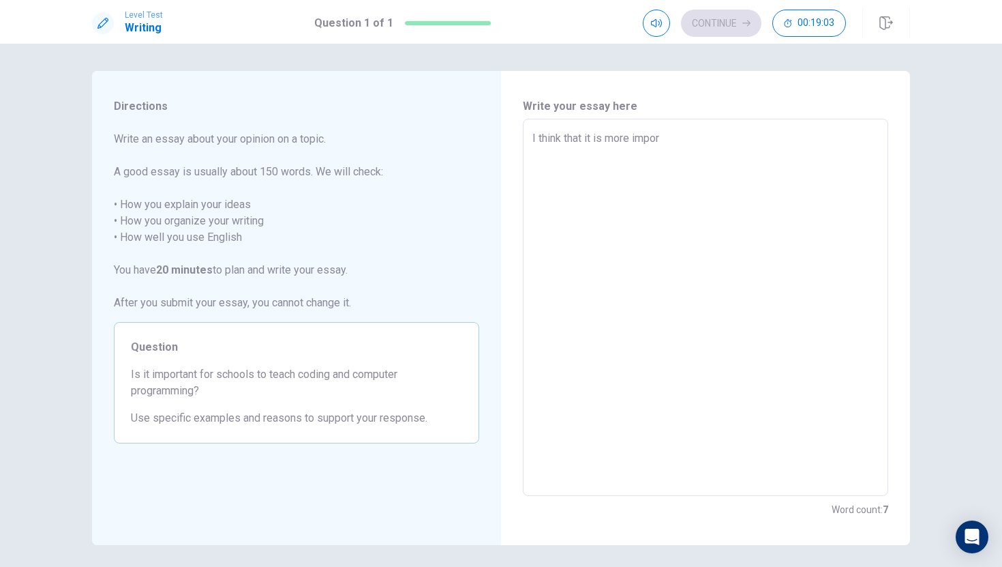
type textarea "I think that it is more import"
type textarea "x"
type textarea "I think that it is more importa"
type textarea "x"
type textarea "I think that it is more importan"
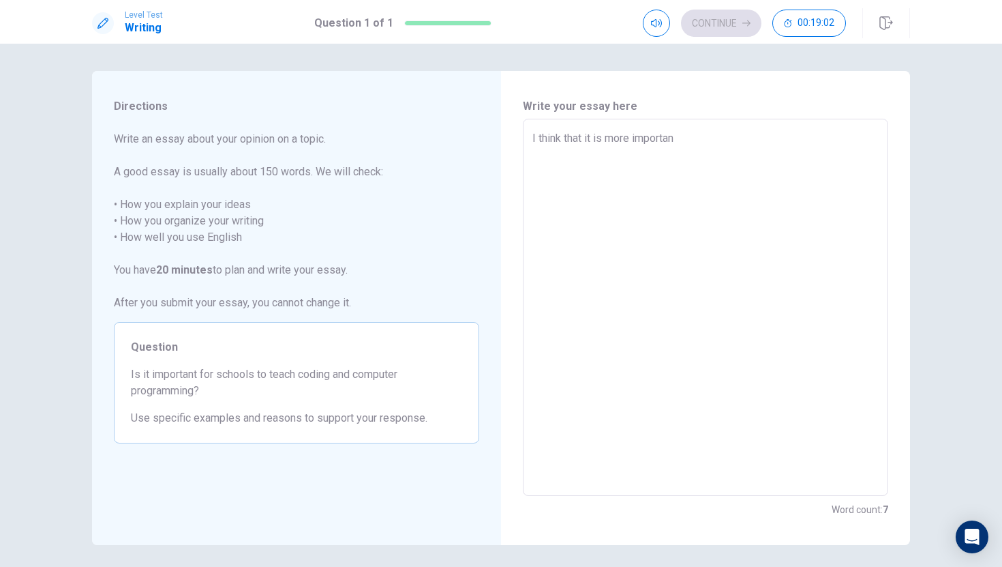
type textarea "x"
type textarea "I think that it is more important"
type textarea "x"
type textarea "I think that it is more important"
type textarea "x"
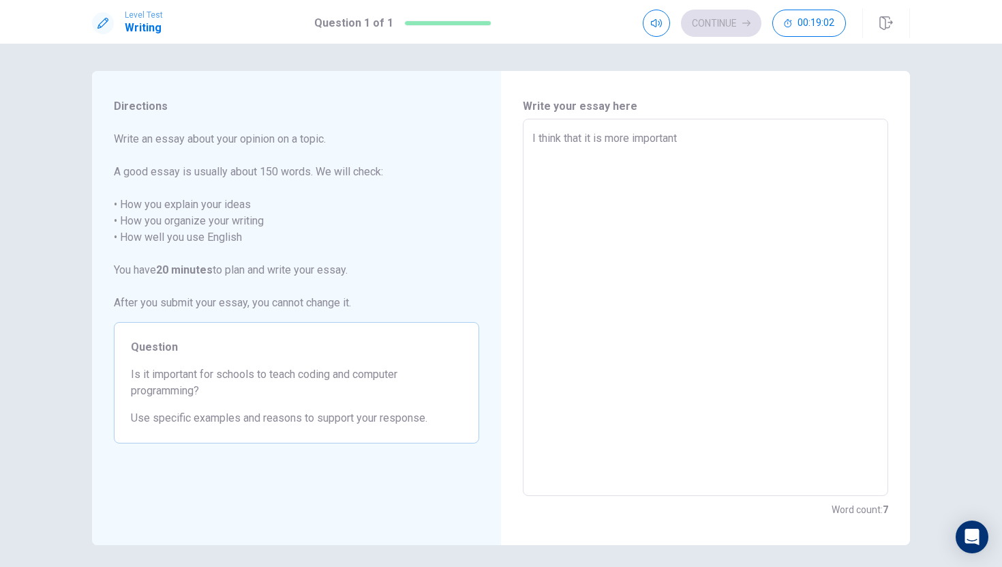
type textarea "I think that it is more important f"
type textarea "x"
type textarea "I think that it is more important fr"
type textarea "x"
type textarea "I think that it is more important f"
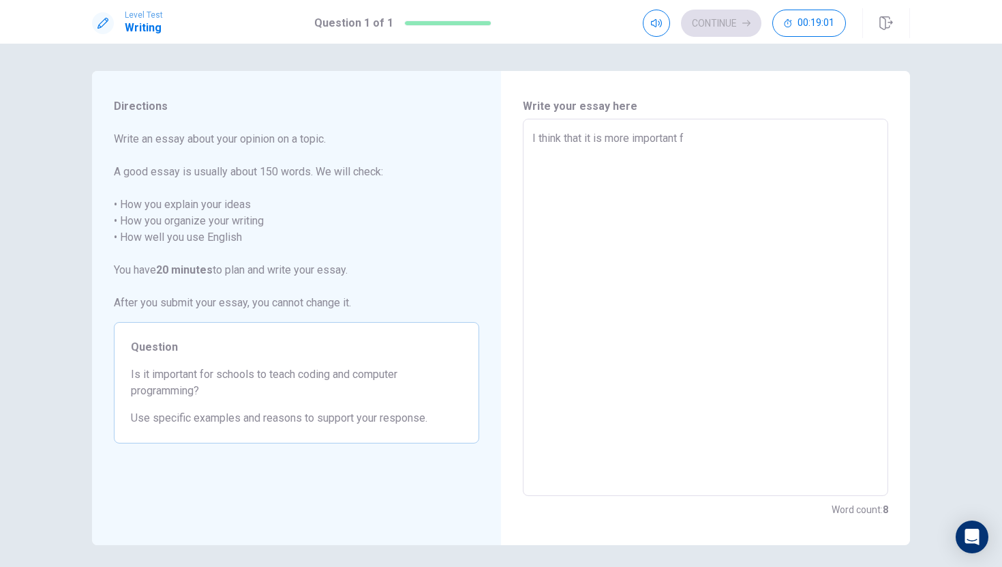
type textarea "x"
type textarea "I think that it is more important fo"
type textarea "x"
type textarea "I think that it is more important for"
type textarea "x"
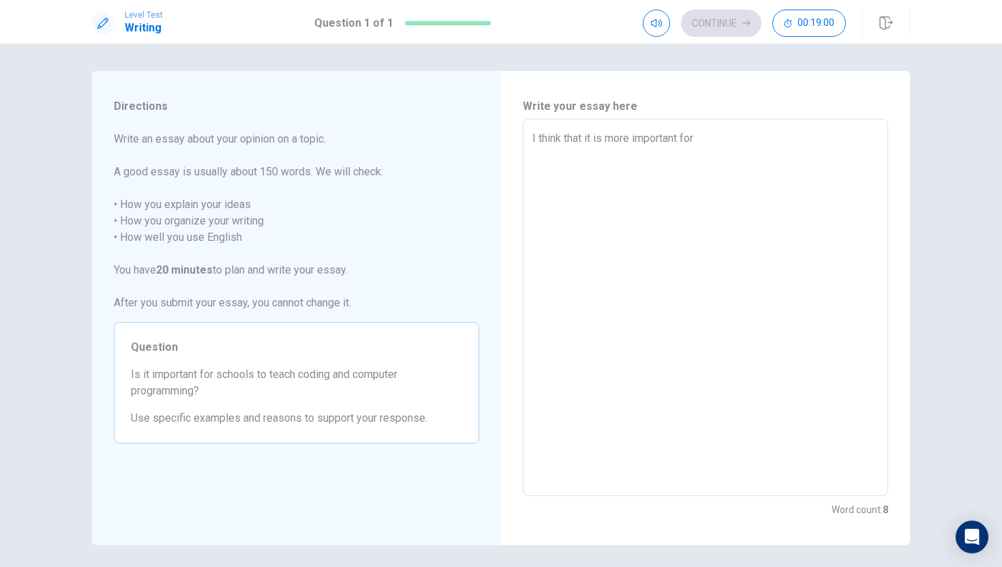
type textarea "I think that it is more important for"
type textarea "x"
type textarea "I think that it is more important for s"
type textarea "x"
type textarea "I think that it is more important for sc"
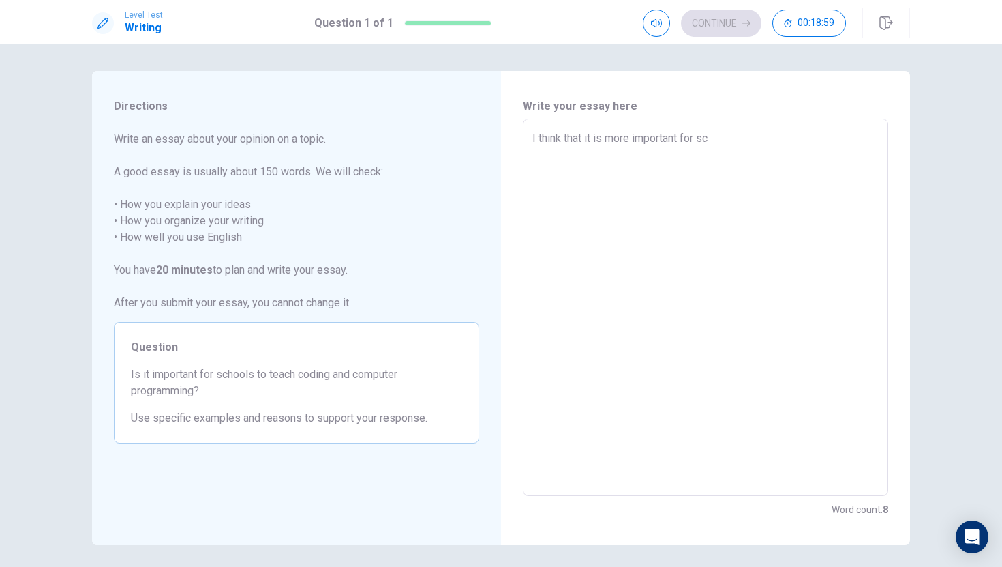
type textarea "x"
type textarea "I think that it is more important for sch"
type textarea "x"
type textarea "I think that it is more important for scho"
type textarea "x"
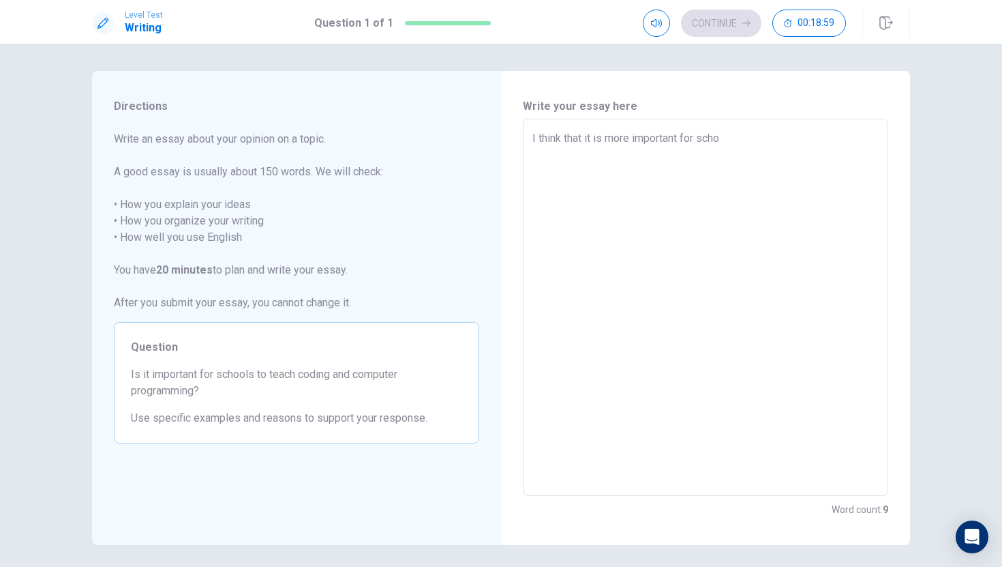
type textarea "I think that it is more important for schoo"
type textarea "x"
type textarea "I think that it is more important for school"
type textarea "x"
type textarea "I think that it is more important for schools"
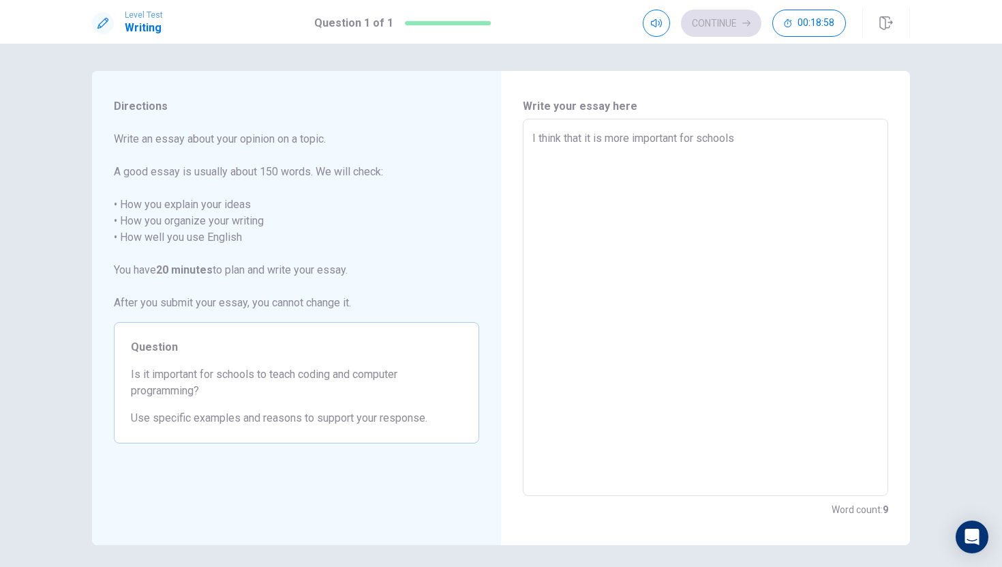
type textarea "x"
type textarea "I think that it is more important for schools"
type textarea "x"
type textarea "I think that it is more important for schools t"
type textarea "x"
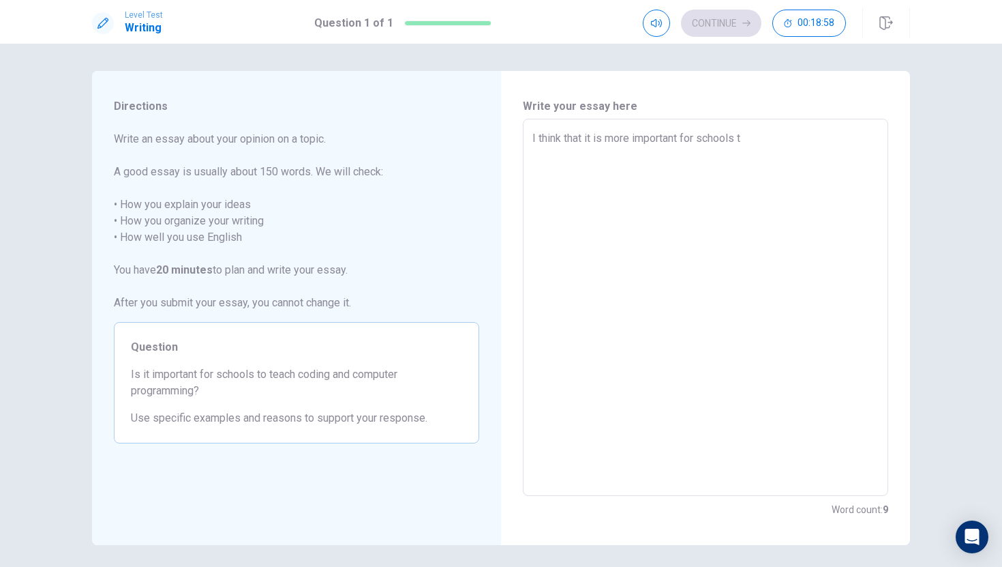
type textarea "I think that it is more important for schools to"
type textarea "x"
type textarea "I think that it is more important for schools to"
type textarea "x"
type textarea "I think that it is more important for schools to t"
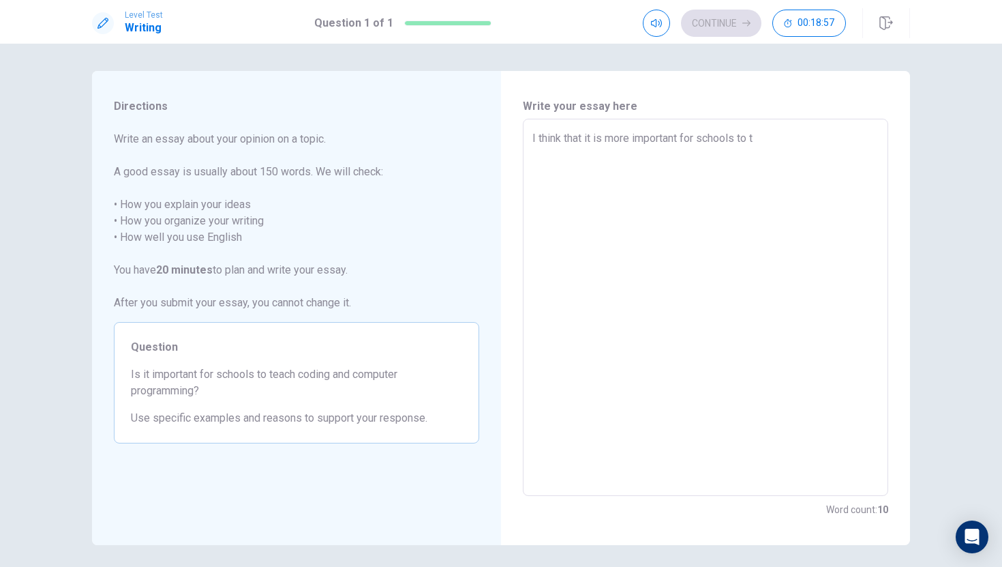
type textarea "x"
type textarea "I think that it is more important for schools to te"
type textarea "x"
type textarea "I think that it is more important for schools to tea"
type textarea "x"
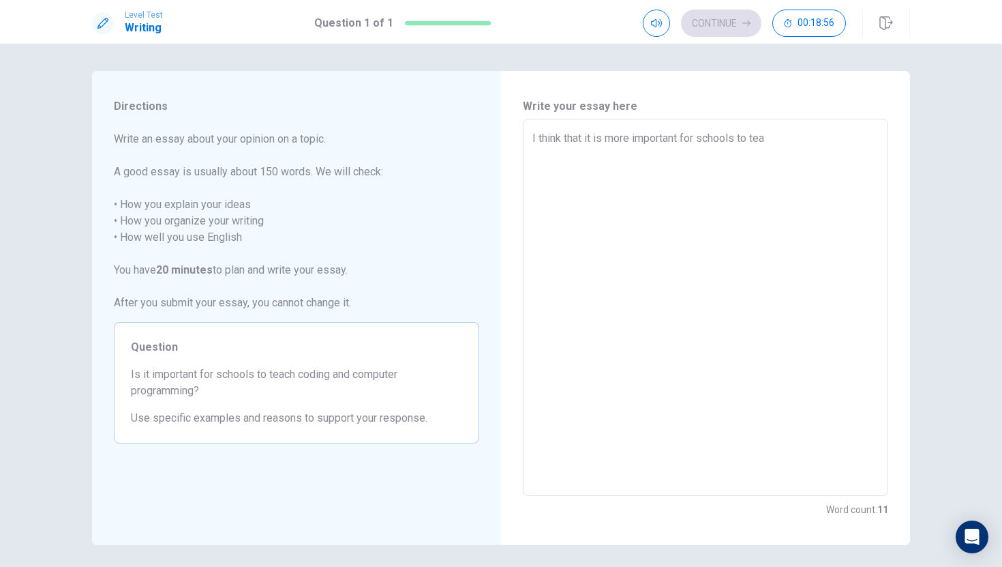
type textarea "I think that it is more important for schools to teac"
type textarea "x"
type textarea "I think that it is more important for schools to teach"
type textarea "x"
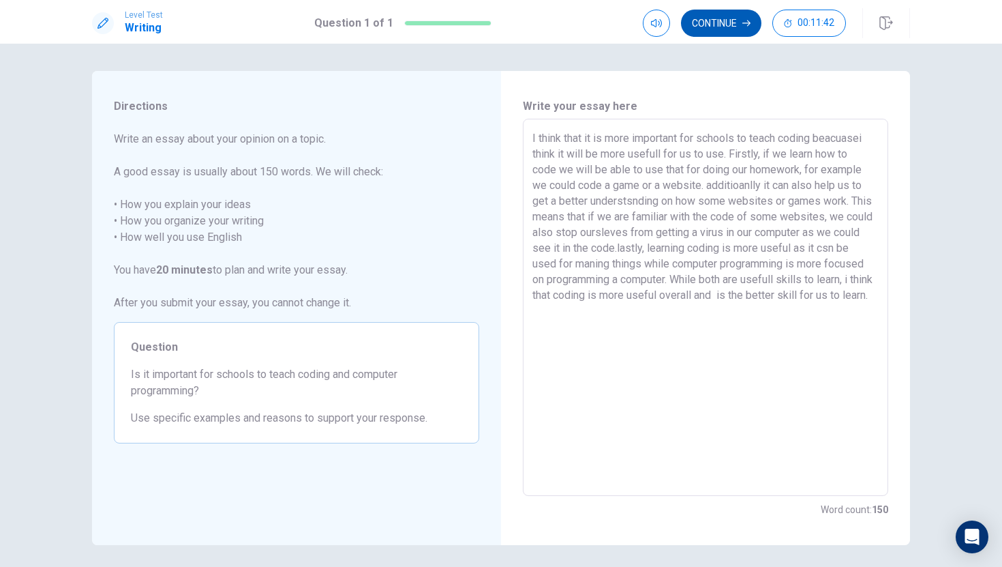
click at [746, 27] on icon "button" at bounding box center [746, 23] width 8 height 8
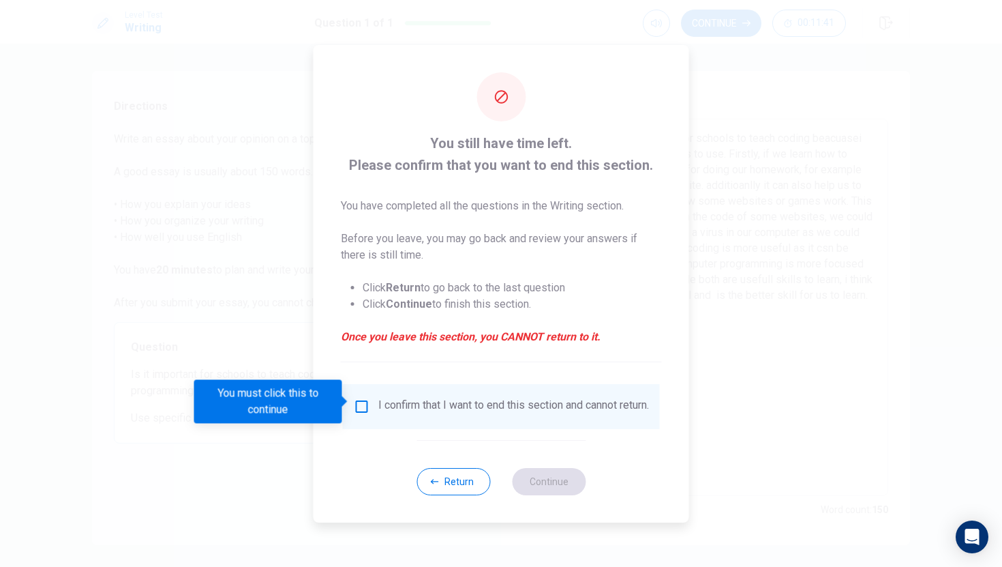
click at [366, 413] on div "I confirm that I want to end this section and cannot return." at bounding box center [501, 406] width 295 height 16
click at [362, 400] on input "You must click this to continue" at bounding box center [362, 406] width 16 height 16
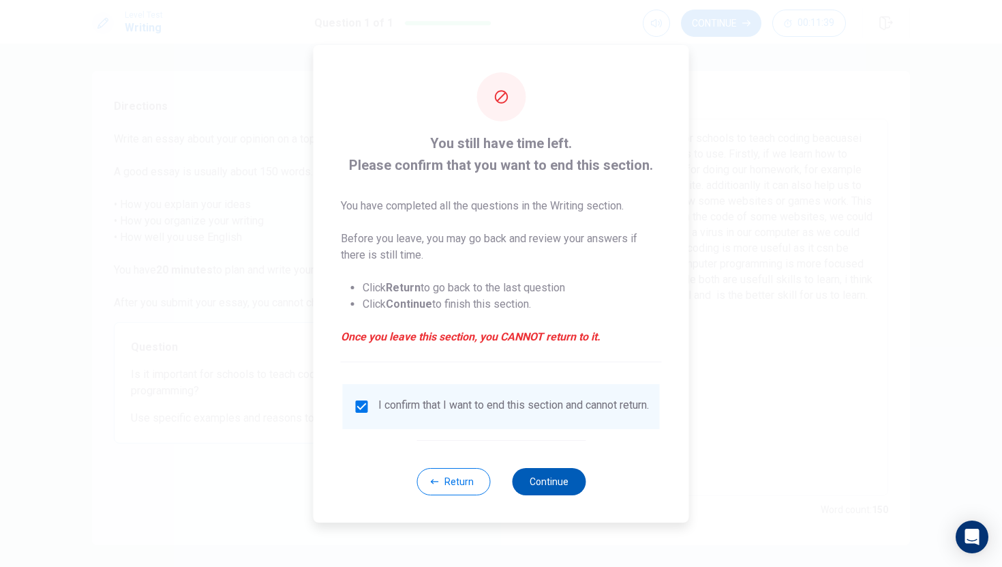
click at [532, 480] on button "Continue" at bounding box center [549, 481] width 74 height 27
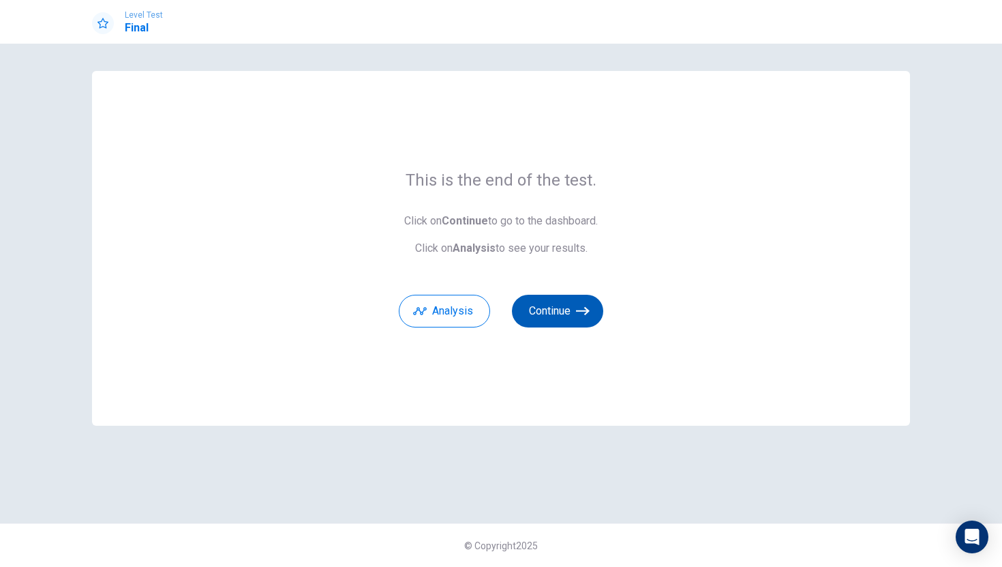
click at [560, 318] on button "Continue" at bounding box center [557, 311] width 91 height 33
